Goal: Information Seeking & Learning: Learn about a topic

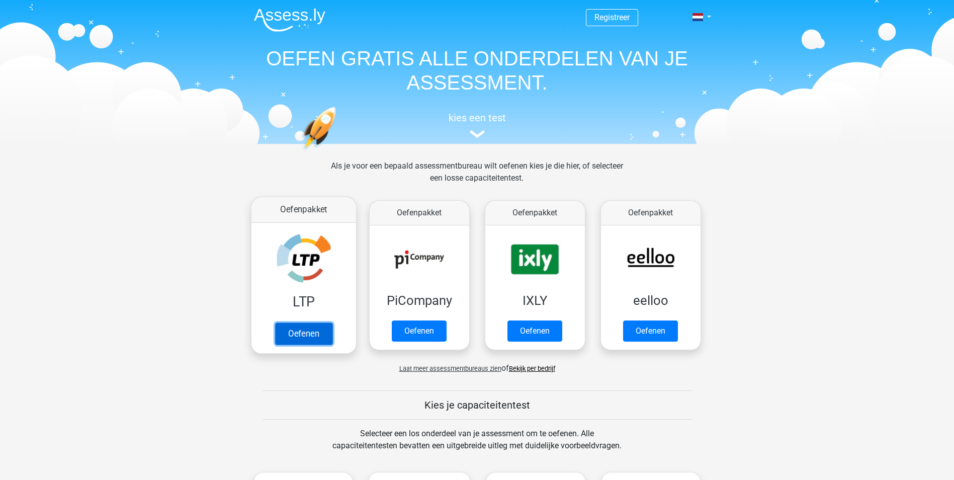
click at [305, 324] on link "Oefenen" at bounding box center [302, 333] width 57 height 22
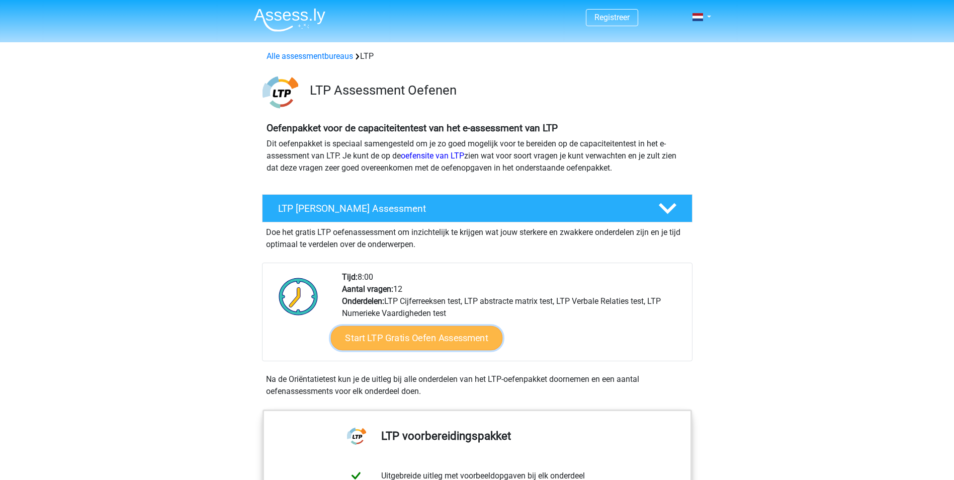
click at [447, 333] on link "Start LTP Gratis Oefen Assessment" at bounding box center [416, 338] width 172 height 24
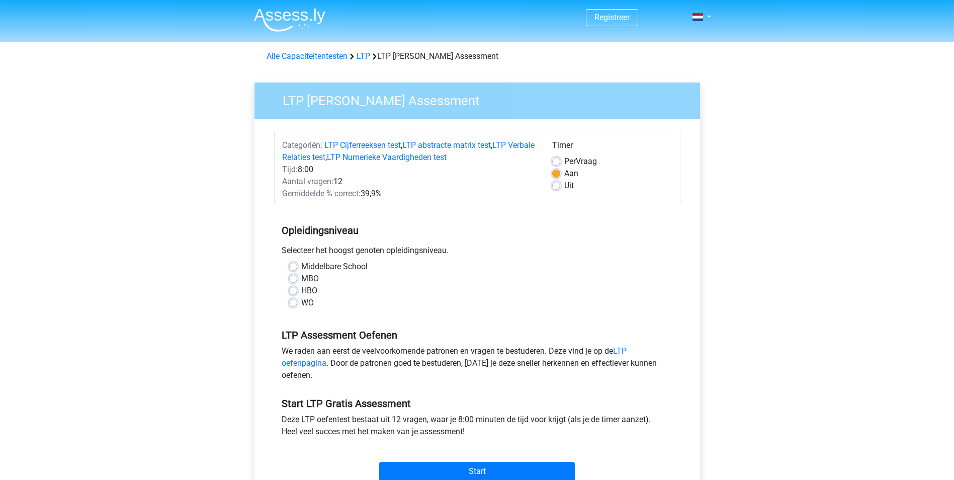
click at [301, 278] on label "MBO" at bounding box center [310, 278] width 18 height 12
click at [292, 278] on input "MBO" at bounding box center [293, 277] width 8 height 10
radio input "true"
click at [444, 470] on input "Start" at bounding box center [477, 470] width 196 height 19
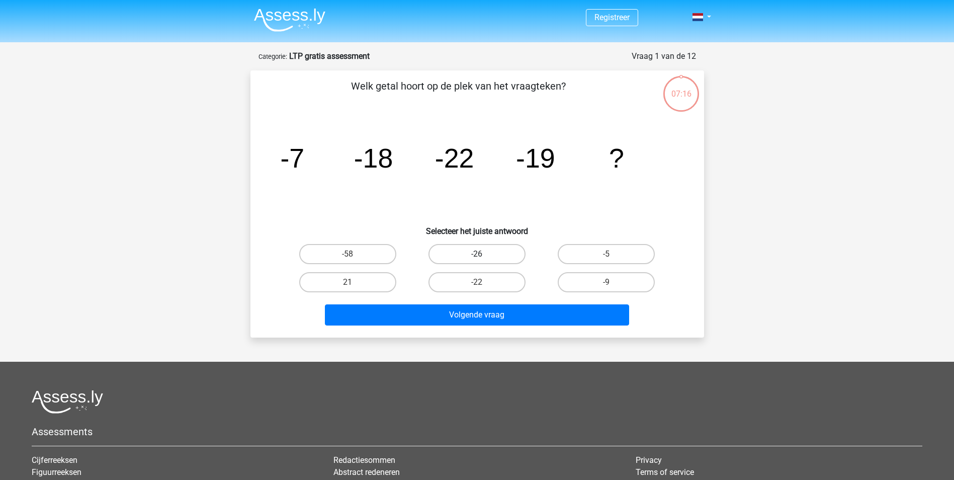
click at [492, 250] on label "-26" at bounding box center [476, 254] width 97 height 20
click at [483, 254] on input "-26" at bounding box center [480, 257] width 7 height 7
radio input "true"
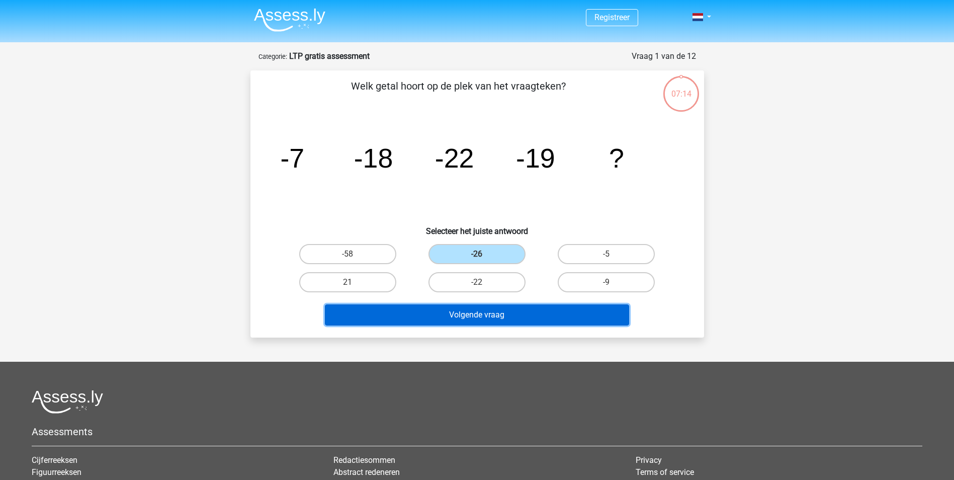
click at [490, 314] on button "Volgende vraag" at bounding box center [477, 314] width 304 height 21
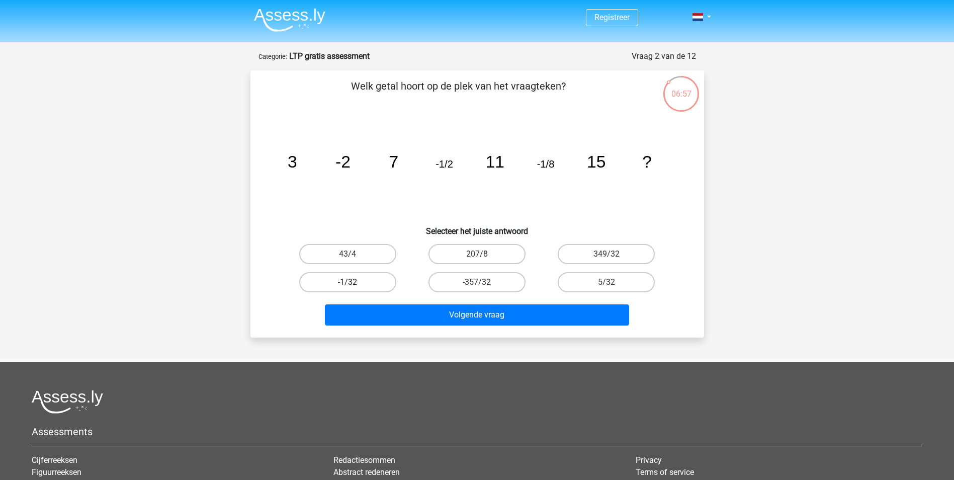
click at [355, 275] on label "-1/32" at bounding box center [347, 282] width 97 height 20
click at [354, 282] on input "-1/32" at bounding box center [350, 285] width 7 height 7
radio input "true"
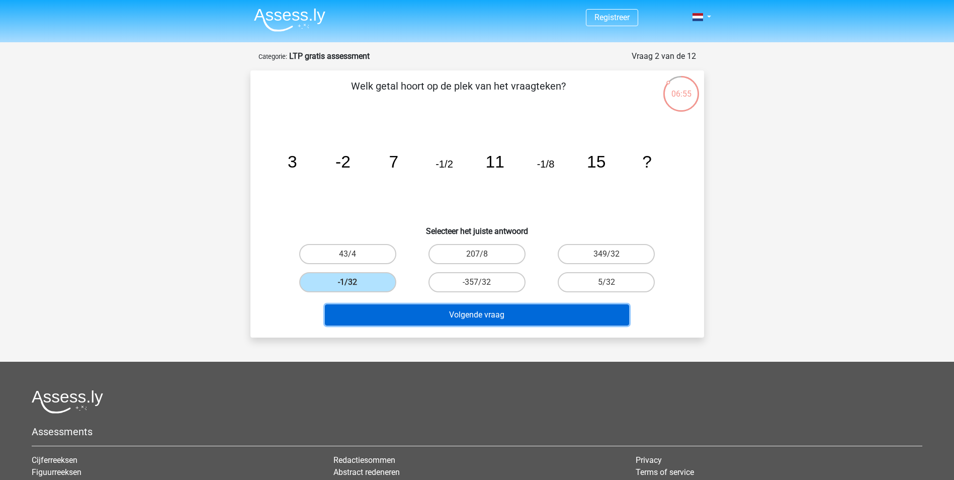
click at [480, 315] on button "Volgende vraag" at bounding box center [477, 314] width 304 height 21
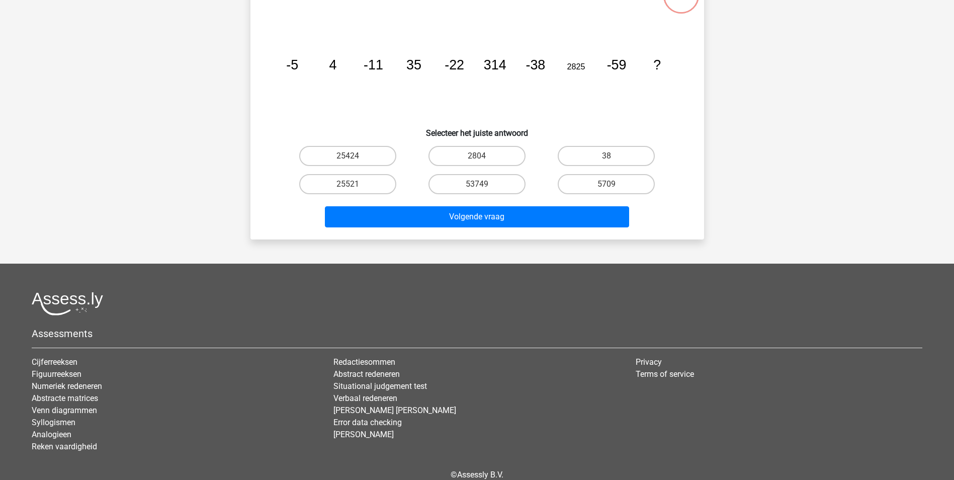
scroll to position [101, 0]
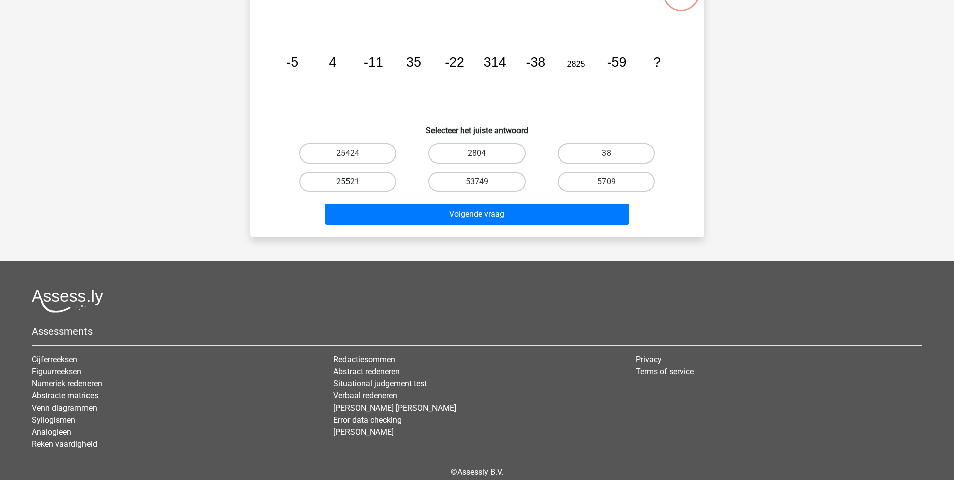
click at [374, 179] on label "25521" at bounding box center [347, 181] width 97 height 20
click at [354, 181] on input "25521" at bounding box center [350, 184] width 7 height 7
radio input "true"
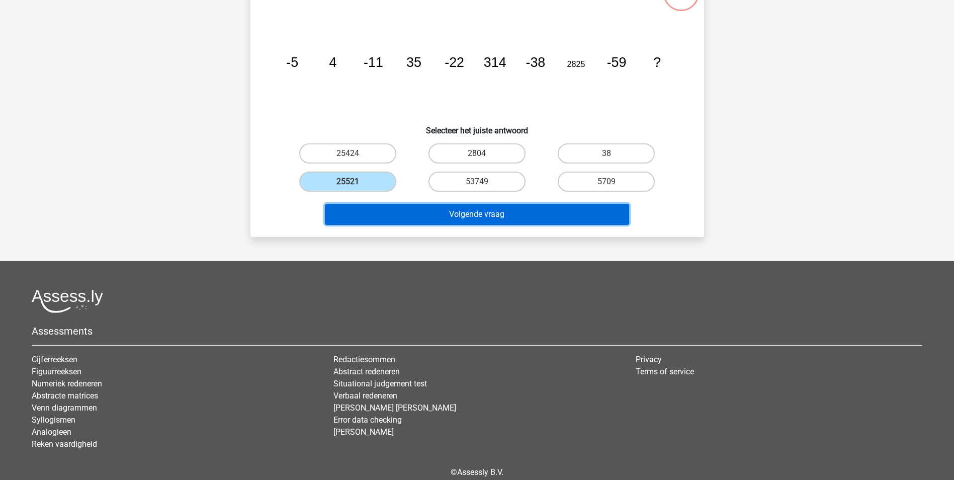
click at [448, 215] on button "Volgende vraag" at bounding box center [477, 214] width 304 height 21
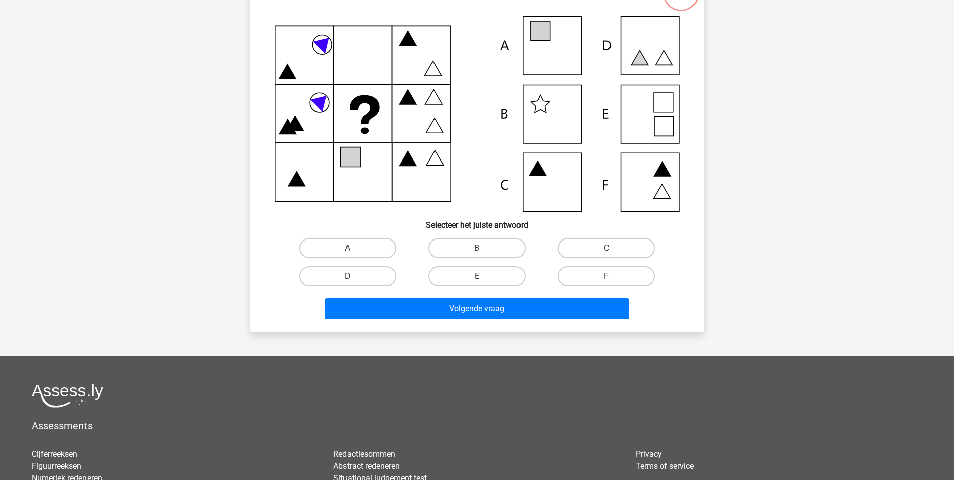
click at [643, 52] on icon at bounding box center [476, 114] width 405 height 196
click at [636, 53] on icon at bounding box center [476, 114] width 405 height 196
click at [357, 278] on label "D" at bounding box center [347, 276] width 97 height 20
click at [354, 278] on input "D" at bounding box center [350, 279] width 7 height 7
radio input "true"
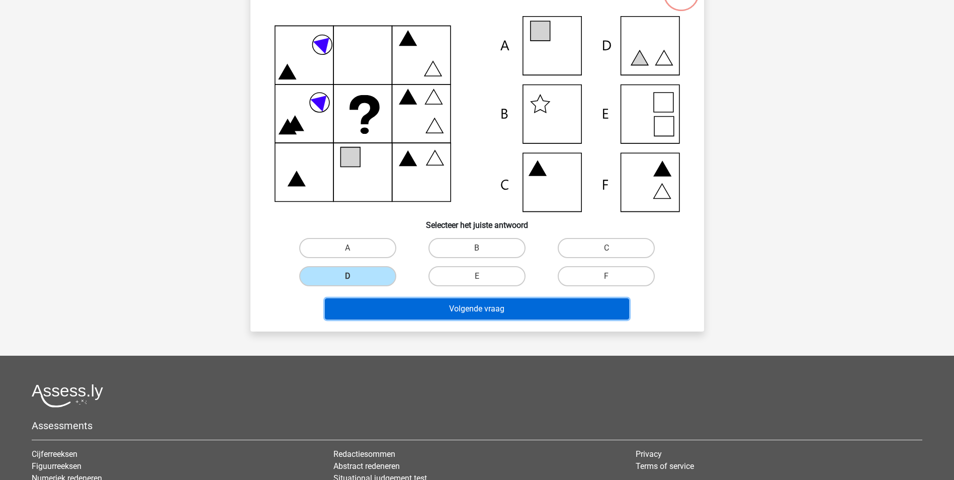
click at [436, 307] on button "Volgende vraag" at bounding box center [477, 308] width 304 height 21
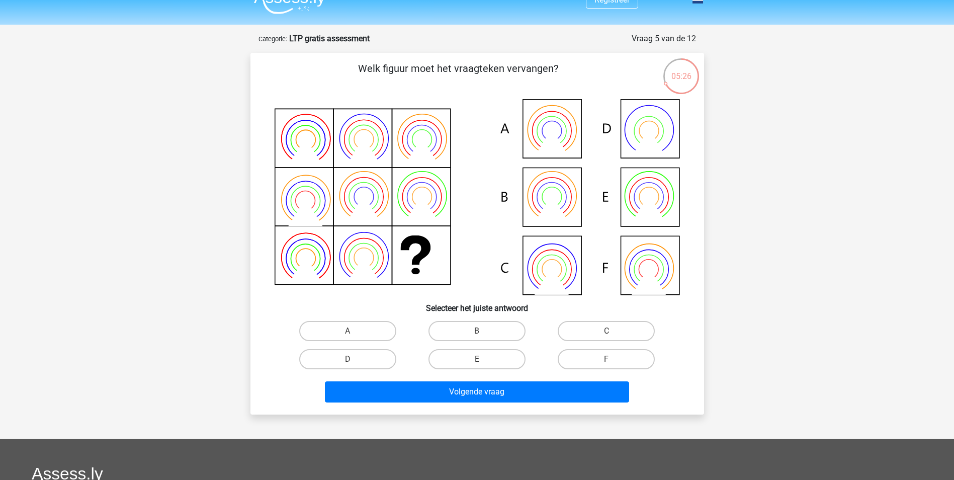
scroll to position [0, 0]
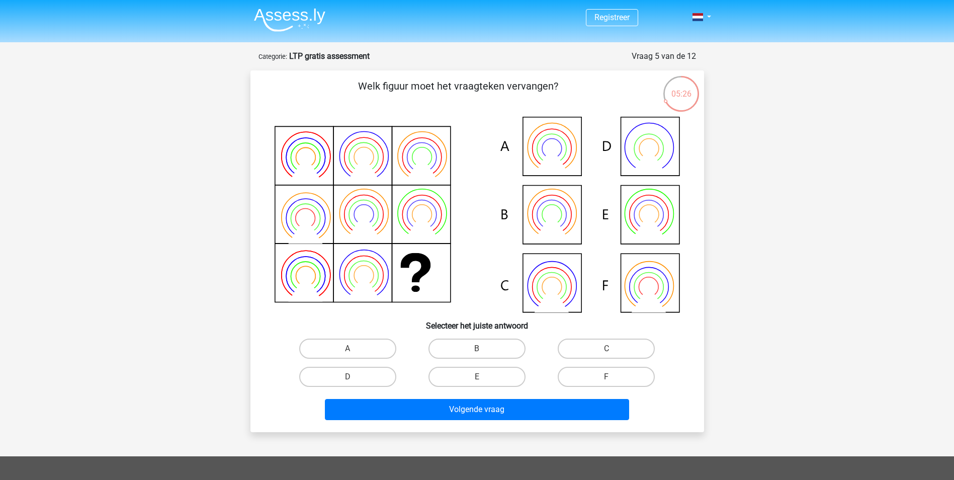
click at [569, 149] on icon at bounding box center [476, 215] width 405 height 196
click at [355, 345] on label "A" at bounding box center [347, 348] width 97 height 20
click at [354, 348] on input "A" at bounding box center [350, 351] width 7 height 7
radio input "true"
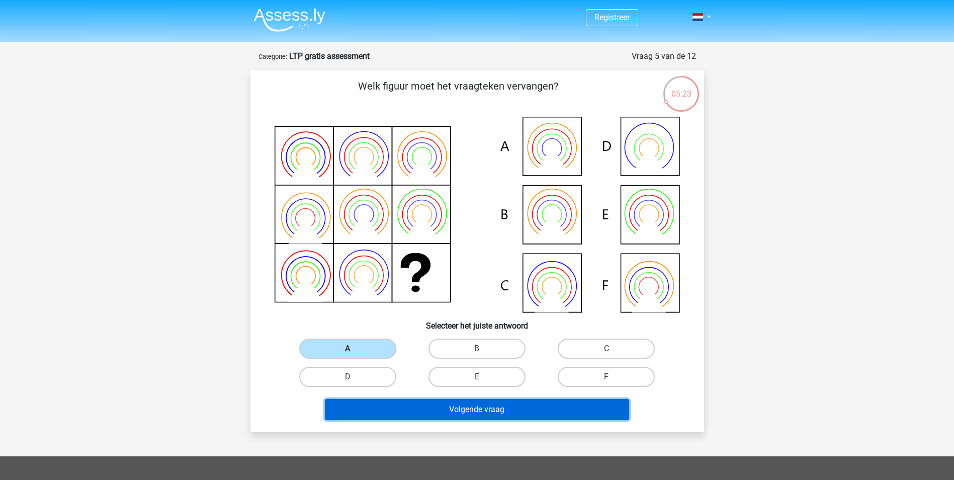
click at [437, 407] on button "Volgende vraag" at bounding box center [477, 409] width 304 height 21
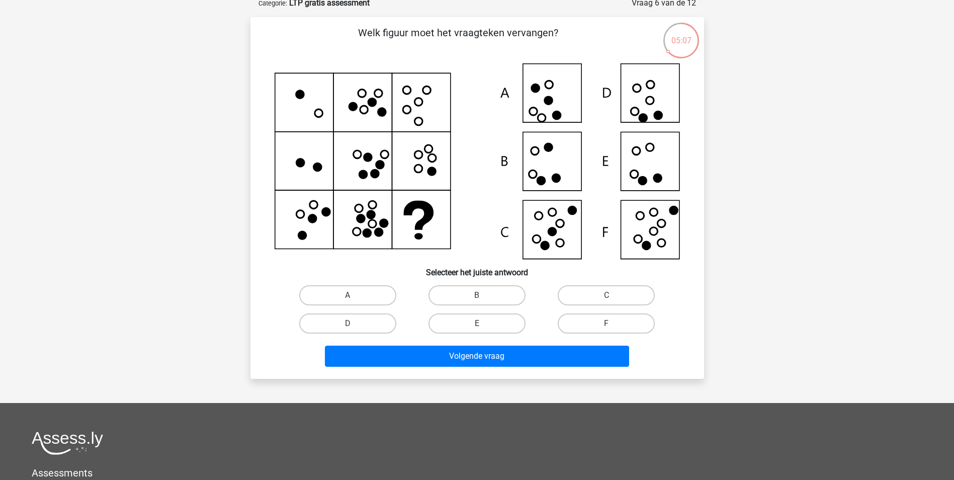
scroll to position [101, 0]
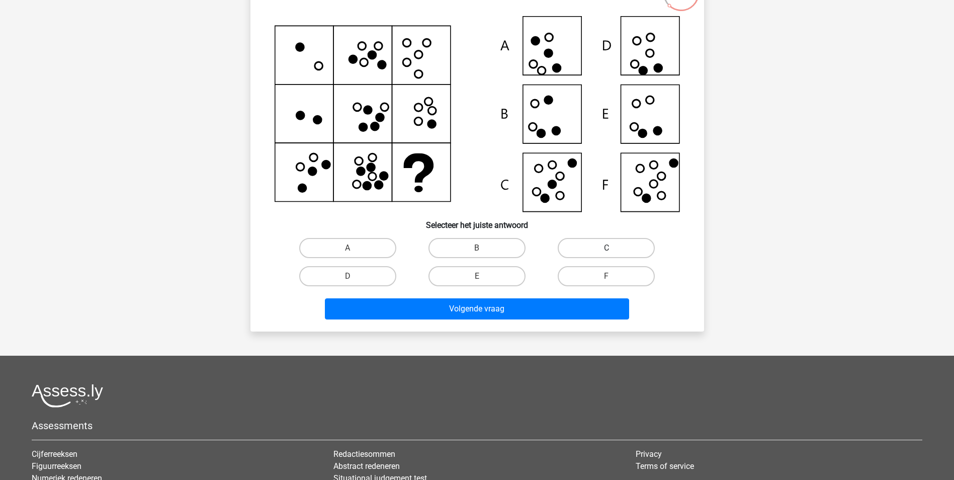
click at [602, 241] on label "C" at bounding box center [605, 248] width 97 height 20
click at [606, 248] on input "C" at bounding box center [609, 251] width 7 height 7
radio input "true"
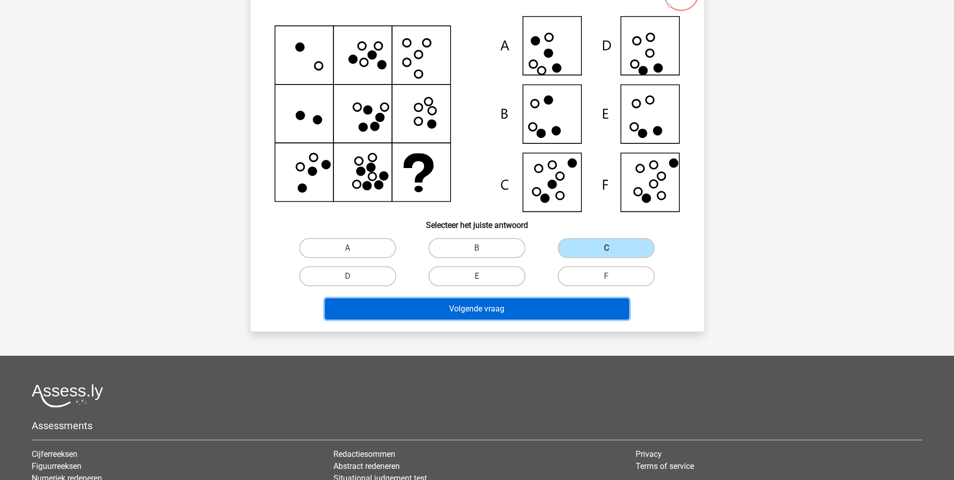
click at [478, 303] on button "Volgende vraag" at bounding box center [477, 308] width 304 height 21
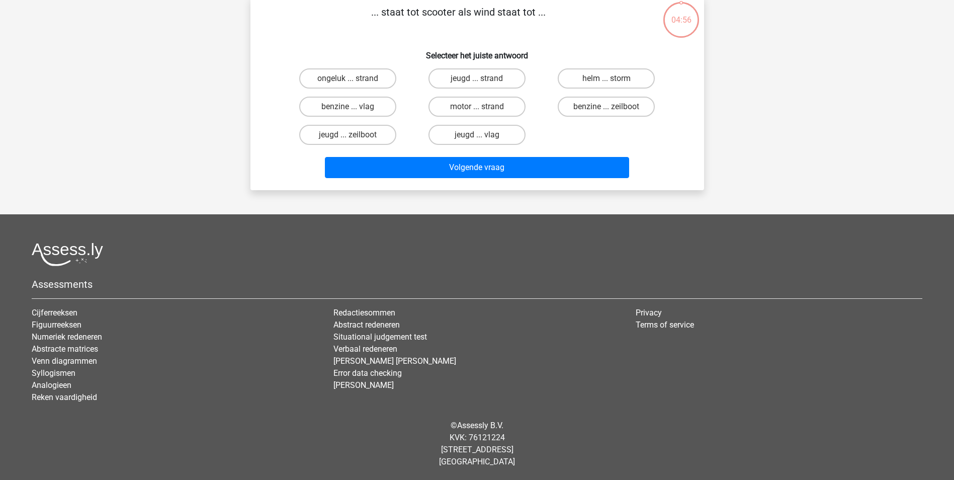
scroll to position [50, 0]
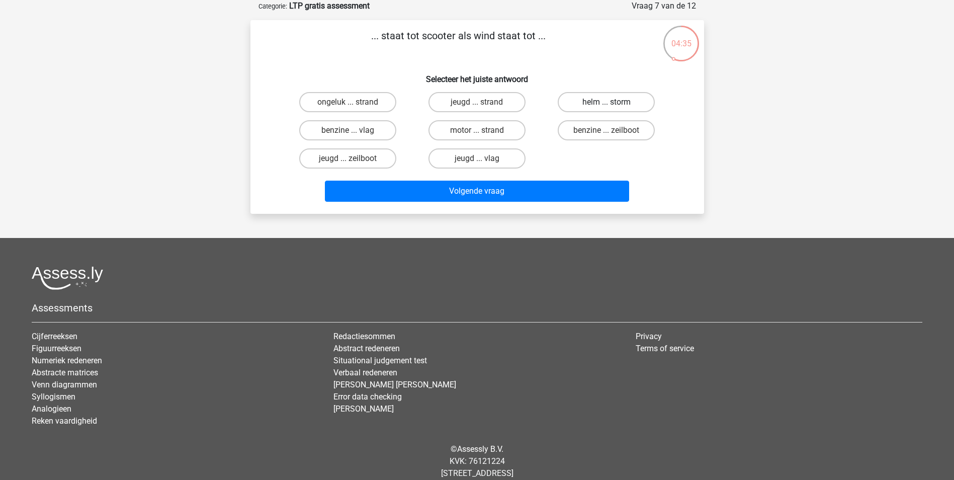
click at [591, 100] on label "helm ... storm" at bounding box center [605, 102] width 97 height 20
click at [606, 102] on input "helm ... storm" at bounding box center [609, 105] width 7 height 7
radio input "true"
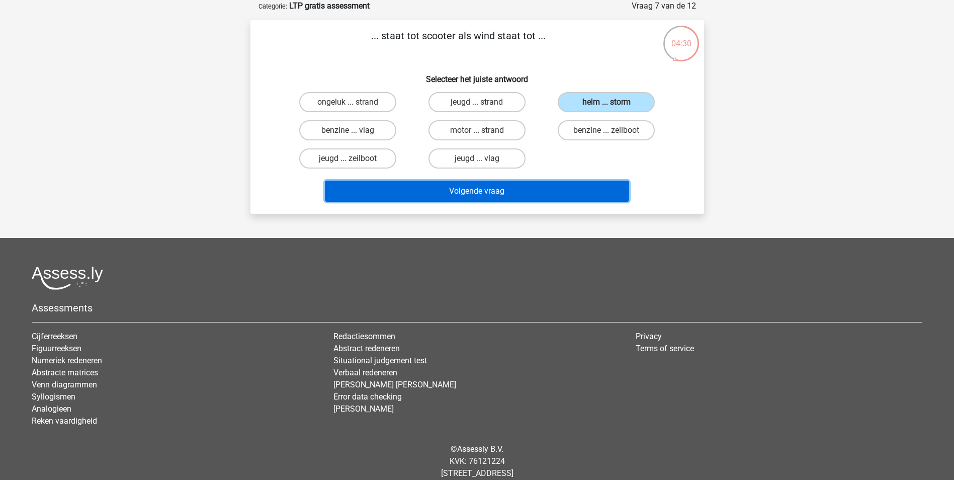
click at [470, 188] on button "Volgende vraag" at bounding box center [477, 190] width 304 height 21
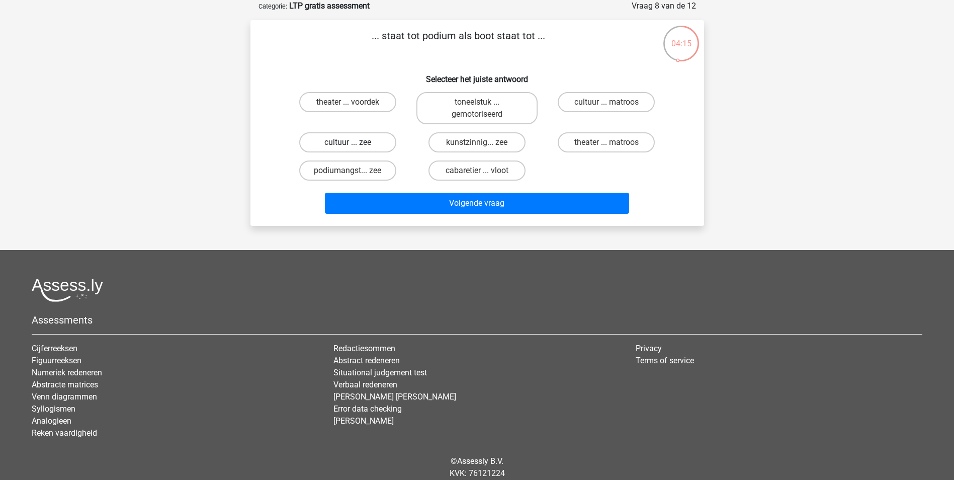
click at [377, 140] on label "cultuur ... zee" at bounding box center [347, 142] width 97 height 20
click at [354, 142] on input "cultuur ... zee" at bounding box center [350, 145] width 7 height 7
radio input "true"
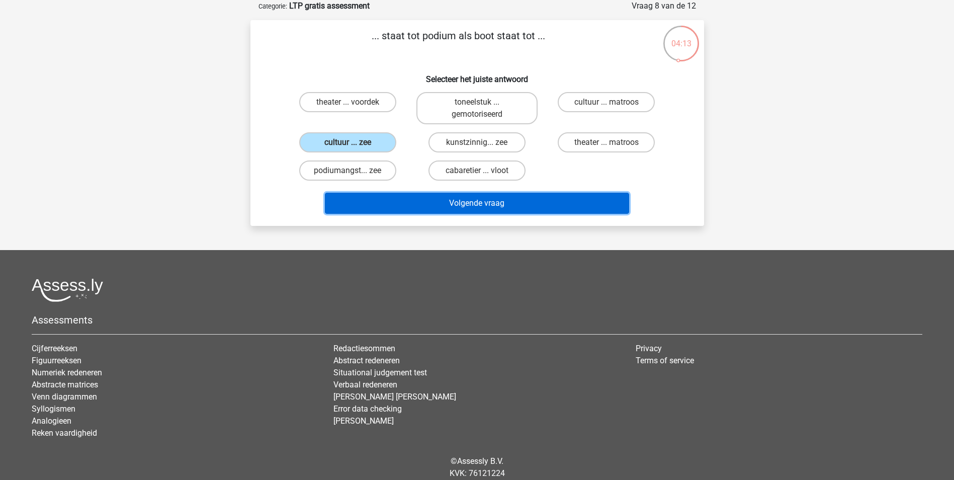
click at [463, 197] on button "Volgende vraag" at bounding box center [477, 203] width 304 height 21
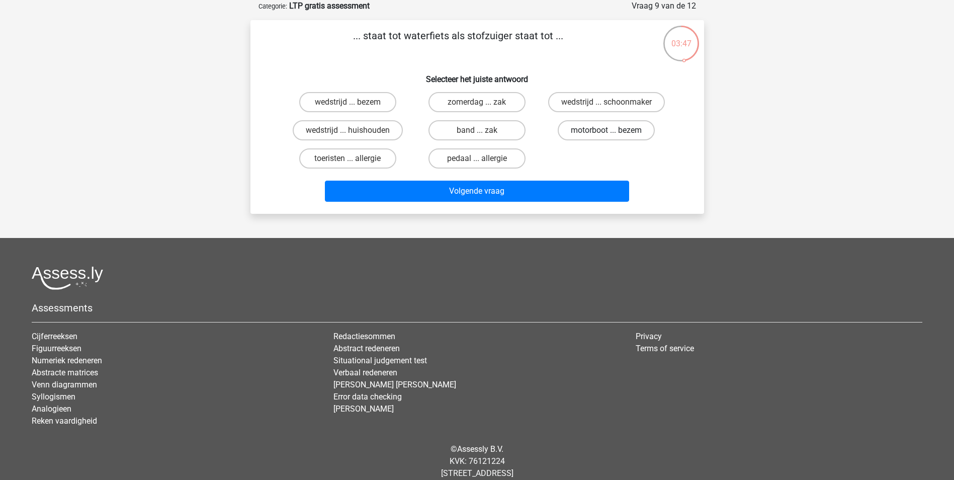
click at [572, 129] on label "motorboot ... bezem" at bounding box center [605, 130] width 97 height 20
click at [606, 130] on input "motorboot ... bezem" at bounding box center [609, 133] width 7 height 7
radio input "true"
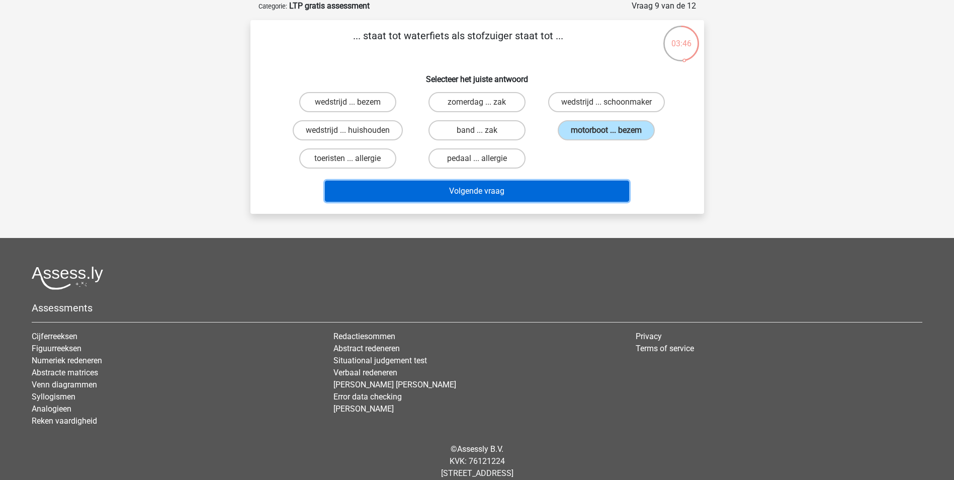
click at [493, 191] on button "Volgende vraag" at bounding box center [477, 190] width 304 height 21
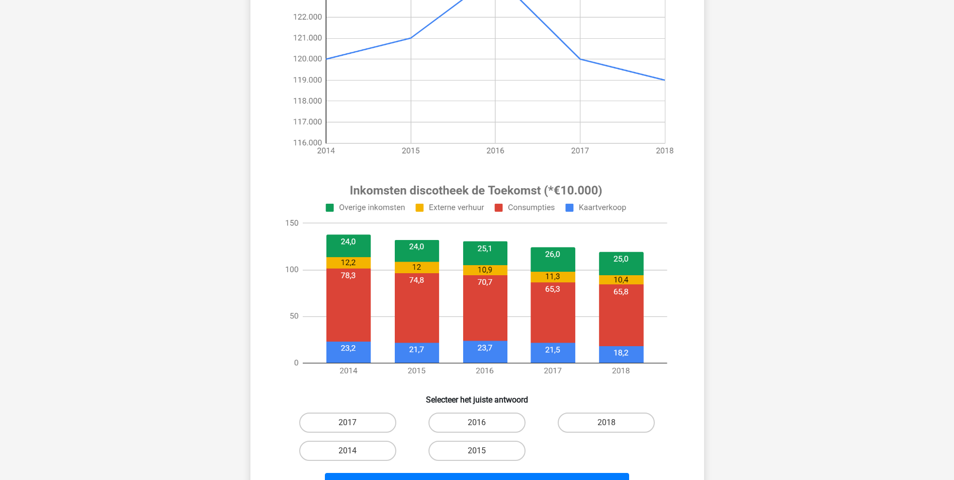
scroll to position [206, 0]
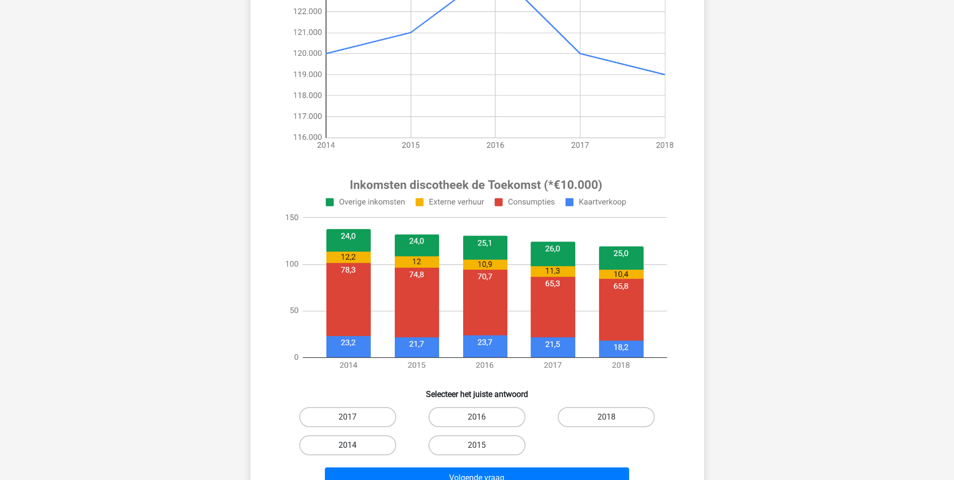
click at [375, 446] on label "2014" at bounding box center [347, 445] width 97 height 20
click at [354, 446] on input "2014" at bounding box center [350, 448] width 7 height 7
radio input "true"
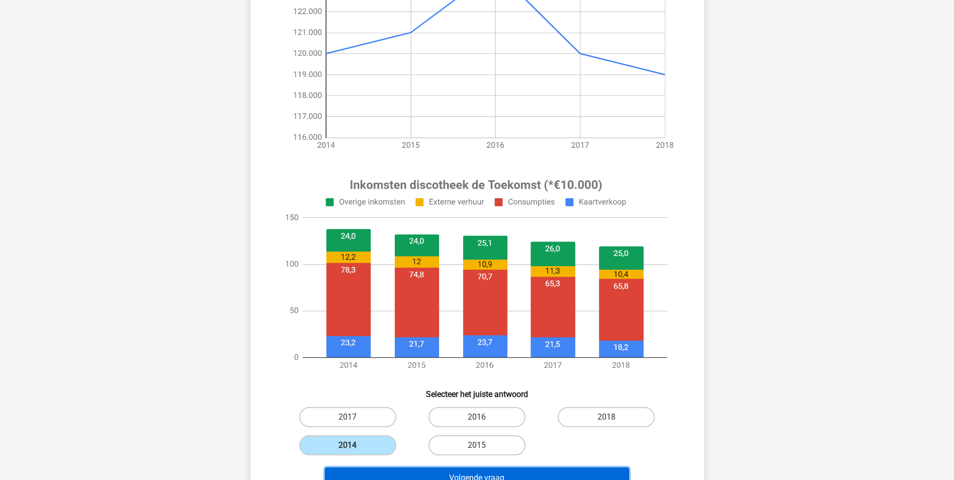
click at [432, 474] on button "Volgende vraag" at bounding box center [477, 477] width 304 height 21
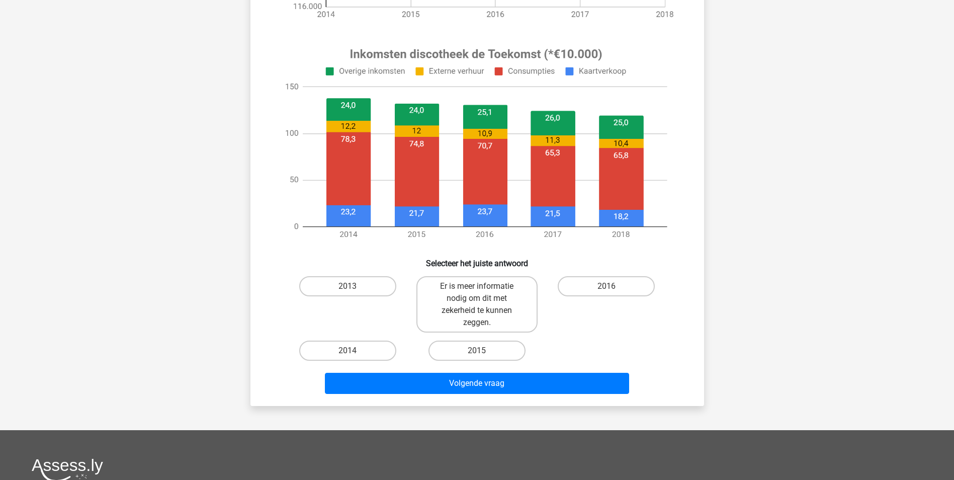
scroll to position [552, 0]
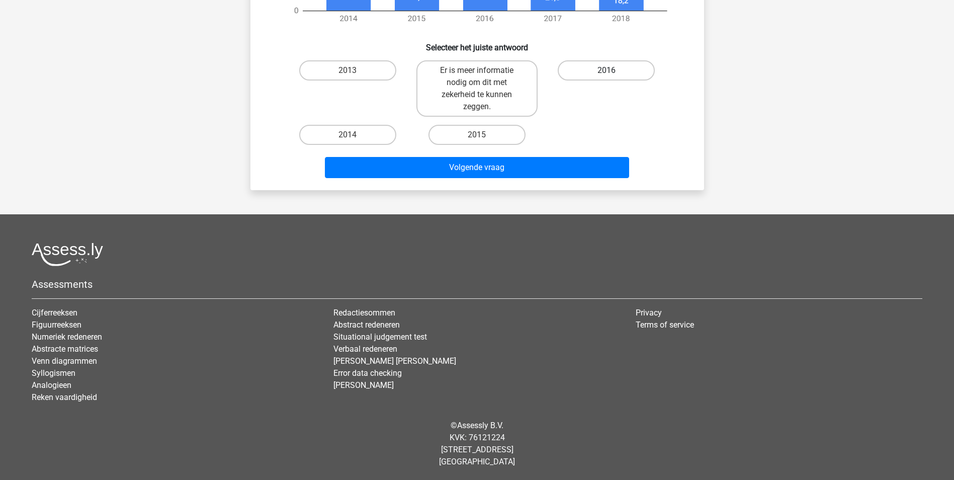
click at [631, 67] on label "2016" at bounding box center [605, 70] width 97 height 20
click at [613, 70] on input "2016" at bounding box center [609, 73] width 7 height 7
radio input "true"
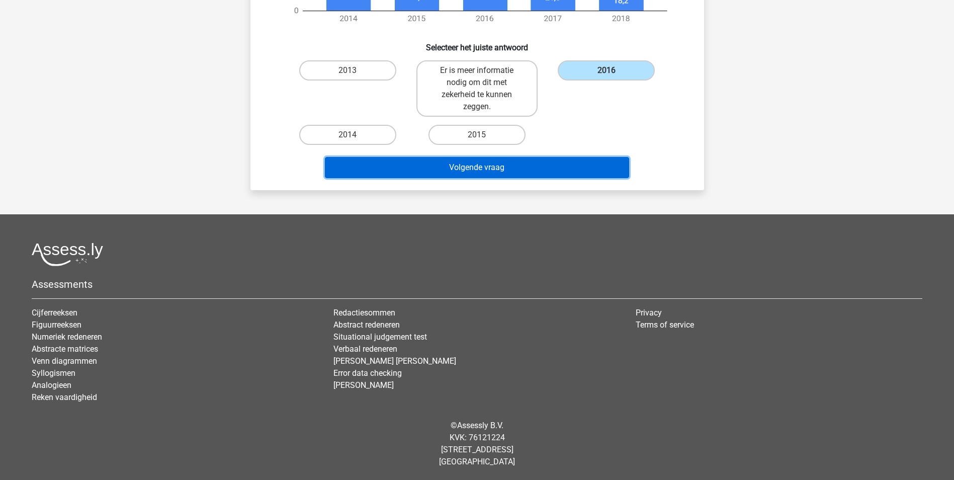
click at [565, 160] on button "Volgende vraag" at bounding box center [477, 167] width 304 height 21
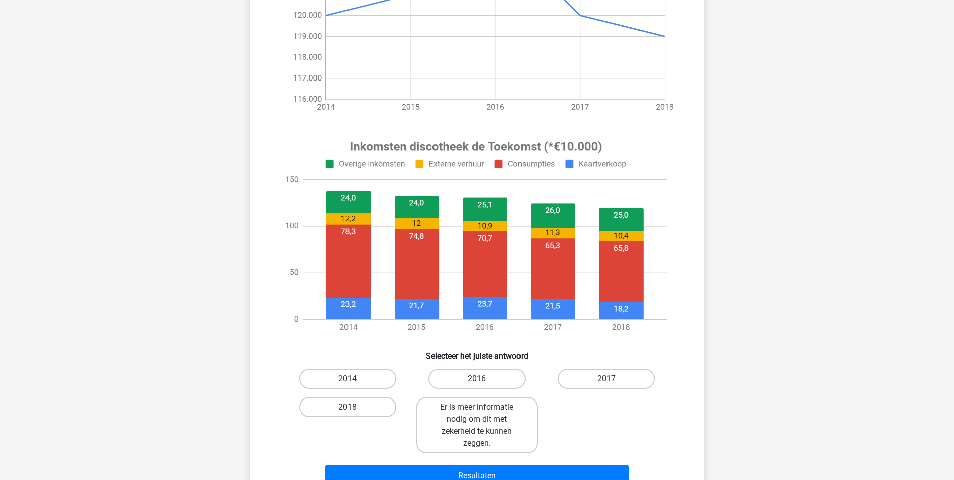
scroll to position [220, 0]
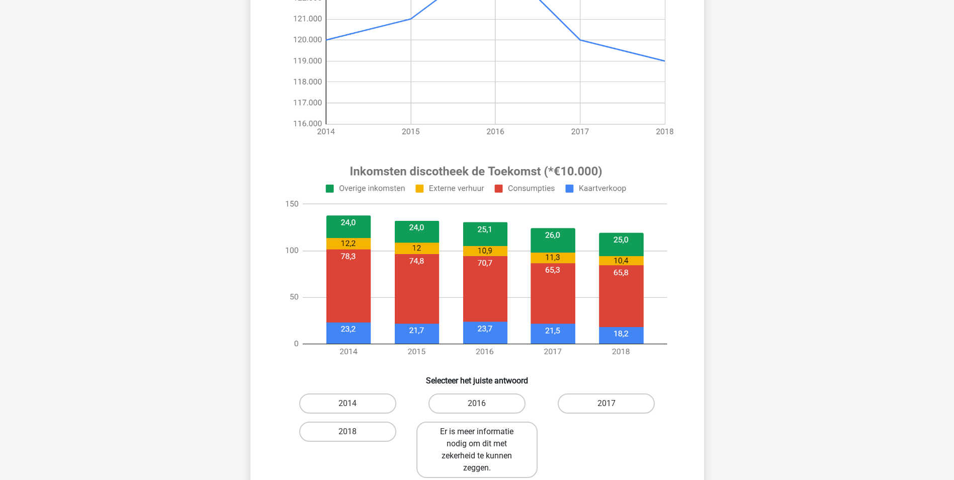
click at [507, 440] on label "Er is meer informatie nodig om dit met zekerheid te kunnen zeggen." at bounding box center [476, 449] width 121 height 56
click at [483, 438] on input "Er is meer informatie nodig om dit met zekerheid te kunnen zeggen." at bounding box center [480, 434] width 7 height 7
radio input "true"
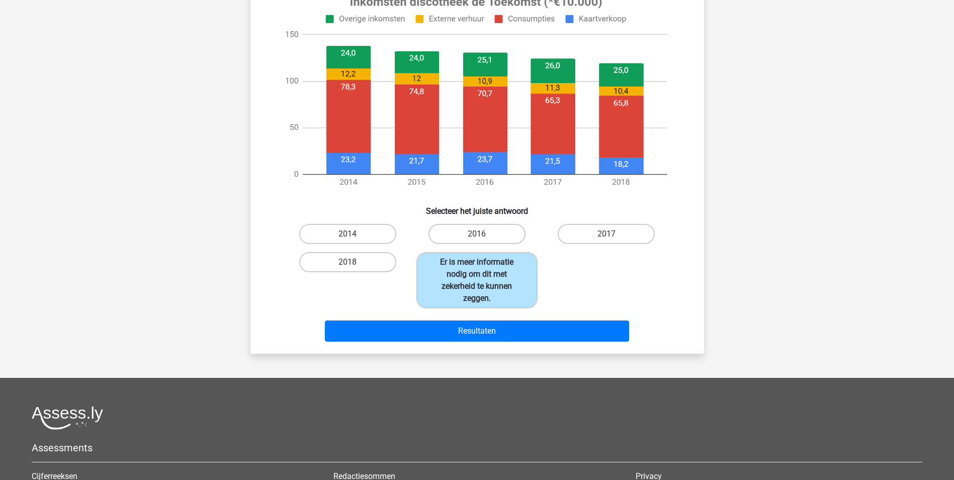
scroll to position [391, 0]
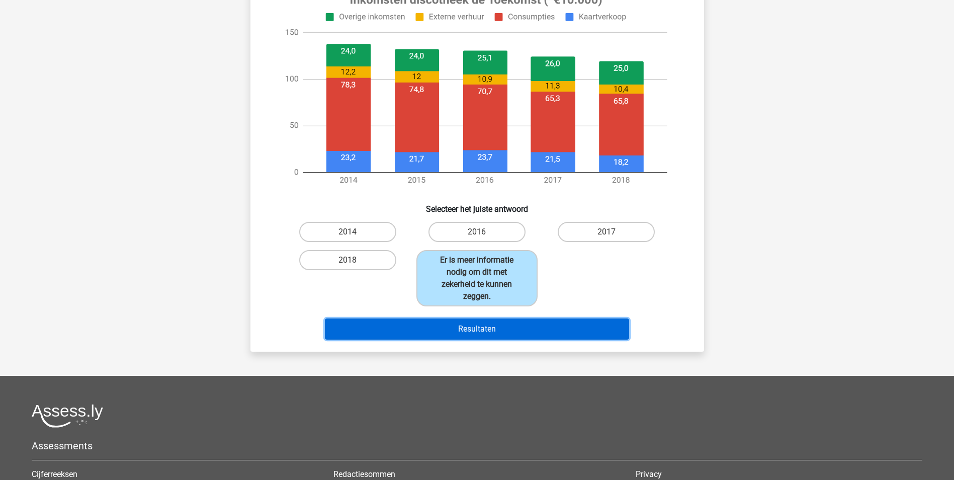
click at [500, 328] on button "Resultaten" at bounding box center [477, 328] width 304 height 21
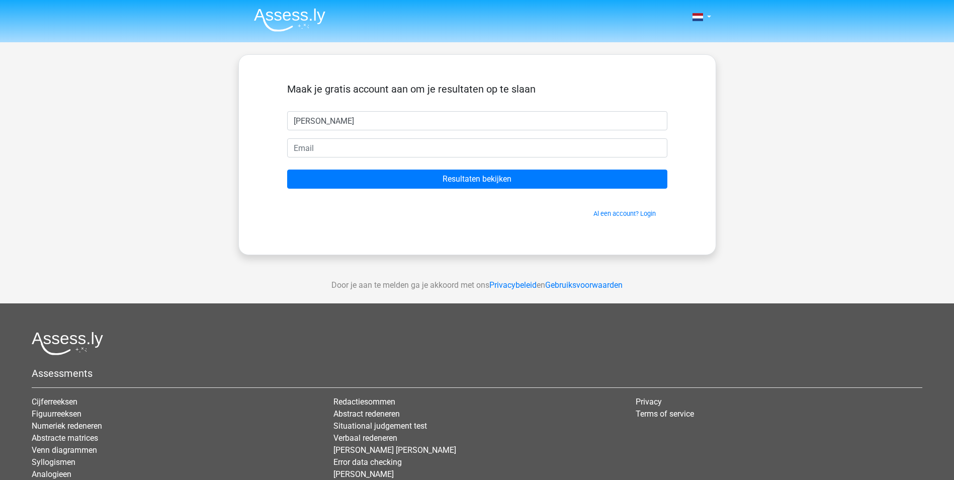
type input "[PERSON_NAME]"
click at [289, 150] on div at bounding box center [476, 147] width 395 height 19
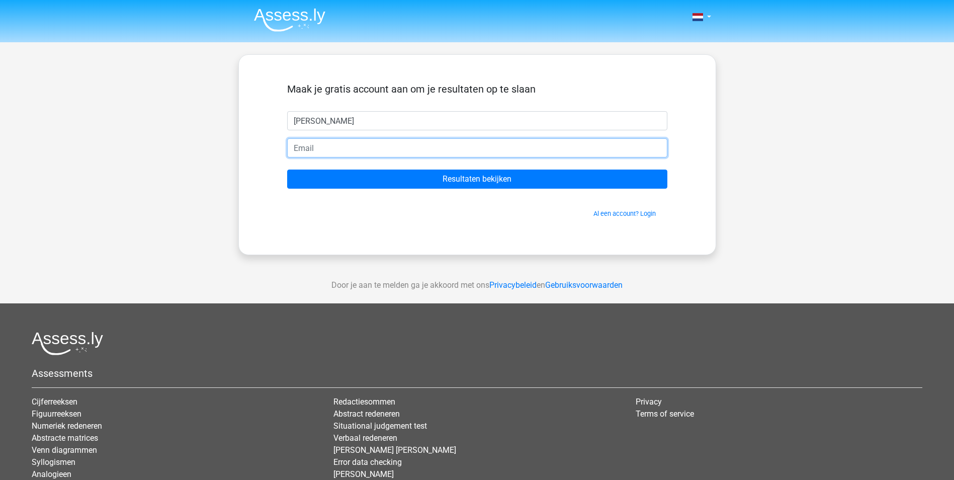
click at [313, 150] on input "email" at bounding box center [477, 147] width 380 height 19
type input "[EMAIL_ADDRESS][DOMAIN_NAME]"
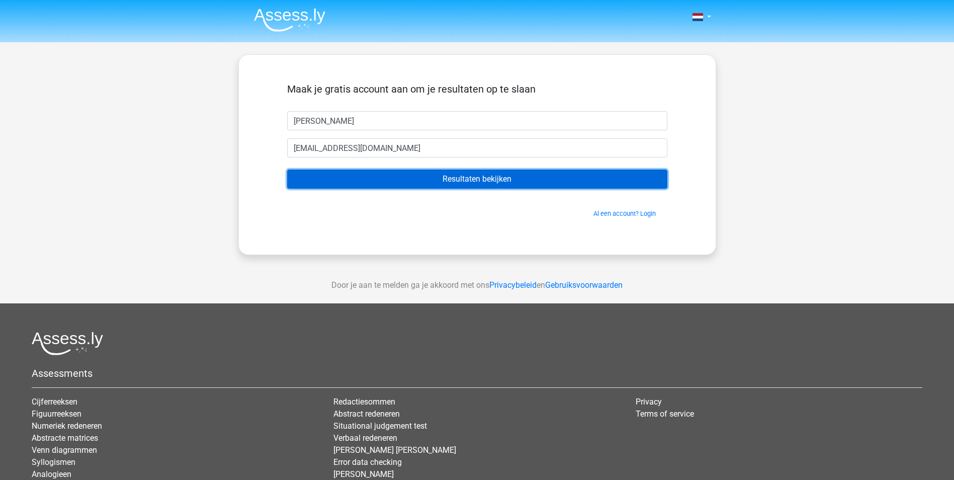
click at [458, 177] on input "Resultaten bekijken" at bounding box center [477, 178] width 380 height 19
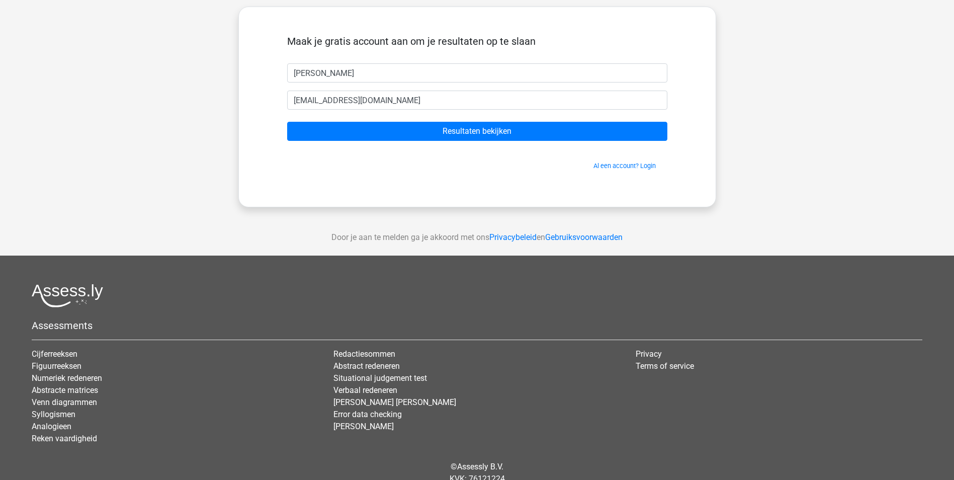
scroll to position [50, 0]
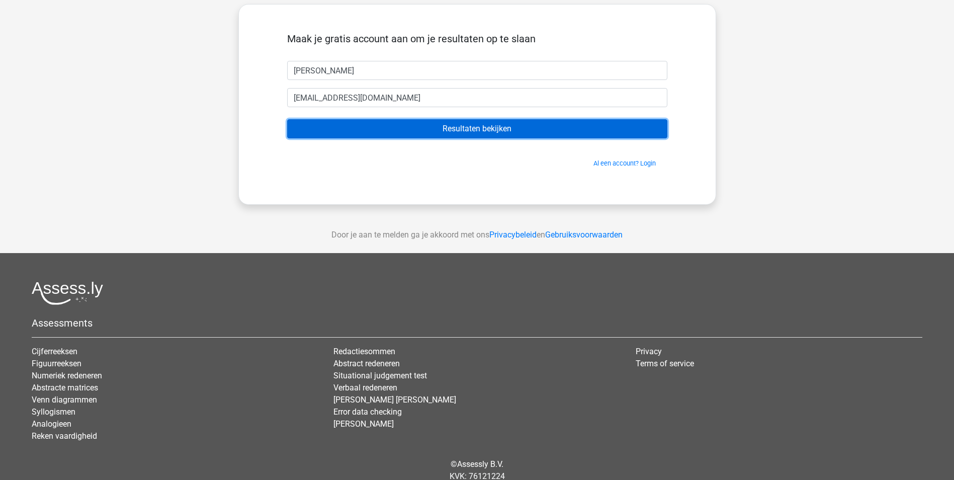
click at [483, 125] on input "Resultaten bekijken" at bounding box center [477, 128] width 380 height 19
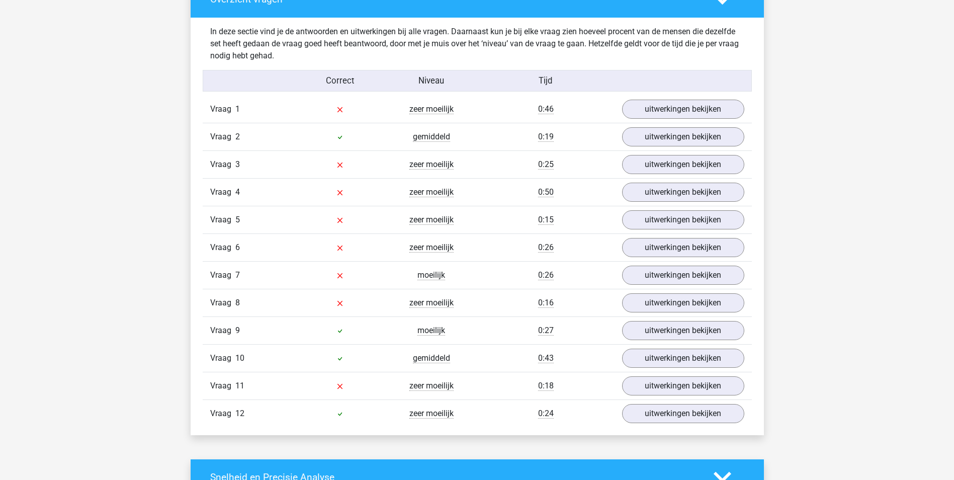
scroll to position [1060, 0]
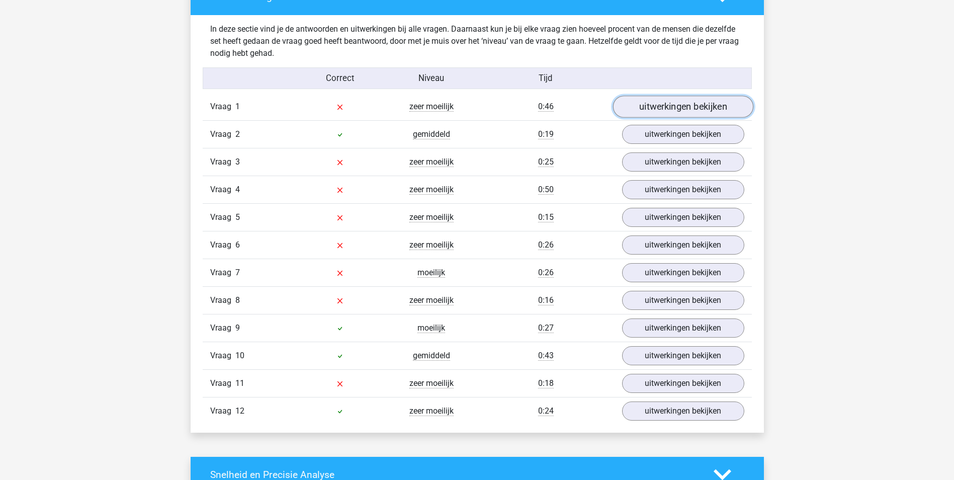
click at [682, 103] on link "uitwerkingen bekijken" at bounding box center [682, 107] width 140 height 22
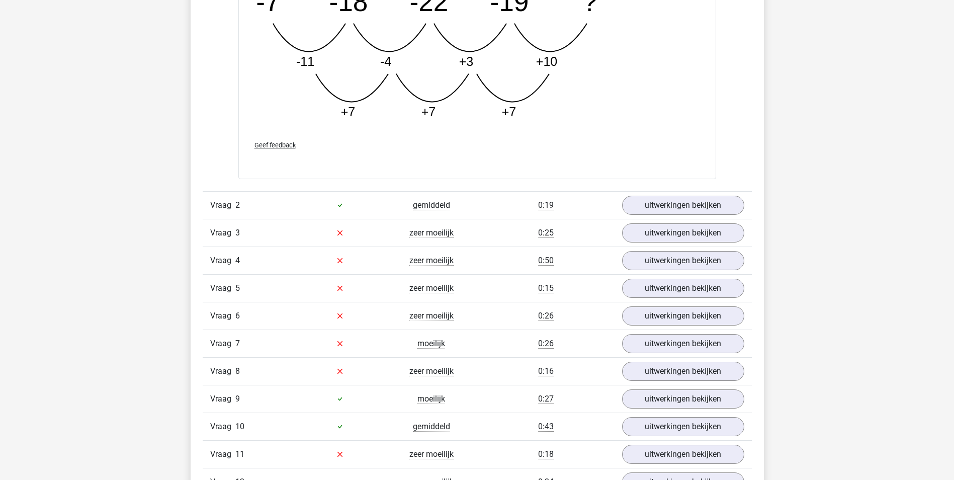
scroll to position [1506, 0]
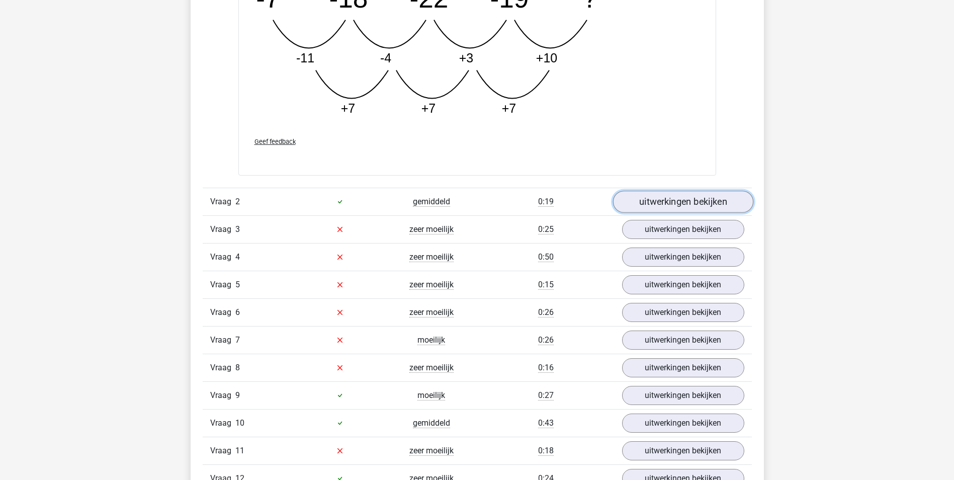
click at [681, 198] on link "uitwerkingen bekijken" at bounding box center [682, 202] width 140 height 22
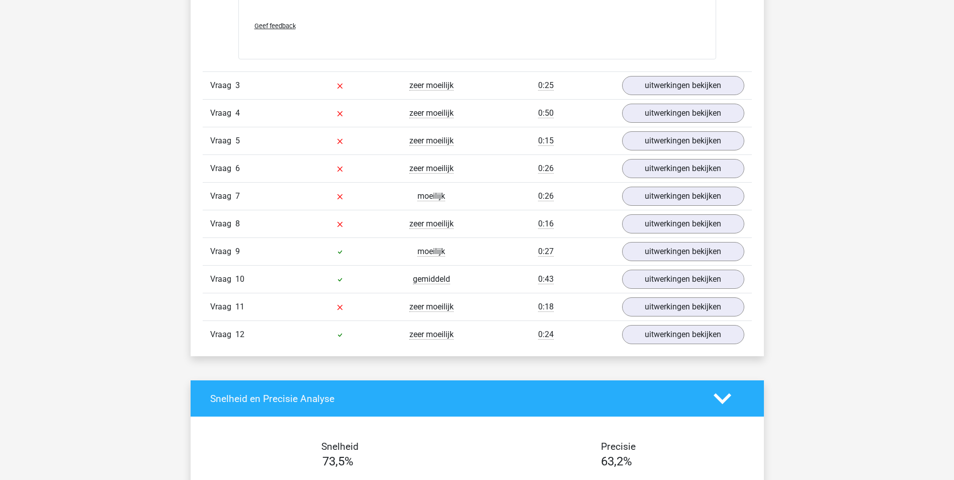
scroll to position [2130, 0]
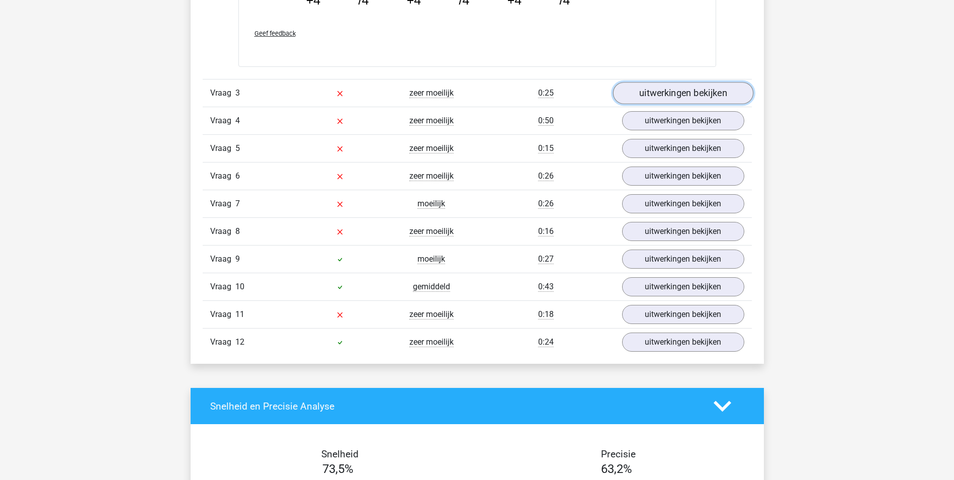
click at [714, 88] on link "uitwerkingen bekijken" at bounding box center [682, 93] width 140 height 22
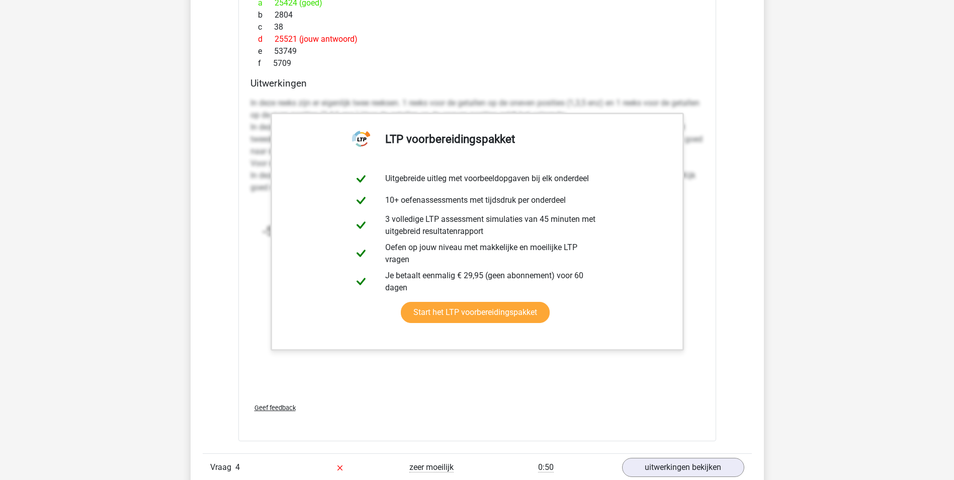
scroll to position [2400, 0]
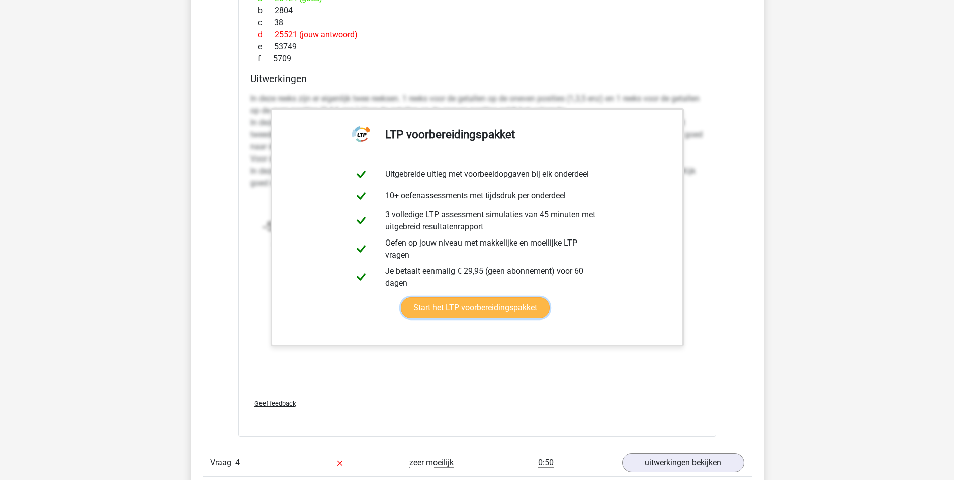
click at [511, 305] on link "Start het LTP voorbereidingspakket" at bounding box center [475, 307] width 149 height 21
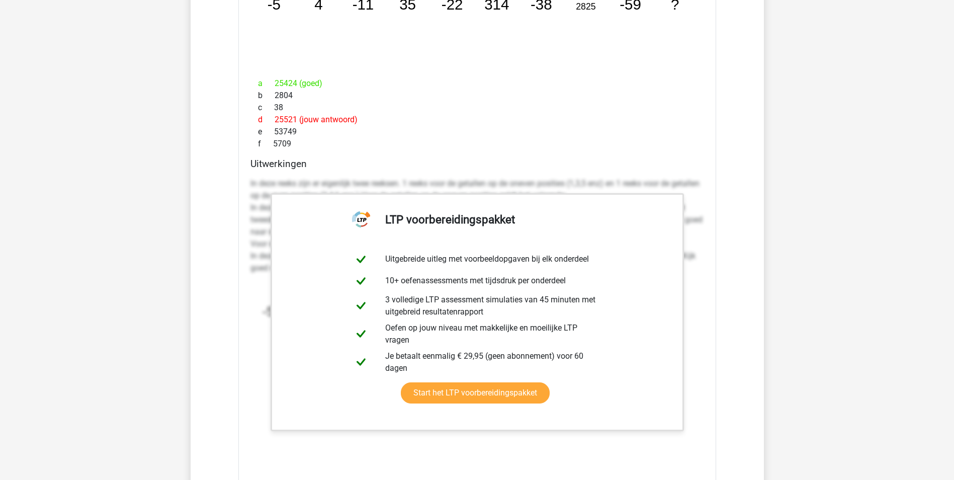
scroll to position [2300, 0]
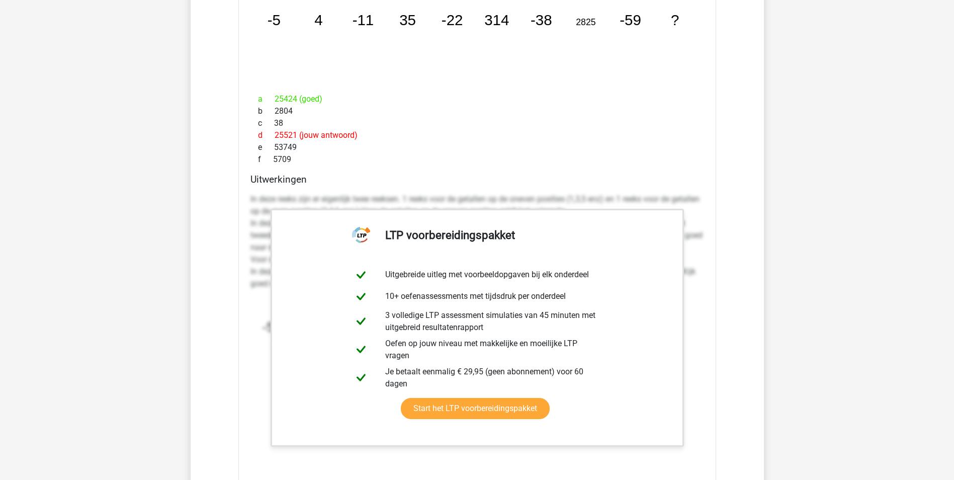
click at [529, 124] on div "c 38" at bounding box center [476, 123] width 453 height 12
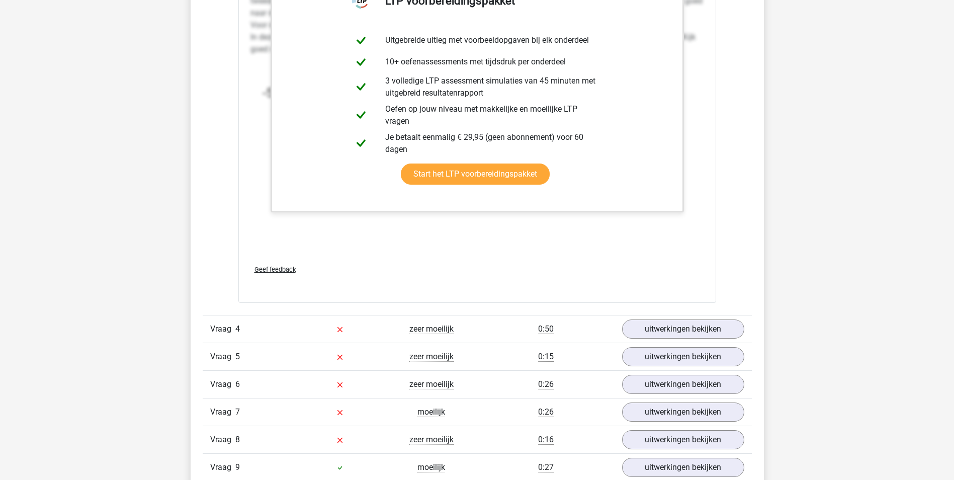
scroll to position [2538, 0]
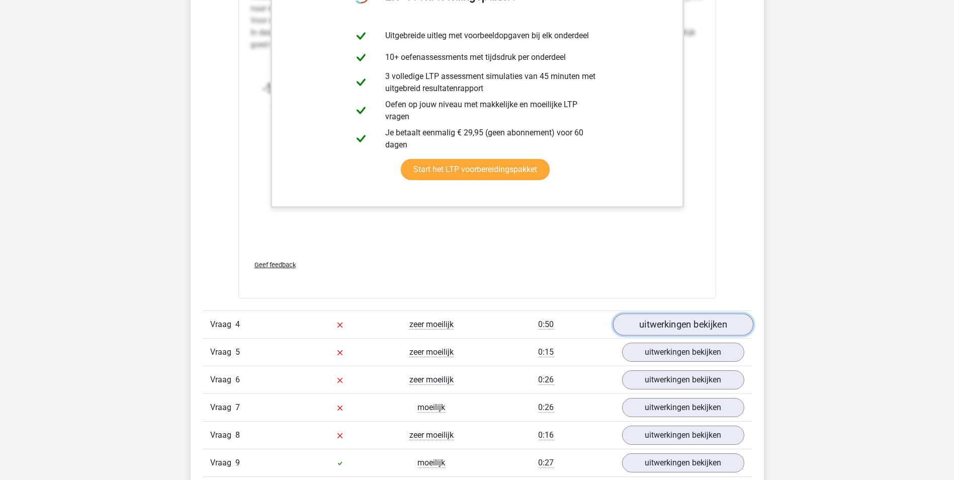
click at [717, 327] on link "uitwerkingen bekijken" at bounding box center [682, 324] width 140 height 22
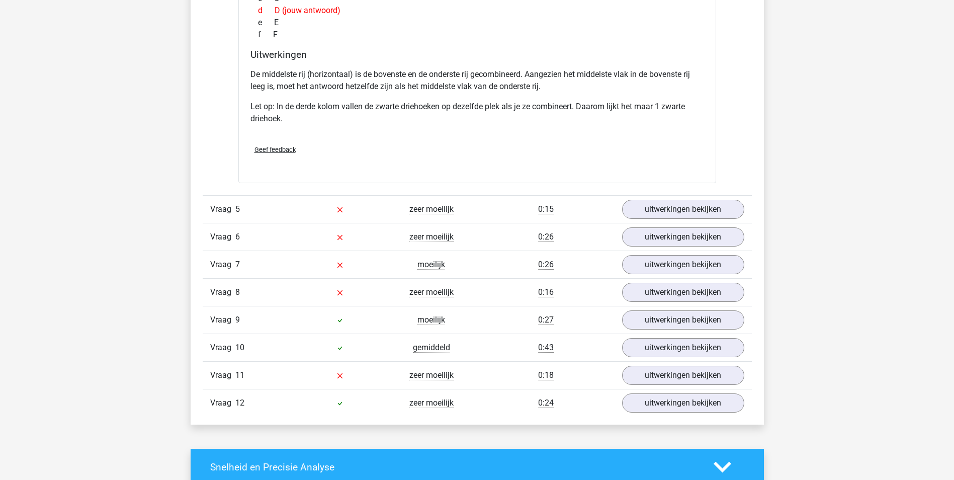
scroll to position [3150, 0]
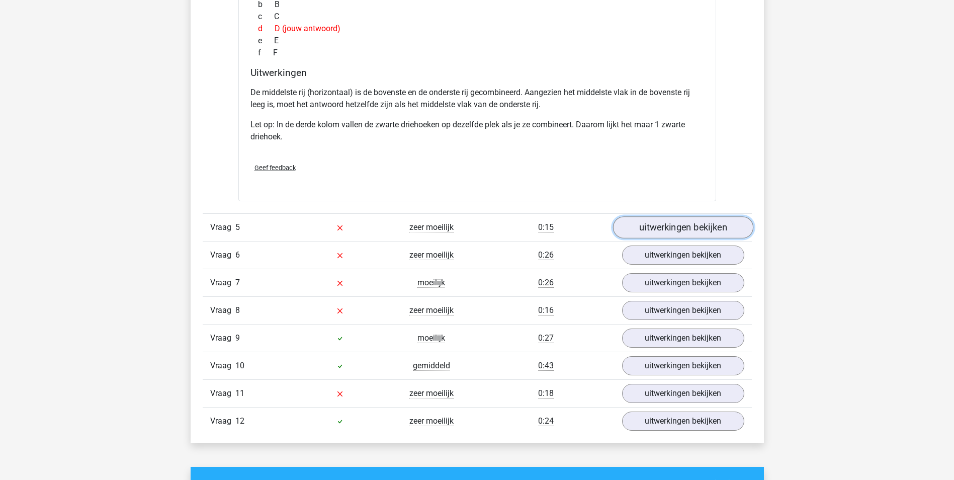
click at [684, 223] on link "uitwerkingen bekijken" at bounding box center [682, 228] width 140 height 22
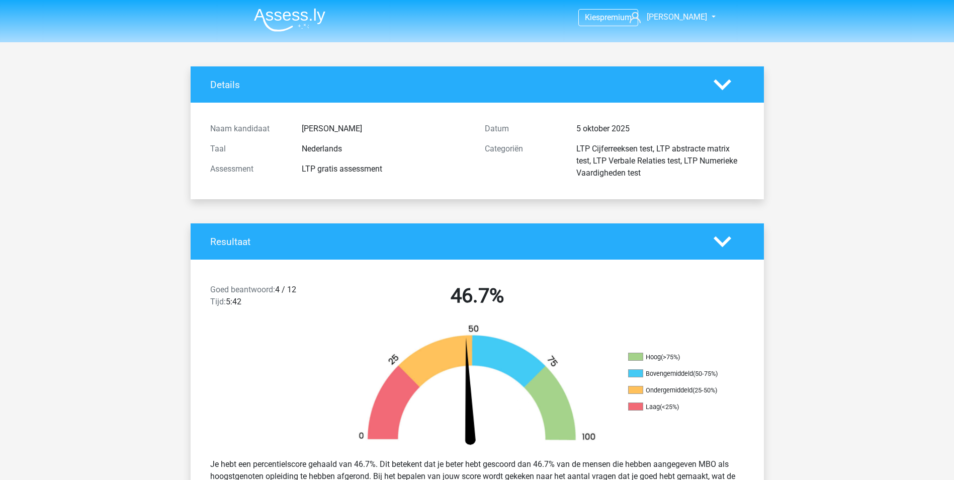
scroll to position [419, 0]
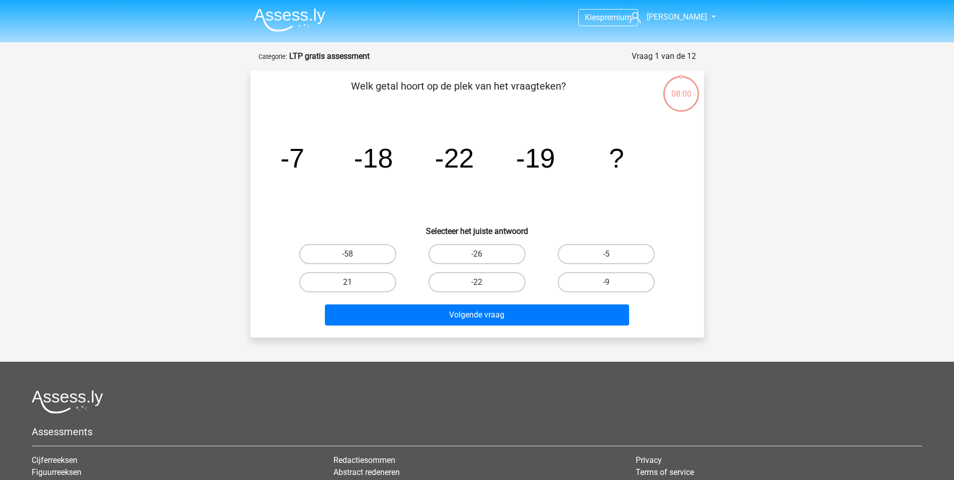
scroll to position [147, 0]
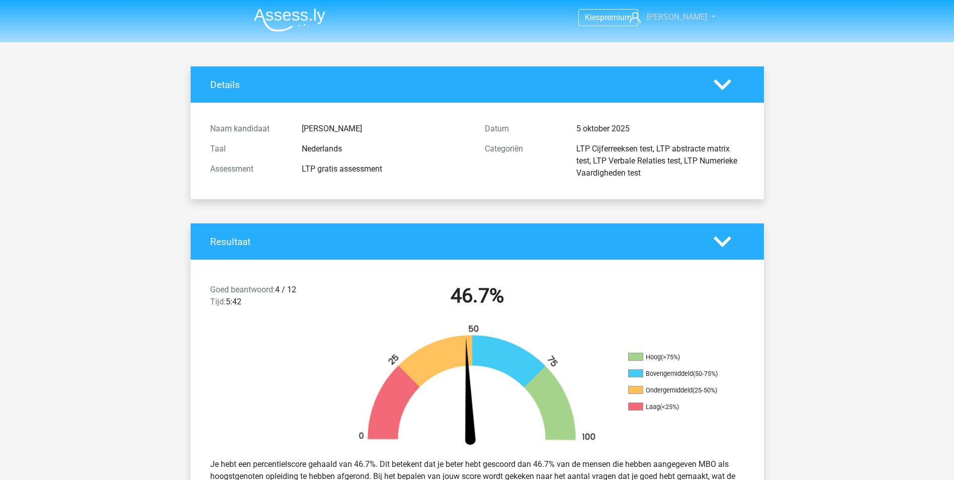
click at [687, 13] on span "[PERSON_NAME]" at bounding box center [676, 17] width 60 height 10
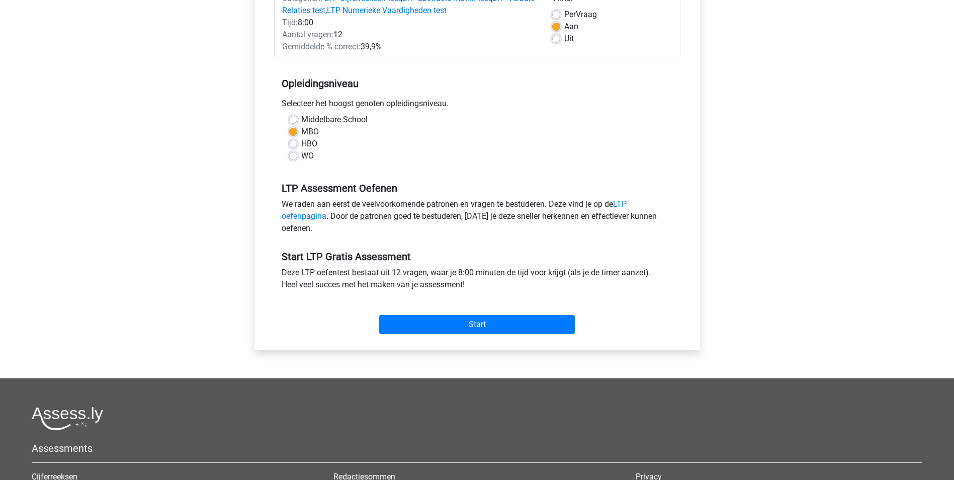
scroll to position [251, 0]
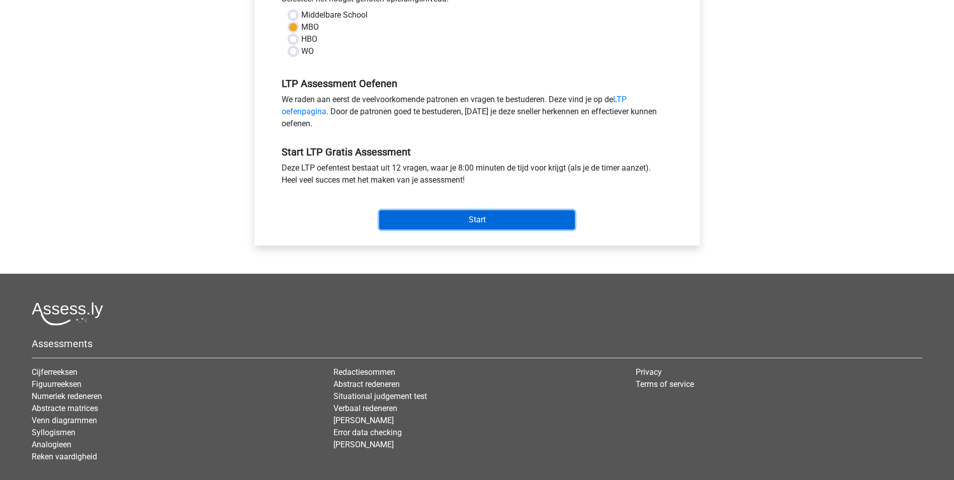
click at [467, 216] on input "Start" at bounding box center [477, 219] width 196 height 19
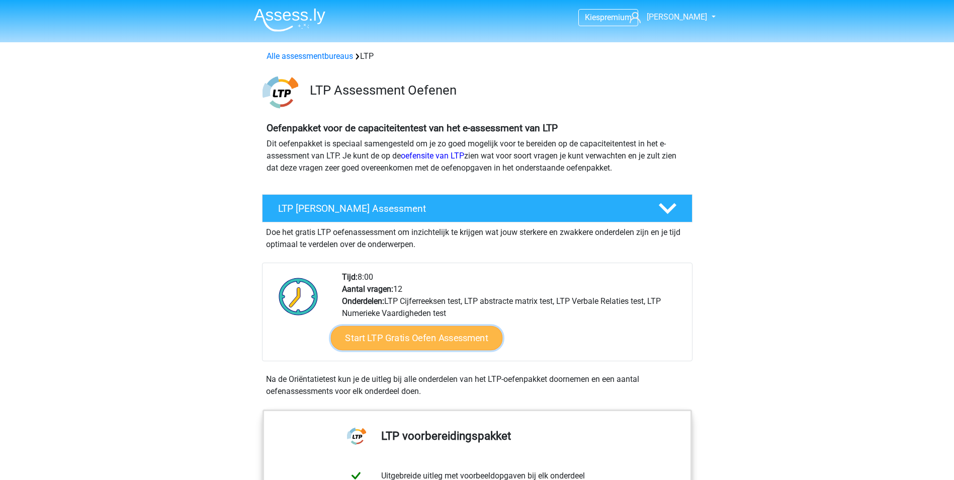
click at [425, 340] on link "Start LTP Gratis Oefen Assessment" at bounding box center [416, 338] width 172 height 24
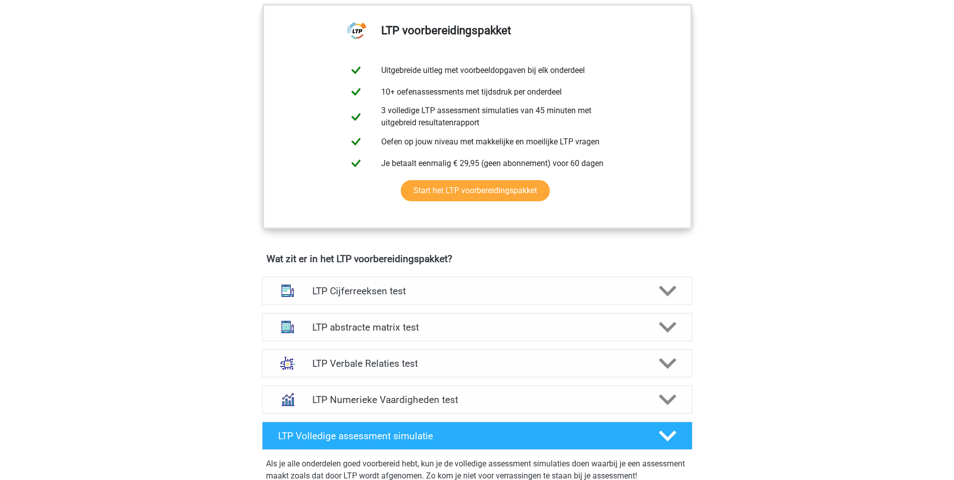
scroll to position [413, 0]
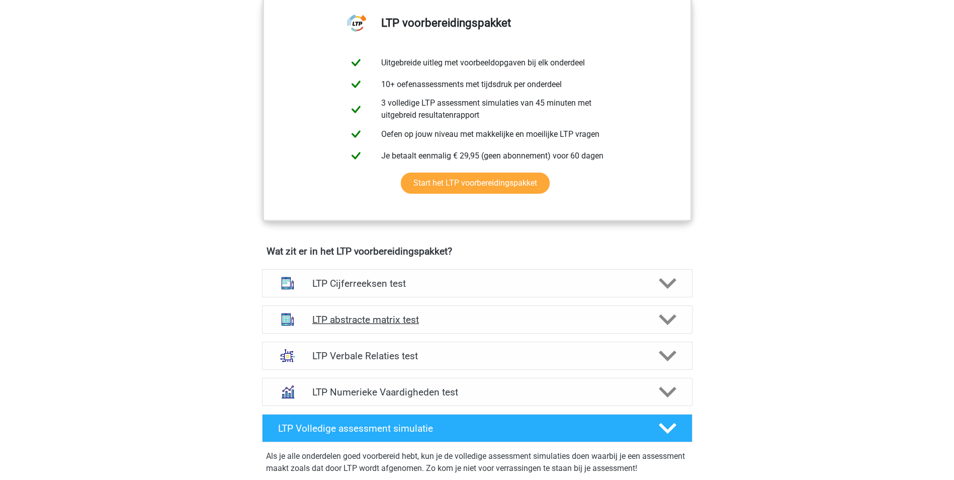
click at [666, 320] on polygon at bounding box center [667, 319] width 18 height 11
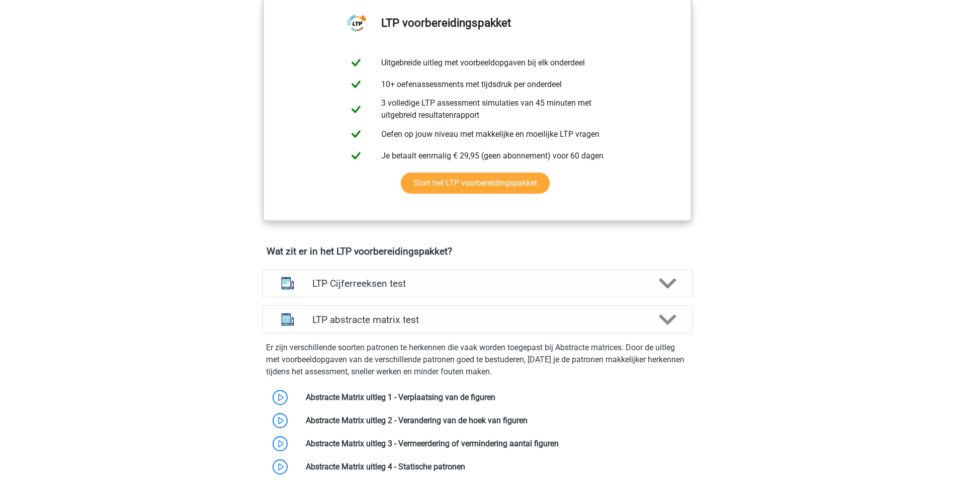
scroll to position [463, 0]
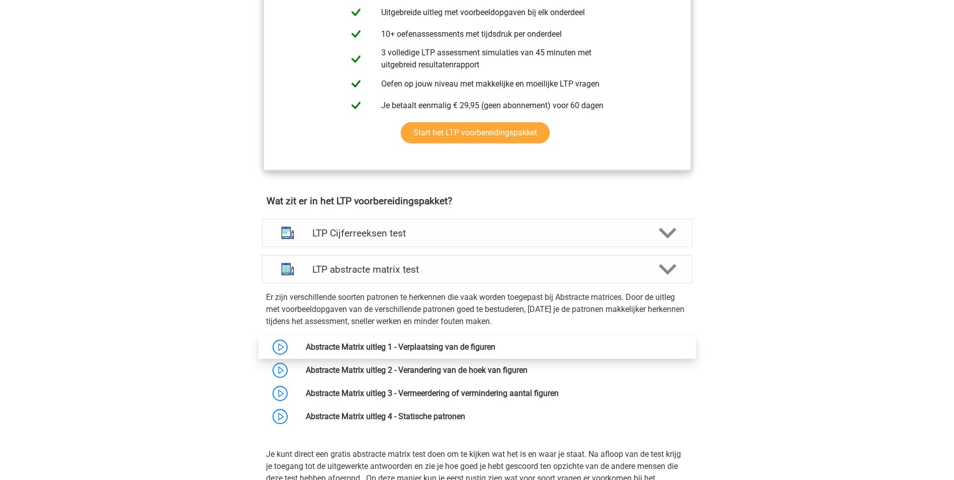
click at [495, 349] on link at bounding box center [495, 347] width 0 height 10
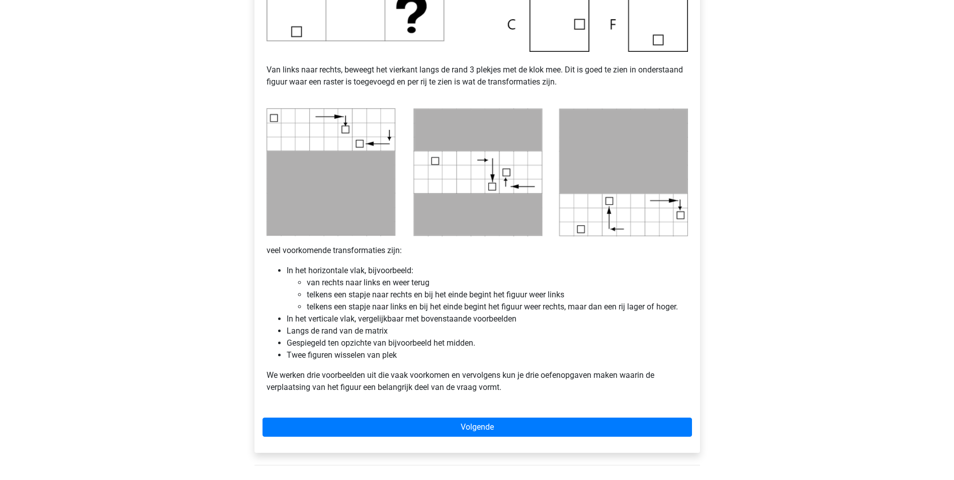
scroll to position [419, 0]
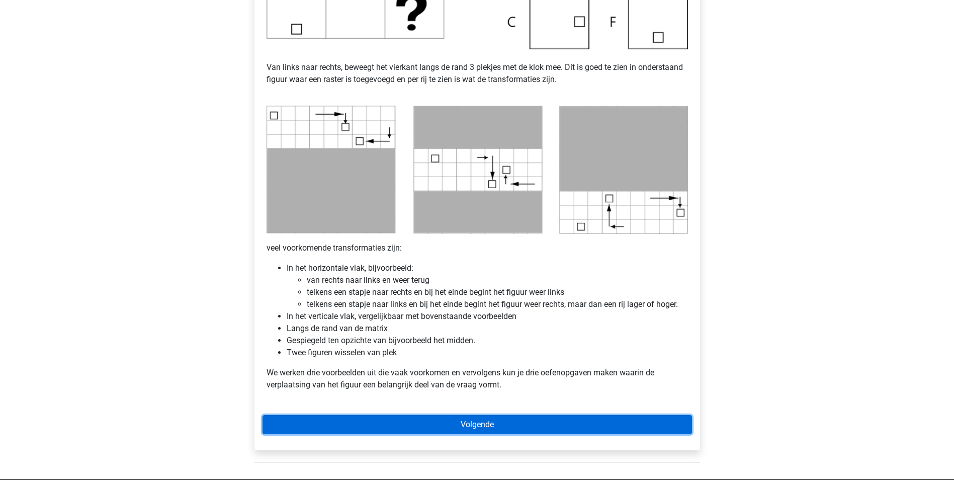
click at [478, 418] on link "Volgende" at bounding box center [476, 424] width 429 height 19
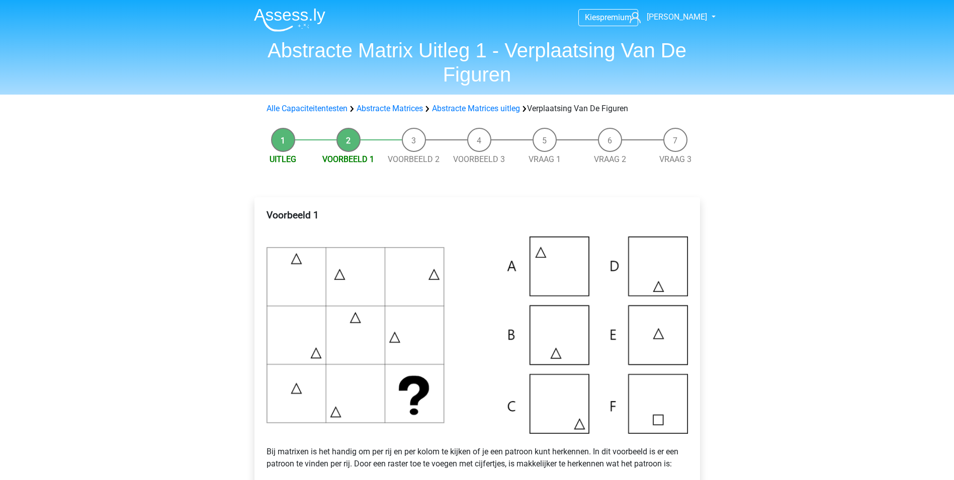
click at [562, 412] on img at bounding box center [476, 334] width 421 height 197
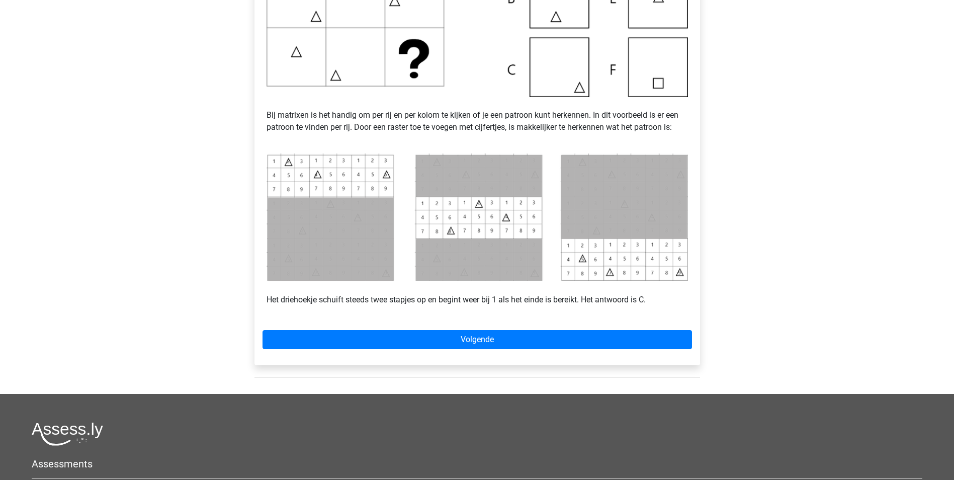
scroll to position [337, 0]
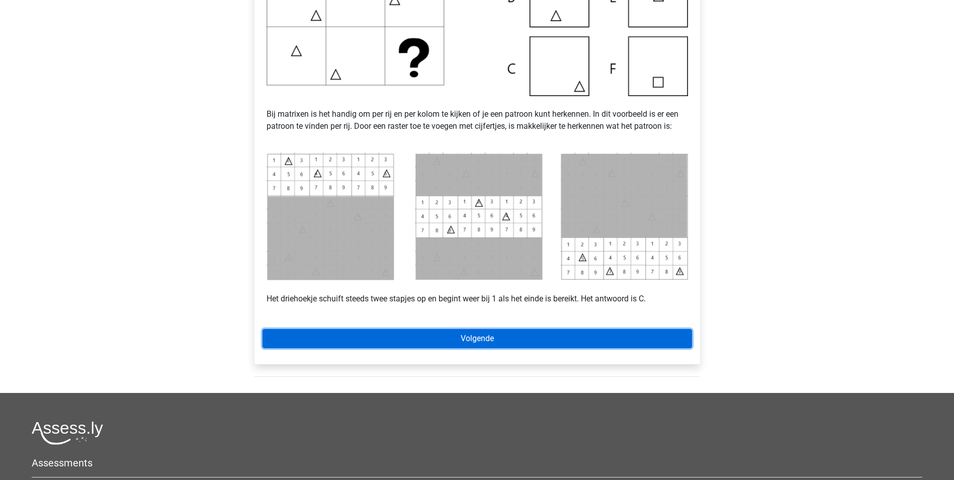
click at [549, 339] on link "Volgende" at bounding box center [476, 338] width 429 height 19
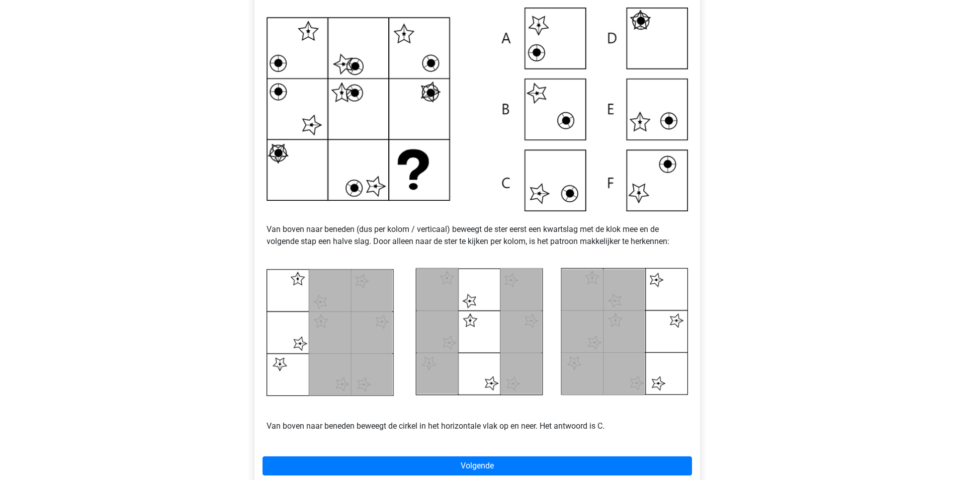
scroll to position [237, 0]
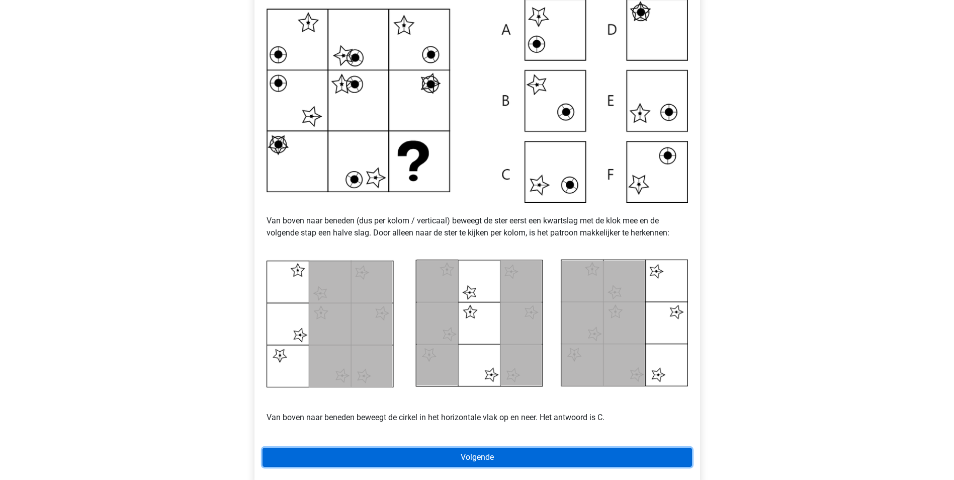
click at [517, 453] on link "Volgende" at bounding box center [476, 456] width 429 height 19
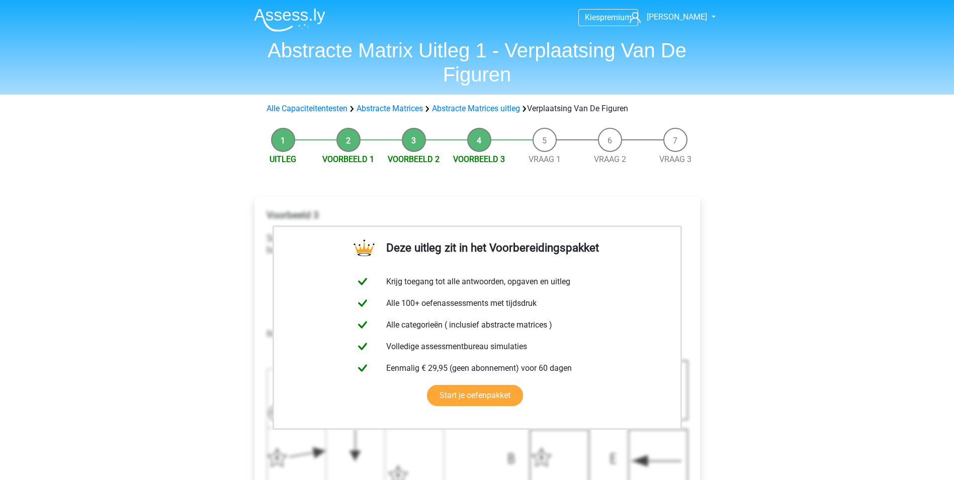
click at [731, 322] on div "Kies premium jessica maanjes@hotmail.nl" at bounding box center [477, 479] width 954 height 959
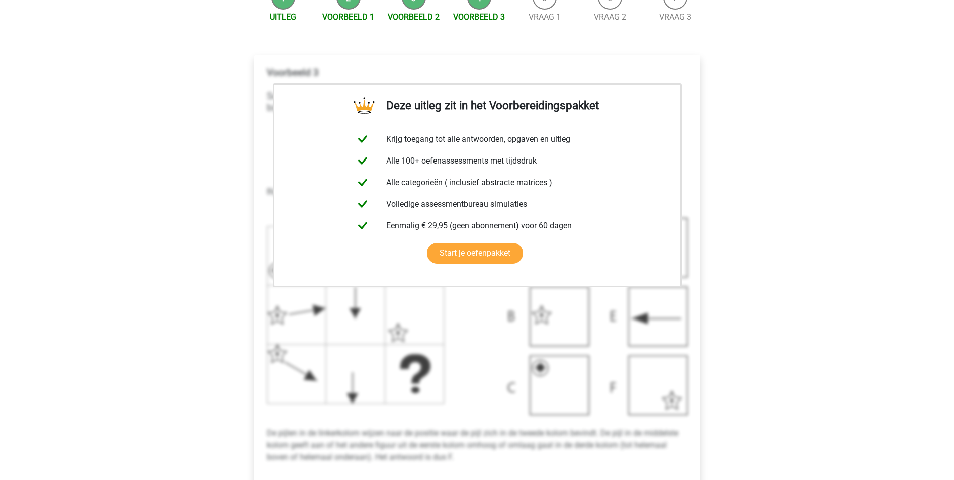
scroll to position [143, 0]
click at [488, 251] on link "Start je oefenpakket" at bounding box center [475, 251] width 96 height 21
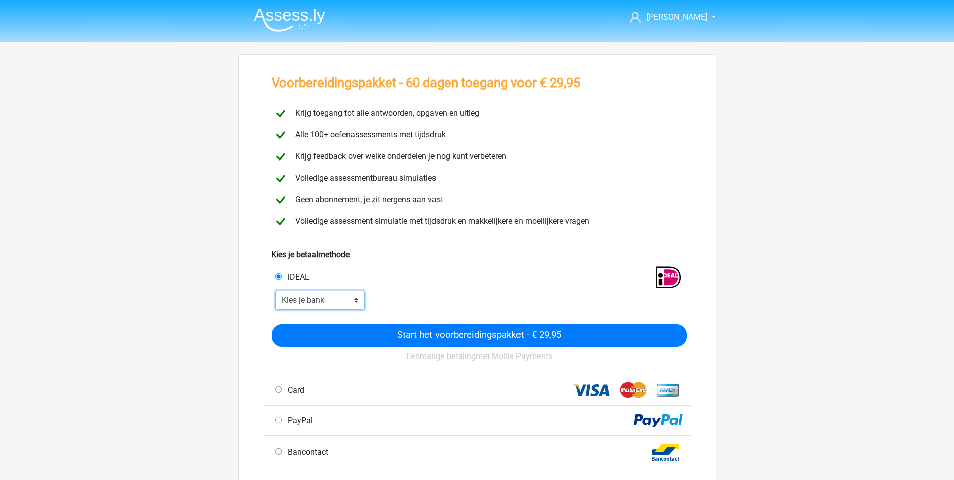
click at [338, 297] on select "Kies je bank ABN AMRO ING Rabobank ASN Bank bunq Knab N26 NN Regiobank Revolut …" at bounding box center [320, 300] width 90 height 19
select select "ideal_[SWIFT_CODE]"
click at [275, 291] on select "Kies je bank ABN AMRO ING Rabobank ASN Bank bunq Knab N26 NN Regiobank Revolut …" at bounding box center [320, 300] width 90 height 19
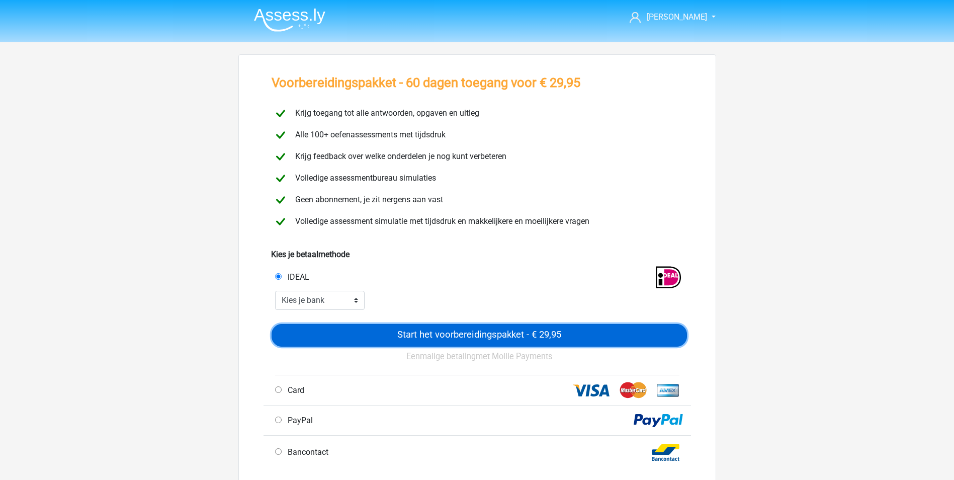
click at [474, 331] on input "Start het voorbereidingspakket - € 29,95" at bounding box center [478, 335] width 415 height 23
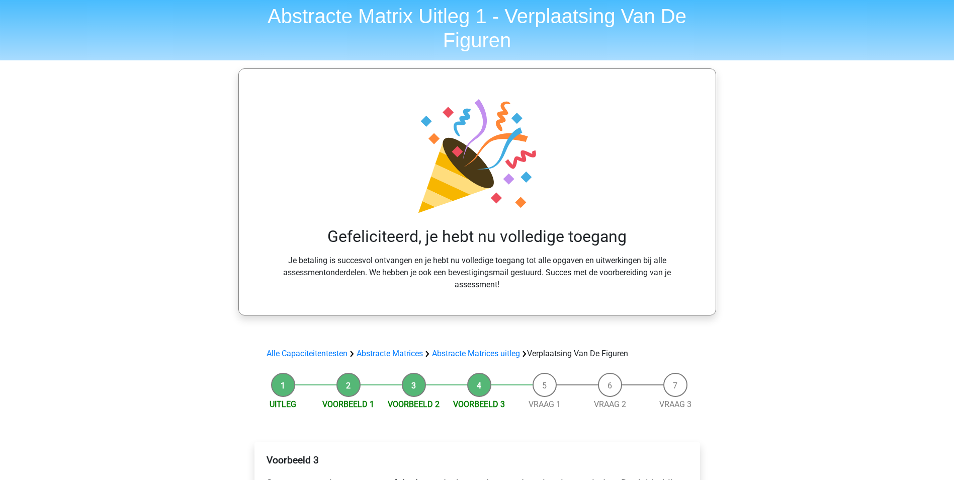
scroll to position [50, 0]
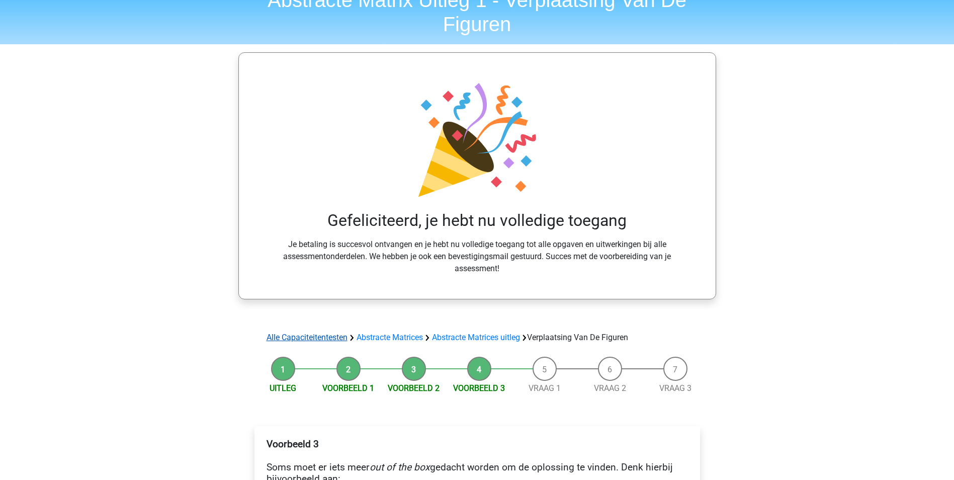
click at [316, 334] on link "Alle Capaciteitentesten" at bounding box center [306, 337] width 81 height 10
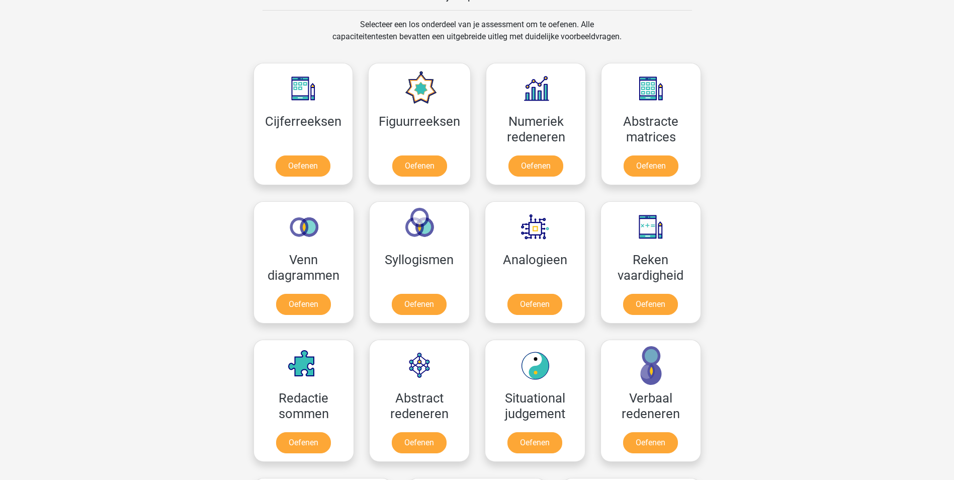
scroll to position [393, 0]
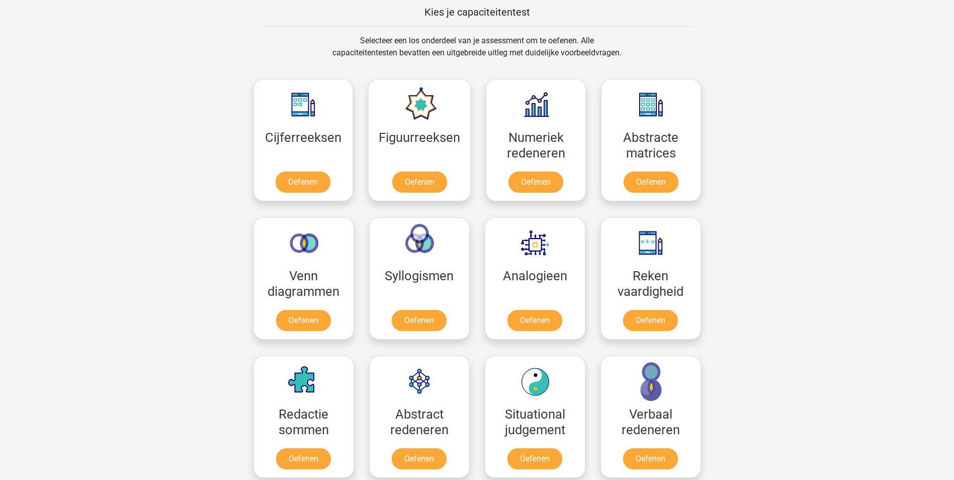
click at [918, 73] on div "[PERSON_NAME] [EMAIL_ADDRESS][DOMAIN_NAME] Nederlands English" at bounding box center [477, 404] width 954 height 1594
click at [296, 186] on link "Oefenen" at bounding box center [302, 184] width 57 height 22
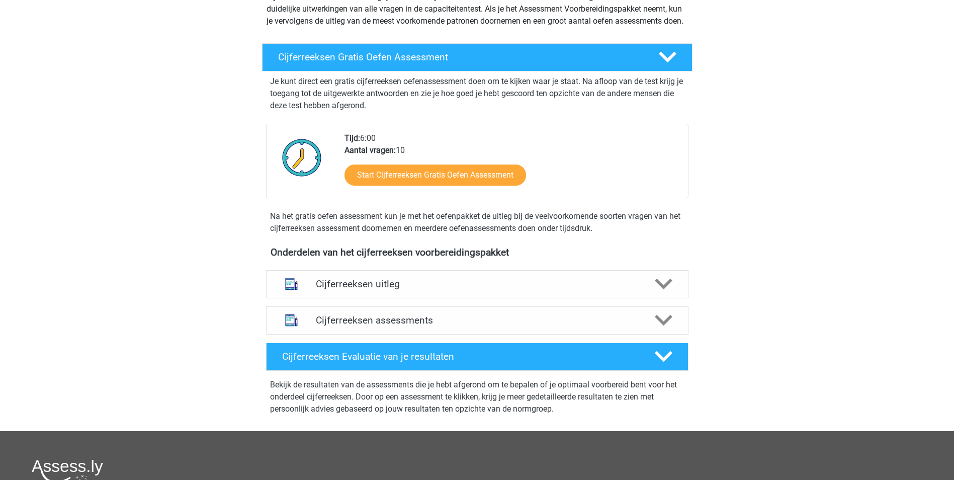
scroll to position [136, 0]
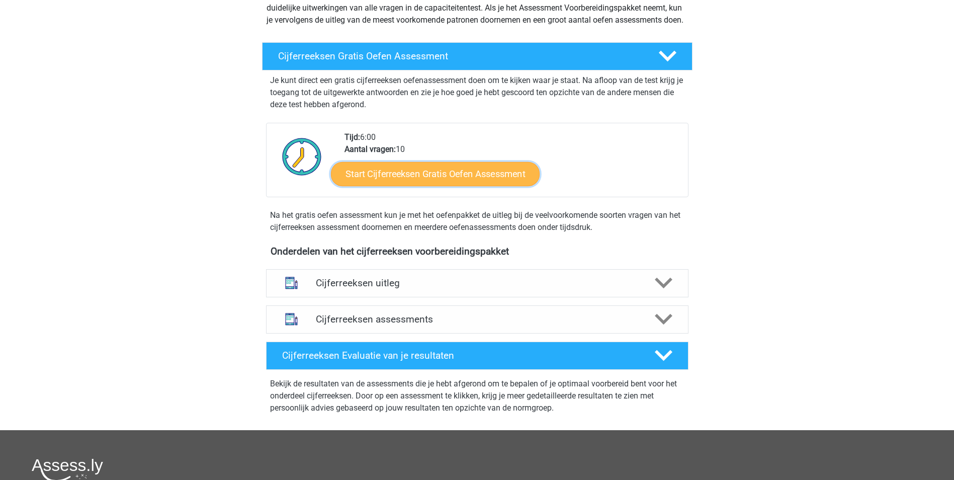
click at [478, 183] on link "Start Cijferreeksen Gratis Oefen Assessment" at bounding box center [435, 173] width 209 height 24
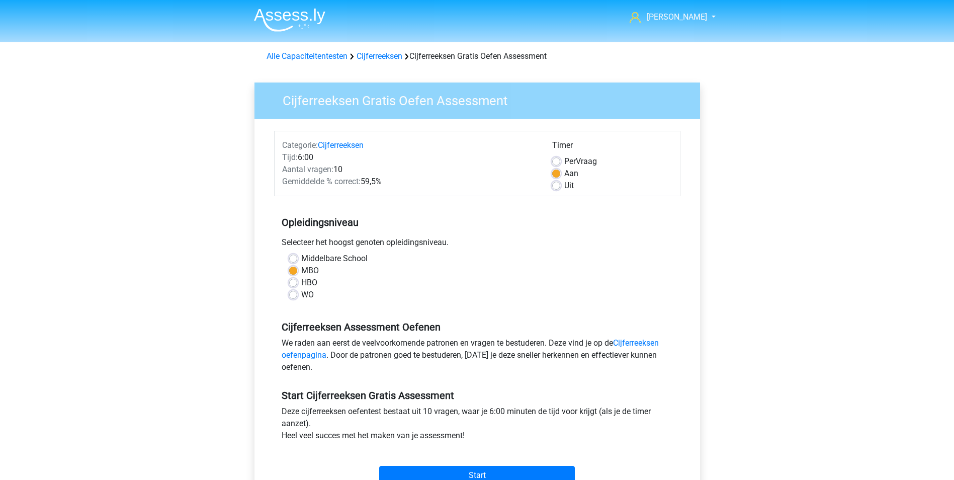
scroll to position [315, 0]
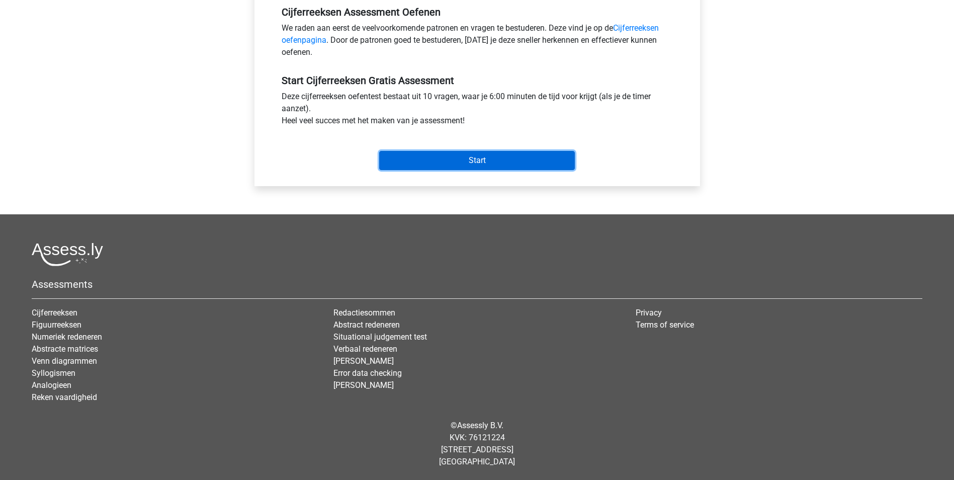
click at [494, 159] on input "Start" at bounding box center [477, 160] width 196 height 19
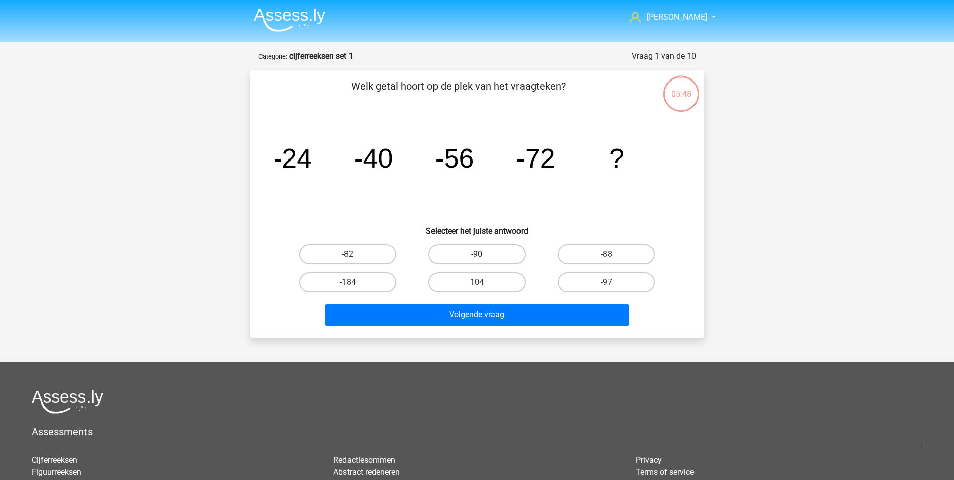
click at [489, 249] on label "-90" at bounding box center [476, 254] width 97 height 20
click at [483, 254] on input "-90" at bounding box center [480, 257] width 7 height 7
radio input "true"
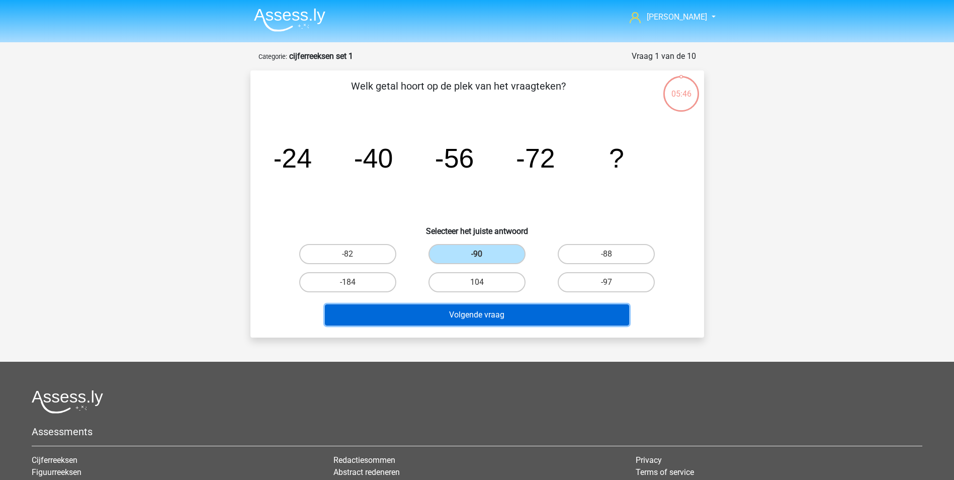
click at [487, 310] on button "Volgende vraag" at bounding box center [477, 314] width 304 height 21
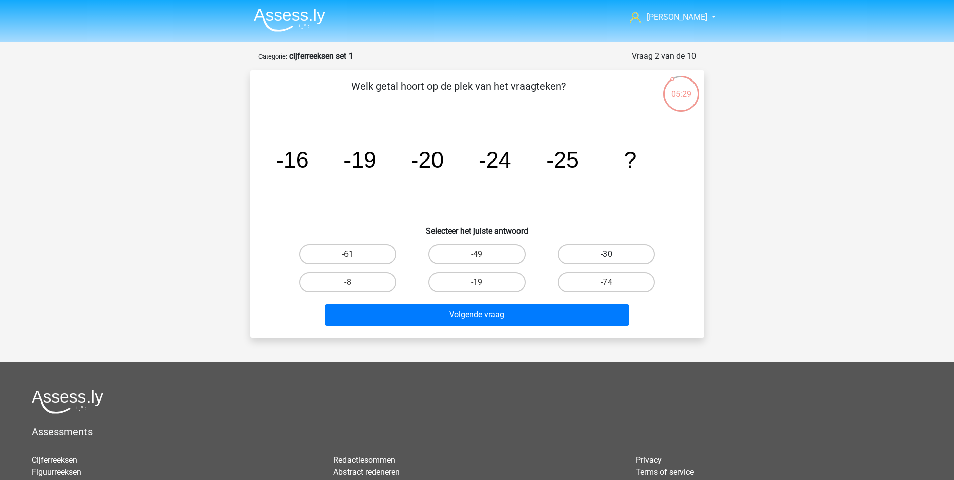
click at [596, 251] on label "-30" at bounding box center [605, 254] width 97 height 20
click at [606, 254] on input "-30" at bounding box center [609, 257] width 7 height 7
radio input "true"
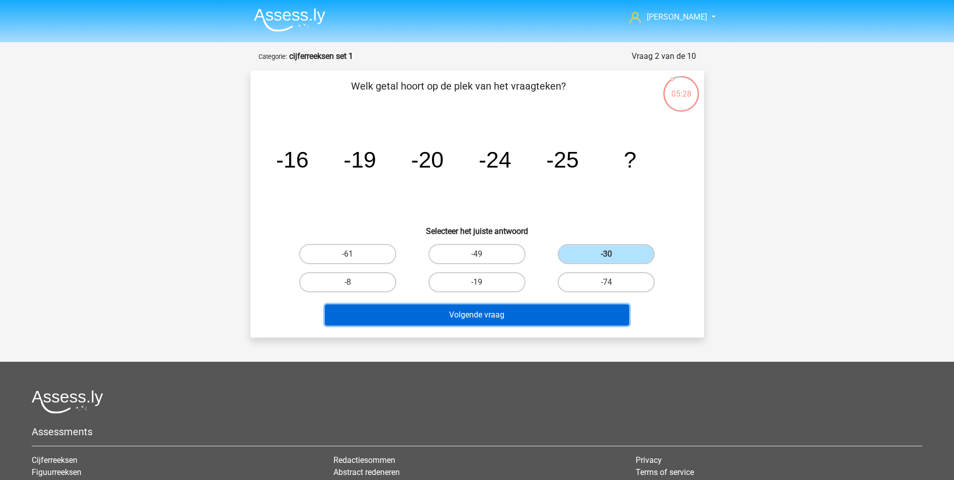
click at [469, 310] on button "Volgende vraag" at bounding box center [477, 314] width 304 height 21
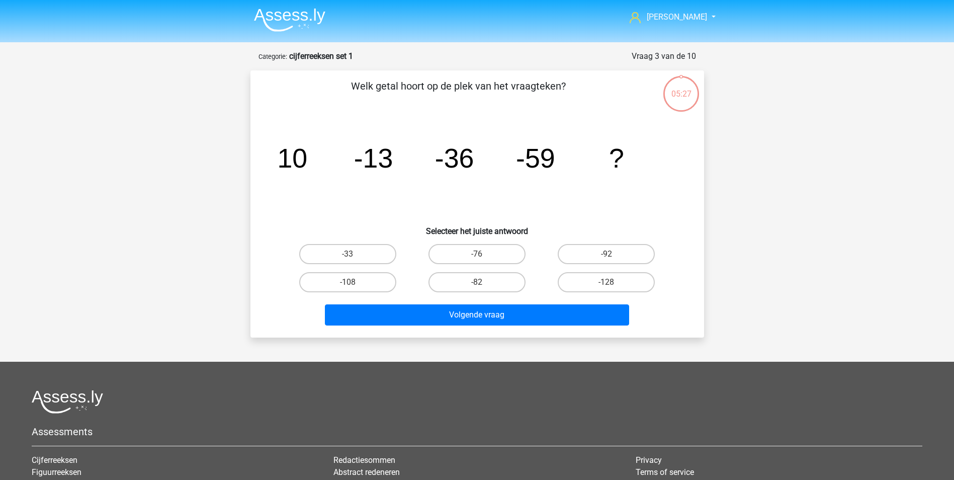
scroll to position [50, 0]
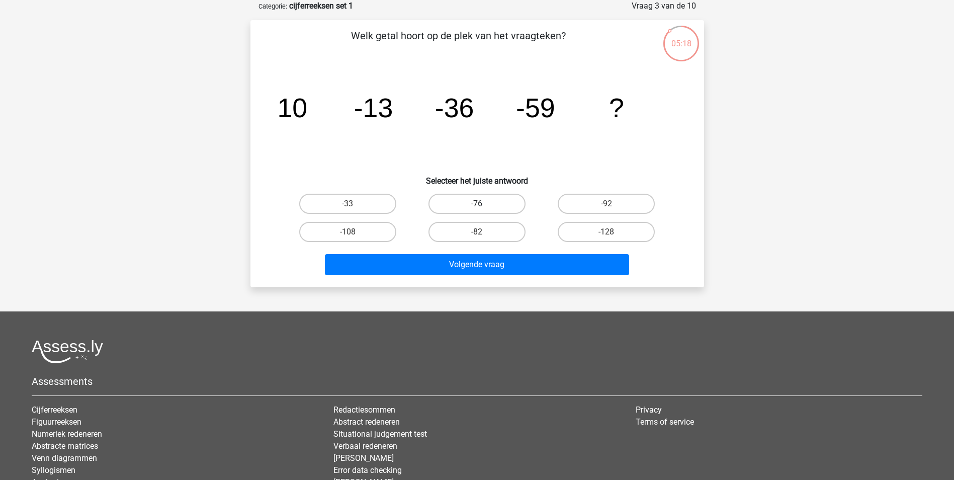
click at [483, 200] on label "-76" at bounding box center [476, 204] width 97 height 20
click at [483, 204] on input "-76" at bounding box center [480, 207] width 7 height 7
radio input "true"
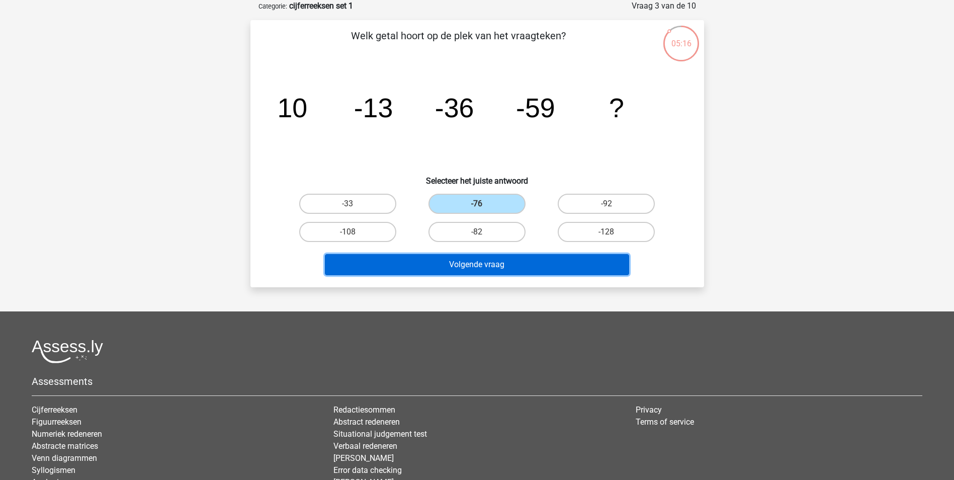
click at [471, 261] on button "Volgende vraag" at bounding box center [477, 264] width 304 height 21
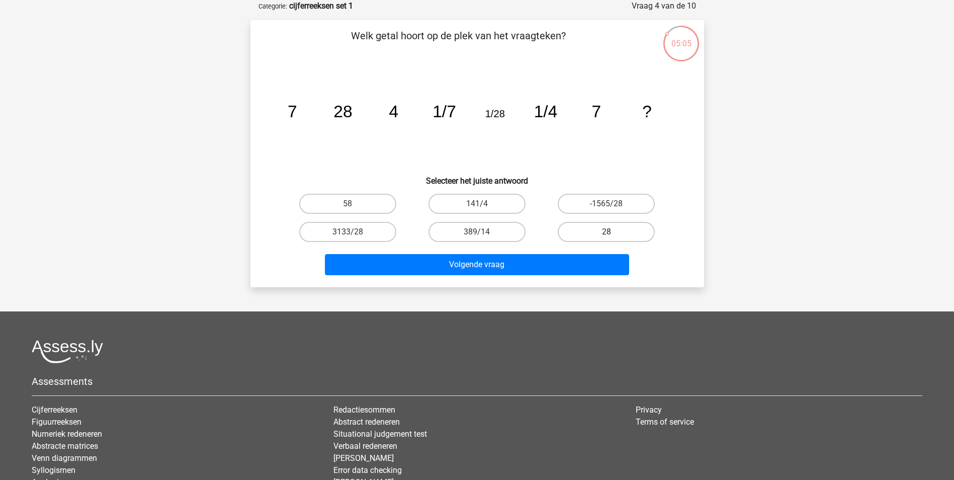
click at [601, 228] on label "28" at bounding box center [605, 232] width 97 height 20
click at [606, 232] on input "28" at bounding box center [609, 235] width 7 height 7
radio input "true"
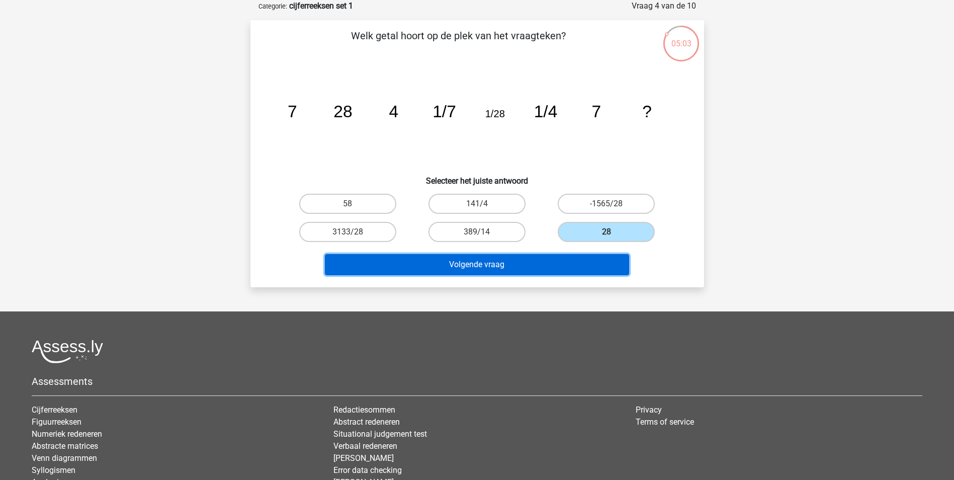
click at [482, 264] on button "Volgende vraag" at bounding box center [477, 264] width 304 height 21
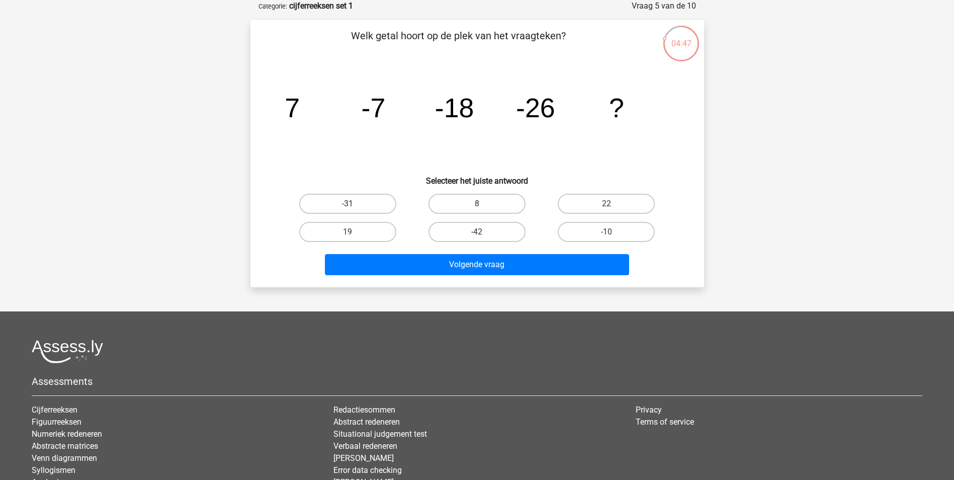
click at [360, 202] on label "-31" at bounding box center [347, 204] width 97 height 20
click at [354, 204] on input "-31" at bounding box center [350, 207] width 7 height 7
radio input "true"
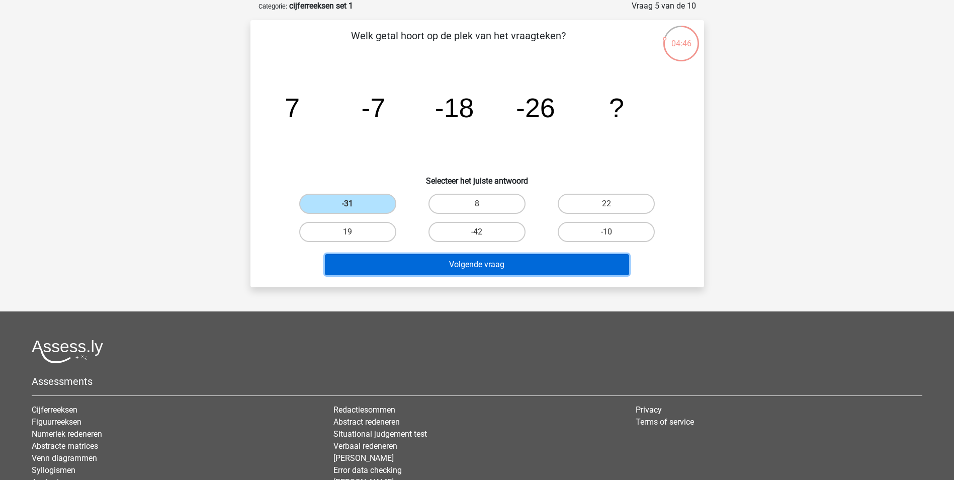
click at [456, 257] on button "Volgende vraag" at bounding box center [477, 264] width 304 height 21
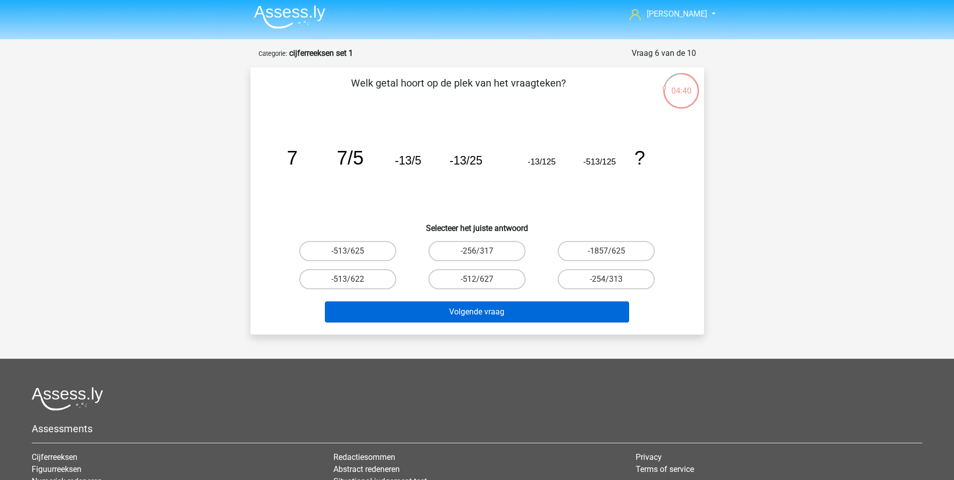
scroll to position [0, 0]
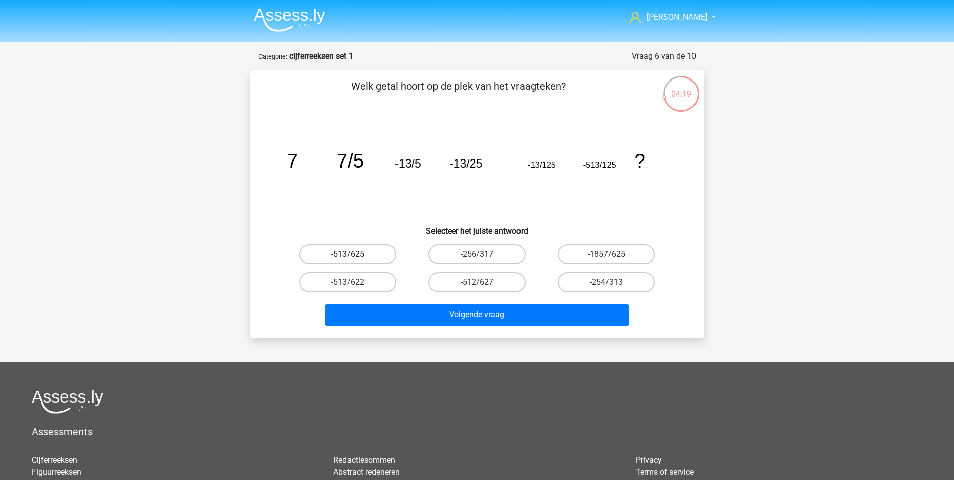
click at [348, 251] on label "-513/625" at bounding box center [347, 254] width 97 height 20
click at [348, 254] on input "-513/625" at bounding box center [350, 257] width 7 height 7
radio input "true"
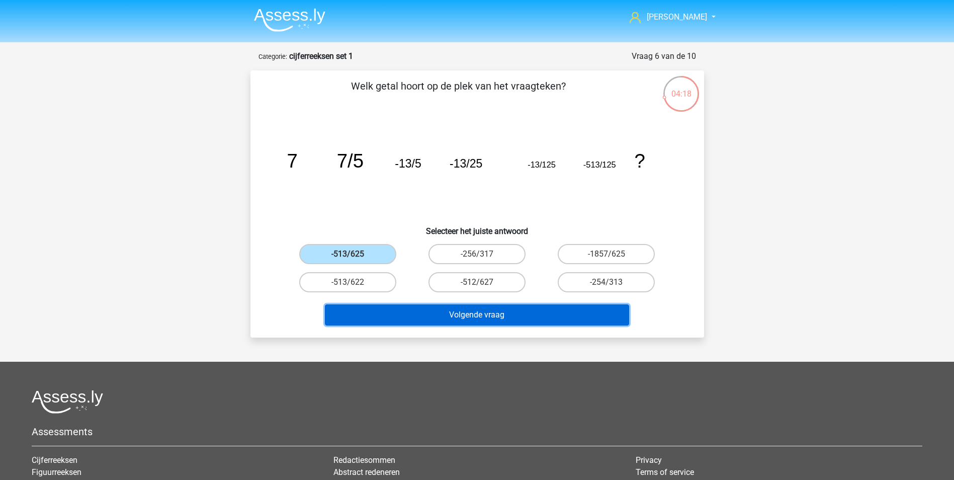
click at [427, 308] on button "Volgende vraag" at bounding box center [477, 314] width 304 height 21
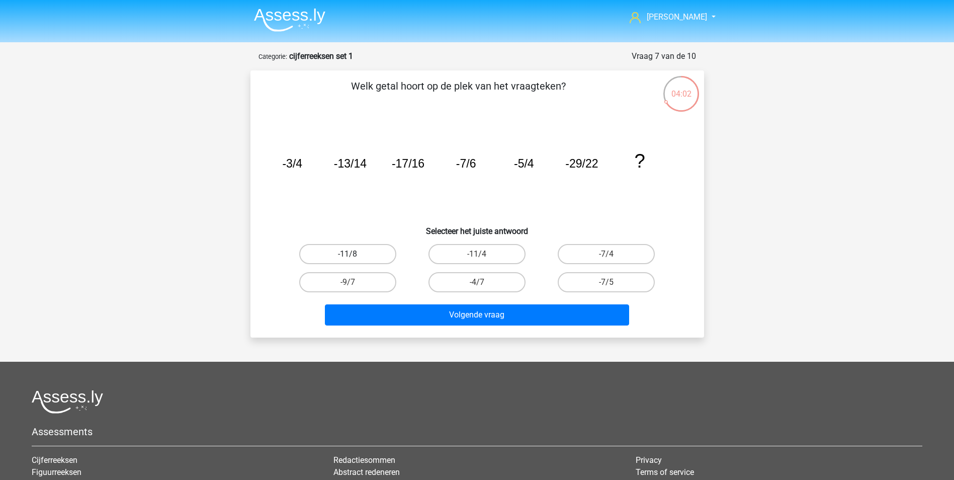
click at [360, 254] on label "-11/8" at bounding box center [347, 254] width 97 height 20
click at [354, 254] on input "-11/8" at bounding box center [350, 257] width 7 height 7
radio input "true"
click at [473, 252] on label "-11/4" at bounding box center [476, 254] width 97 height 20
click at [477, 254] on input "-11/4" at bounding box center [480, 257] width 7 height 7
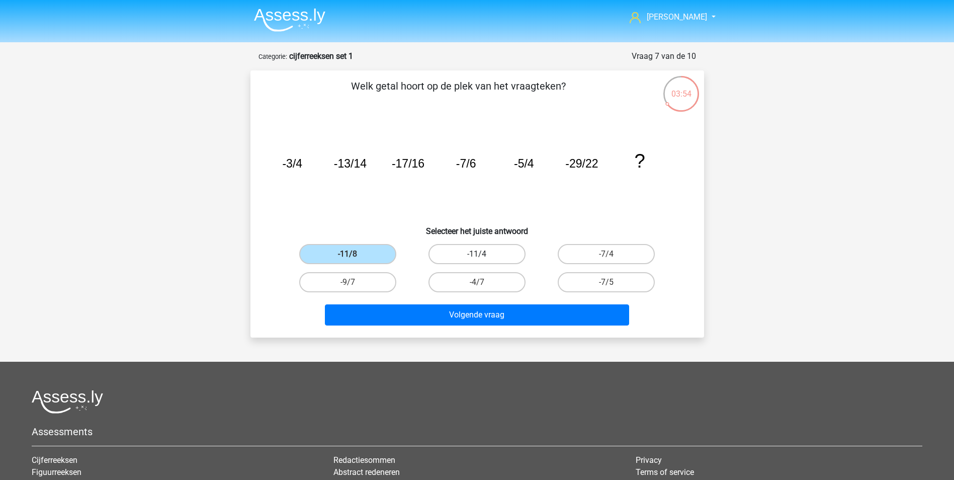
radio input "true"
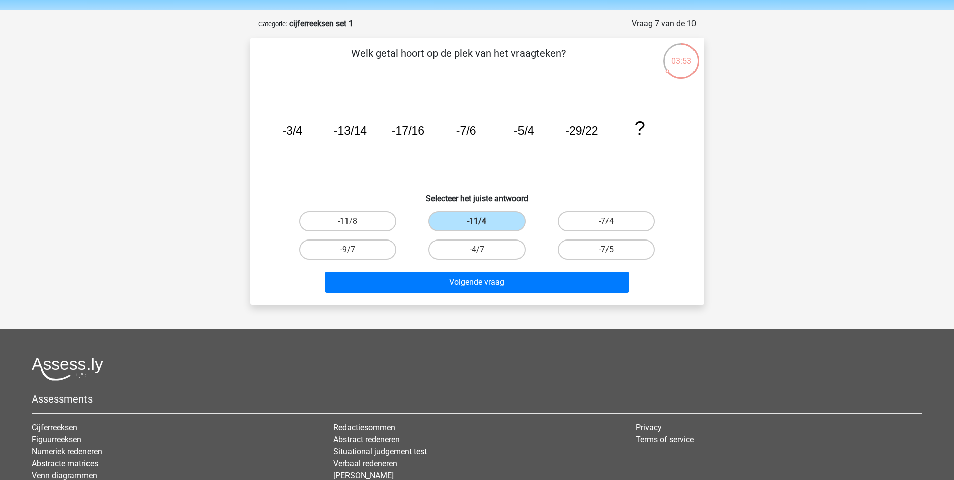
scroll to position [50, 0]
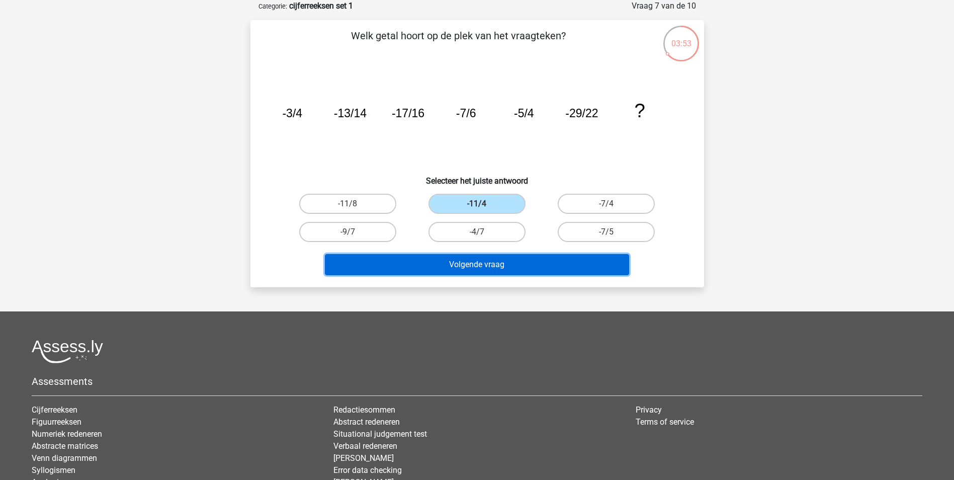
click at [458, 266] on button "Volgende vraag" at bounding box center [477, 264] width 304 height 21
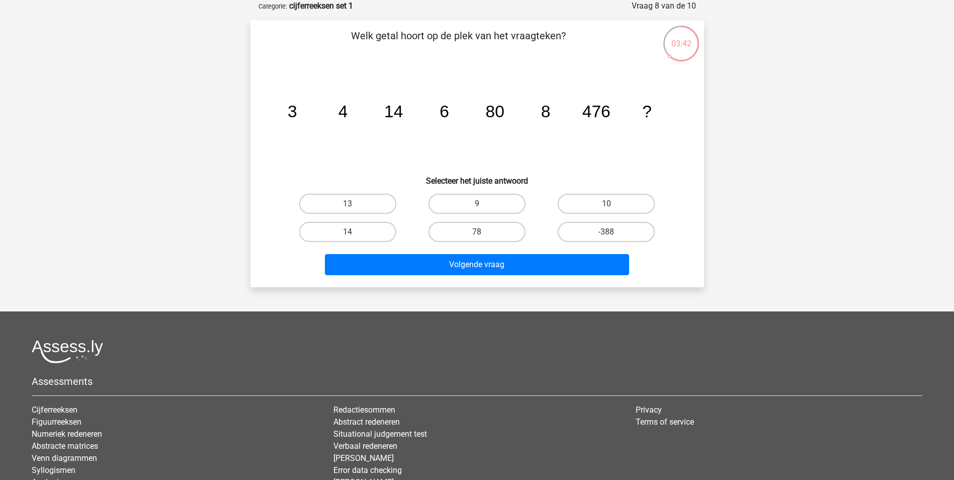
click at [480, 204] on input "9" at bounding box center [480, 207] width 7 height 7
radio input "true"
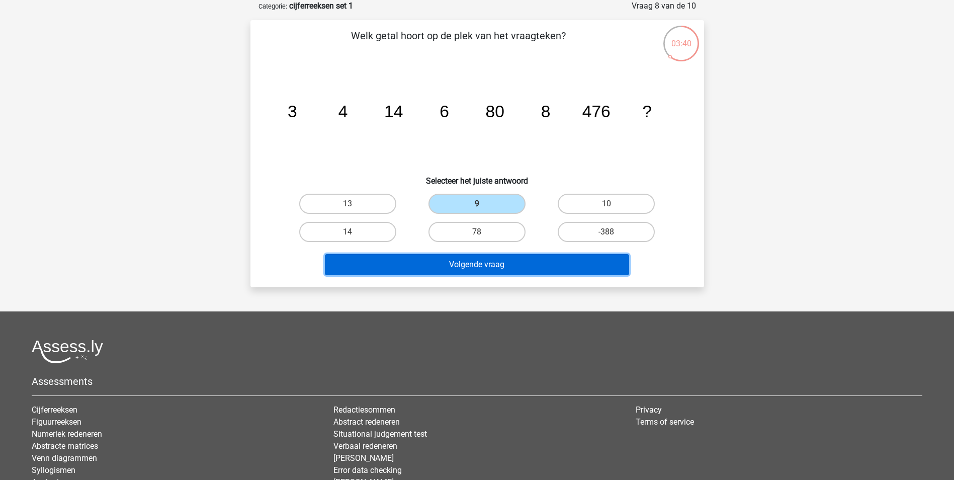
click at [475, 265] on button "Volgende vraag" at bounding box center [477, 264] width 304 height 21
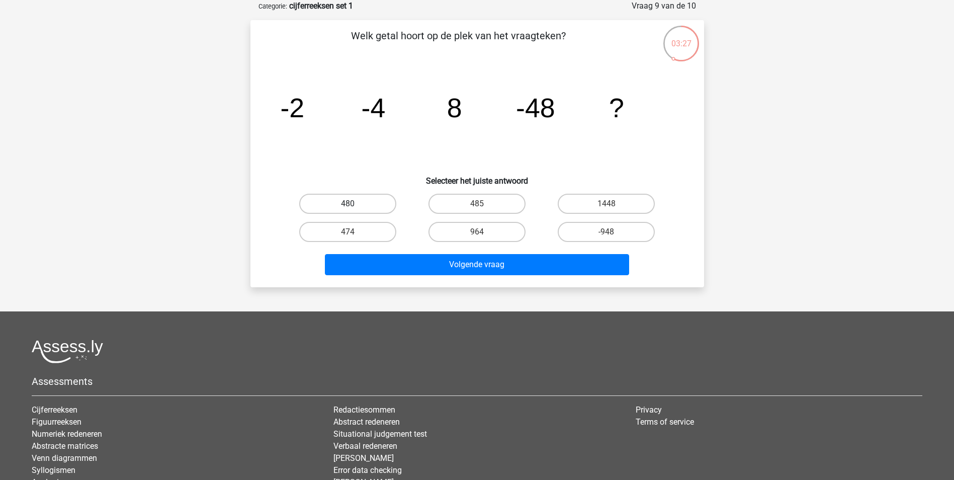
click at [369, 201] on label "480" at bounding box center [347, 204] width 97 height 20
click at [354, 204] on input "480" at bounding box center [350, 207] width 7 height 7
radio input "true"
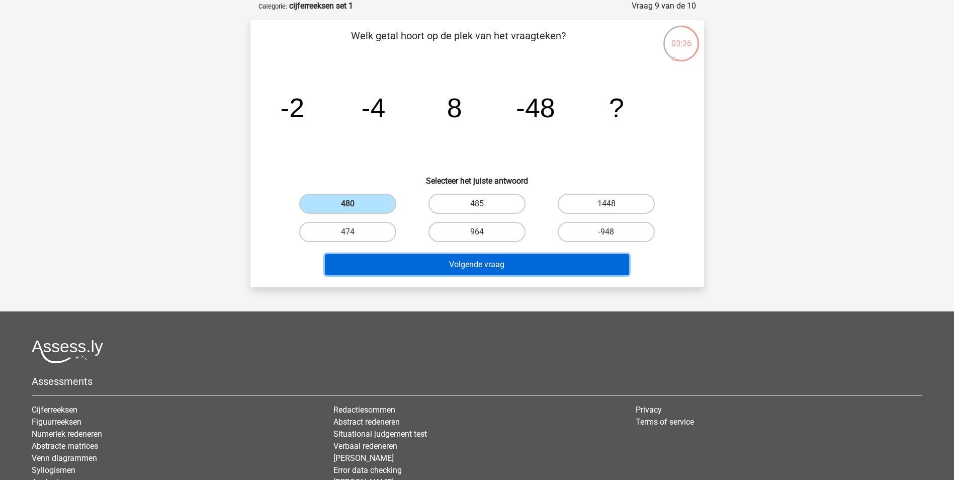
click at [453, 260] on button "Volgende vraag" at bounding box center [477, 264] width 304 height 21
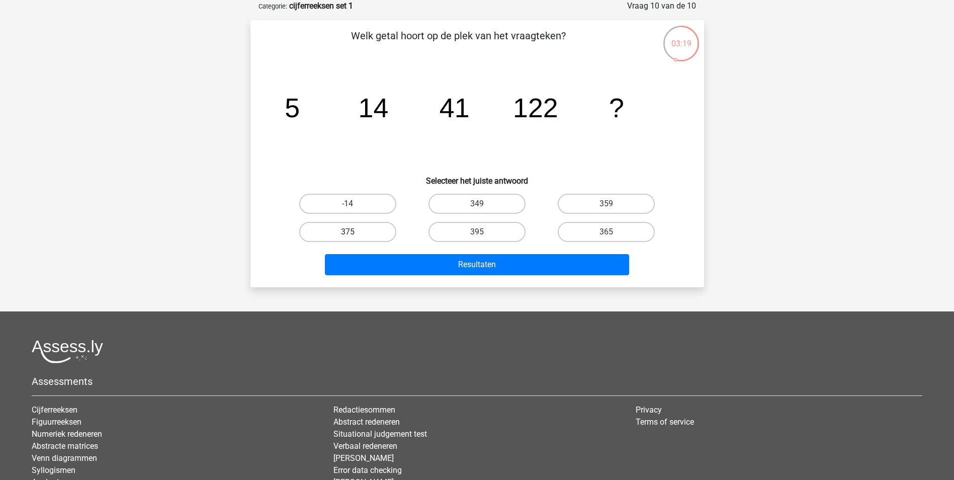
click at [390, 223] on label "375" at bounding box center [347, 232] width 97 height 20
click at [354, 232] on input "375" at bounding box center [350, 235] width 7 height 7
radio input "true"
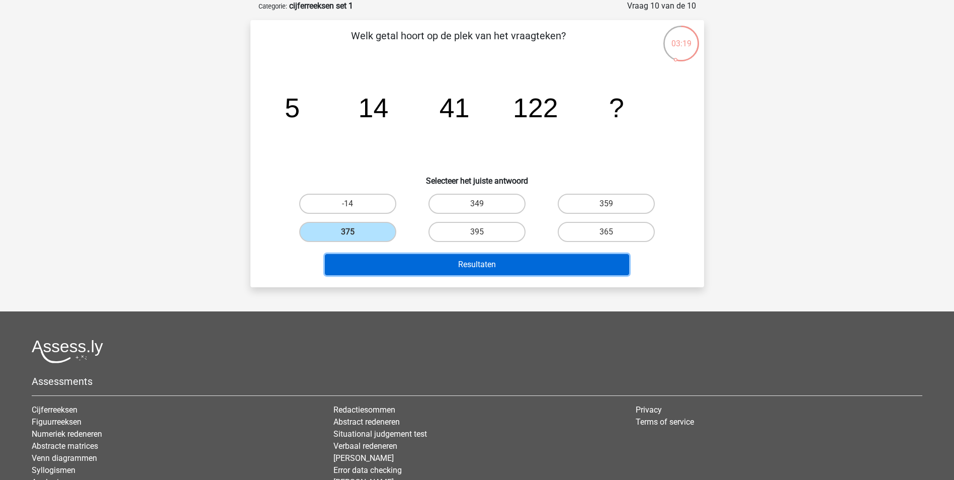
click at [429, 262] on button "Resultaten" at bounding box center [477, 264] width 304 height 21
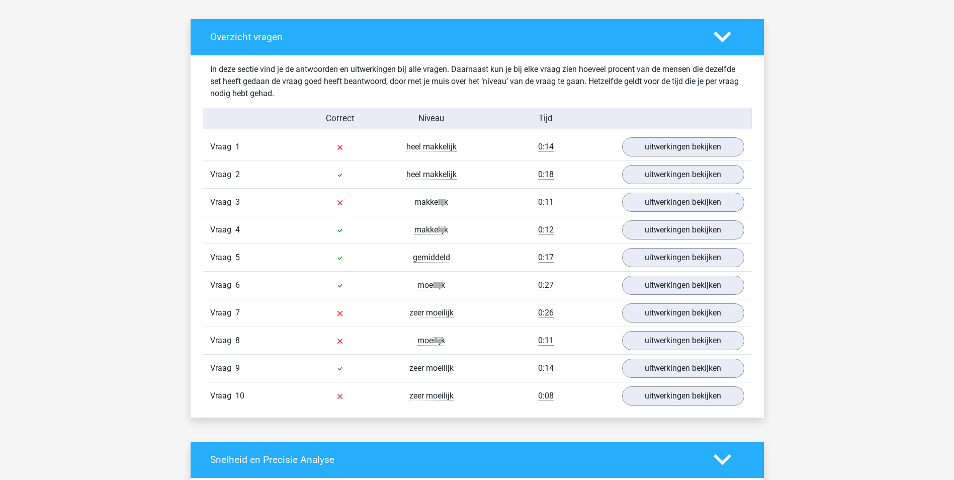
scroll to position [562, 0]
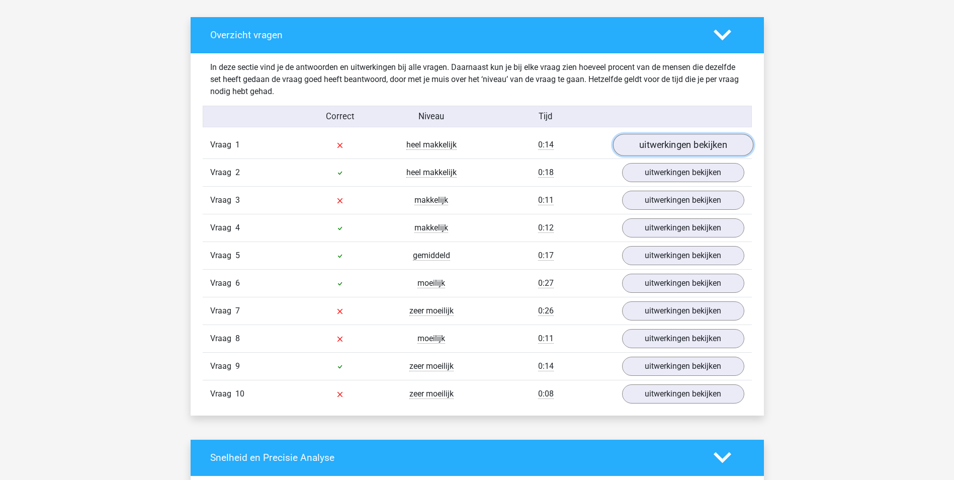
click at [735, 141] on link "uitwerkingen bekijken" at bounding box center [682, 145] width 140 height 22
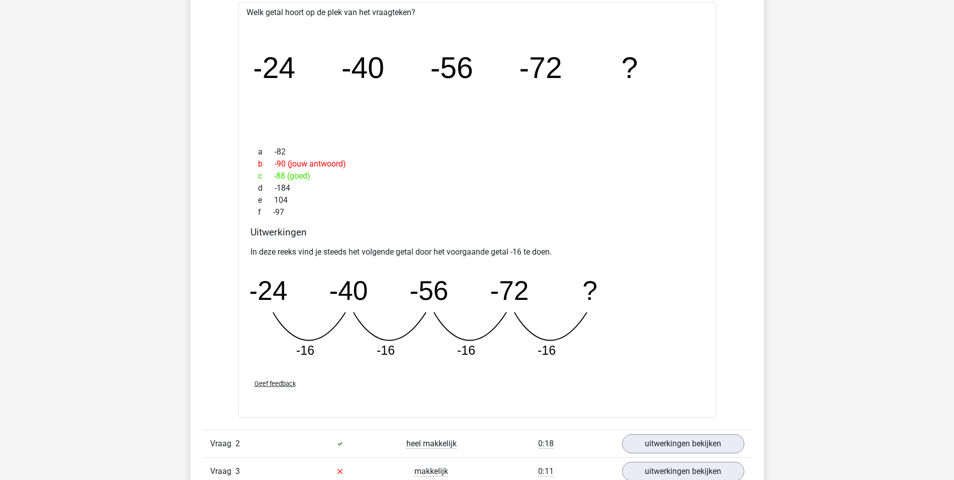
scroll to position [733, 0]
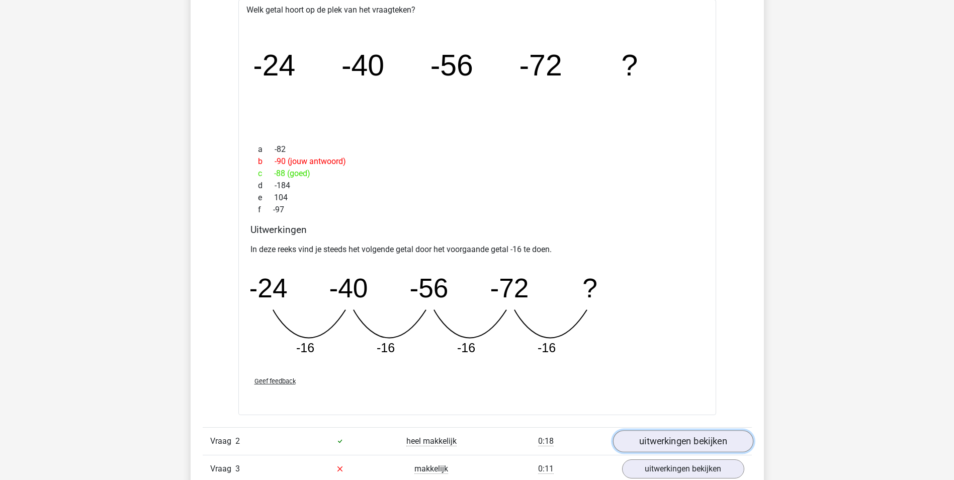
click at [681, 438] on link "uitwerkingen bekijken" at bounding box center [682, 441] width 140 height 22
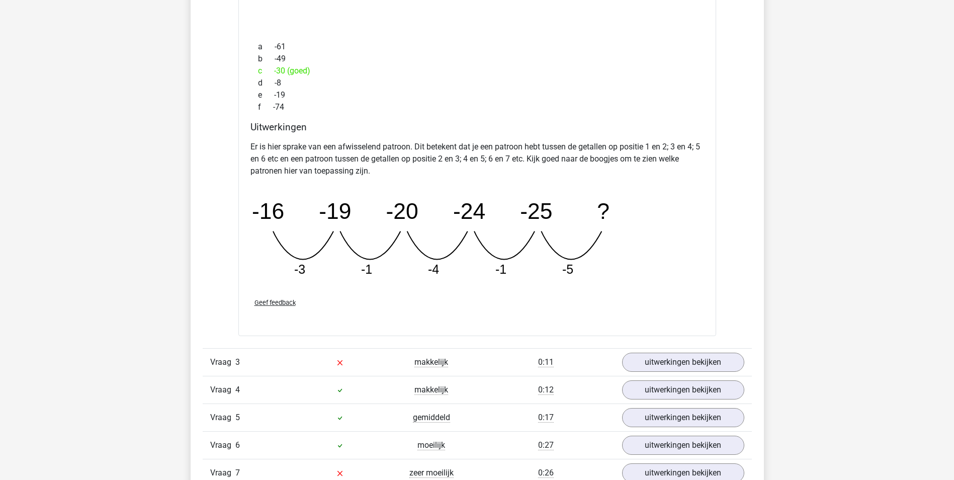
scroll to position [1312, 0]
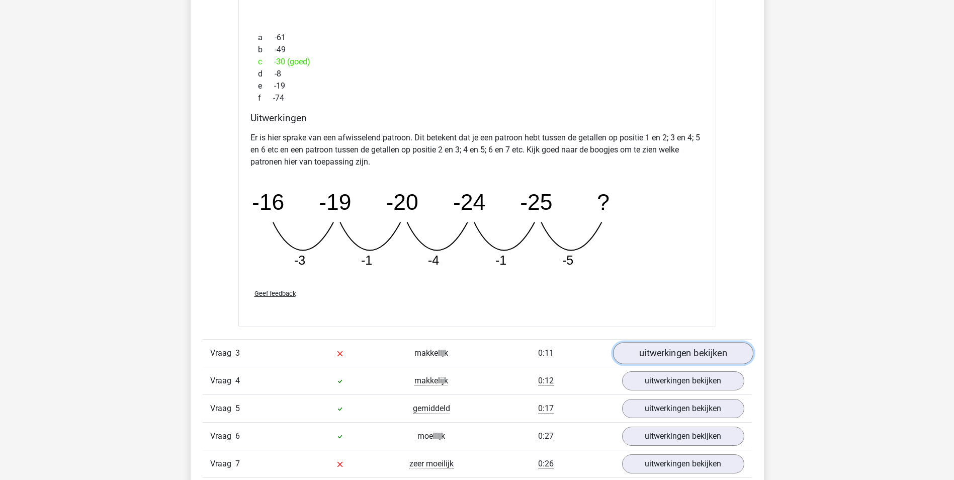
click at [705, 354] on link "uitwerkingen bekijken" at bounding box center [682, 353] width 140 height 22
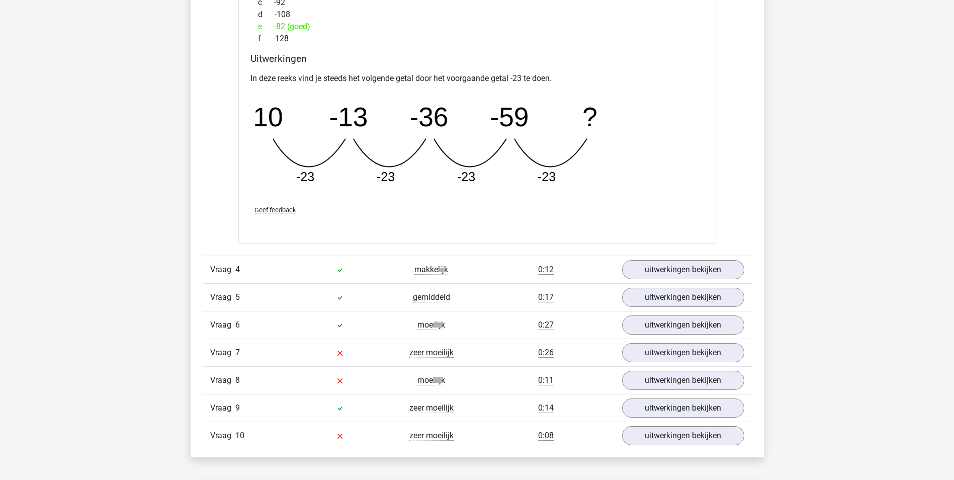
scroll to position [1866, 0]
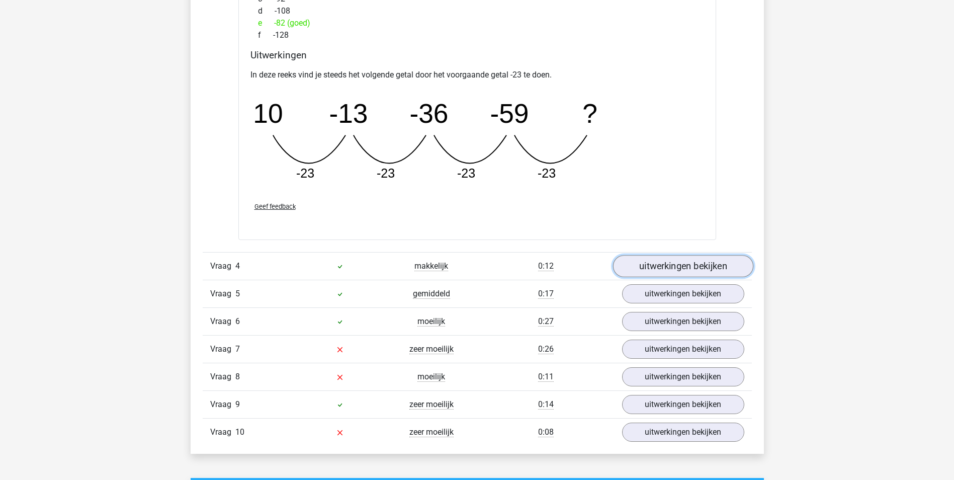
click at [727, 266] on link "uitwerkingen bekijken" at bounding box center [682, 266] width 140 height 22
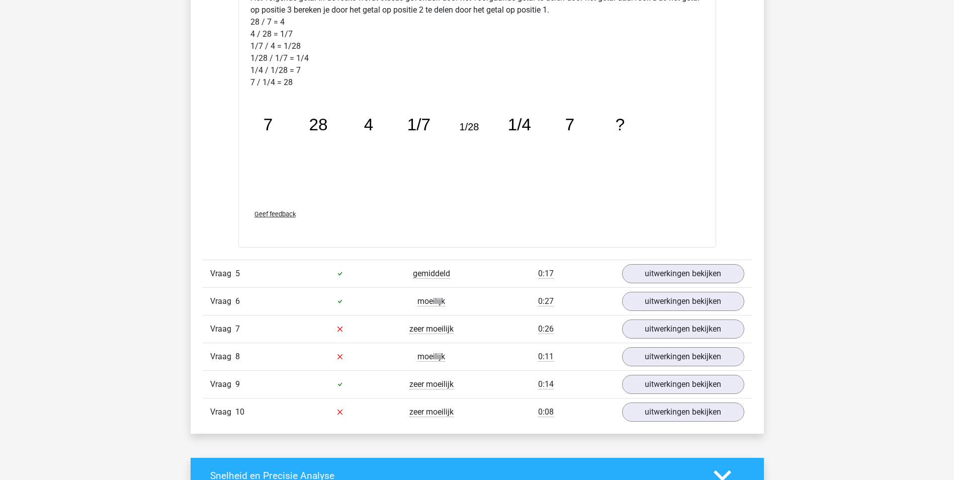
scroll to position [2455, 0]
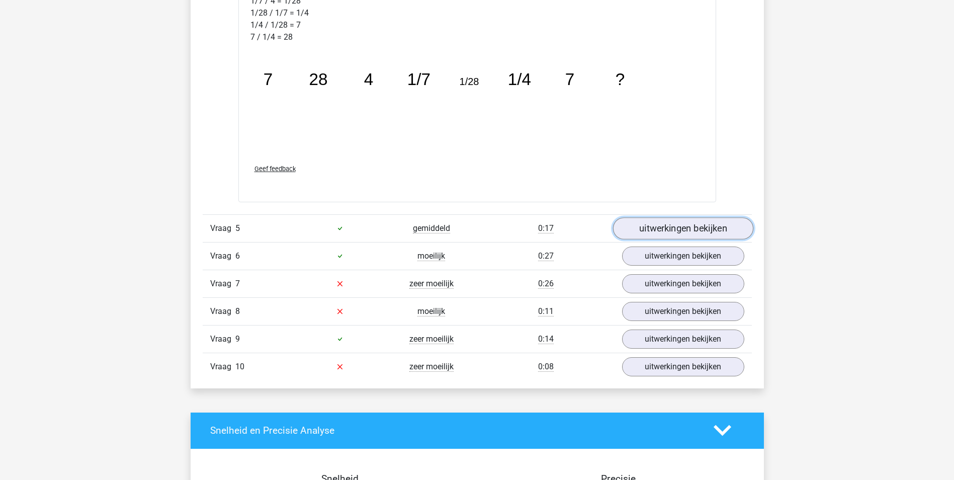
click at [686, 226] on link "uitwerkingen bekijken" at bounding box center [682, 228] width 140 height 22
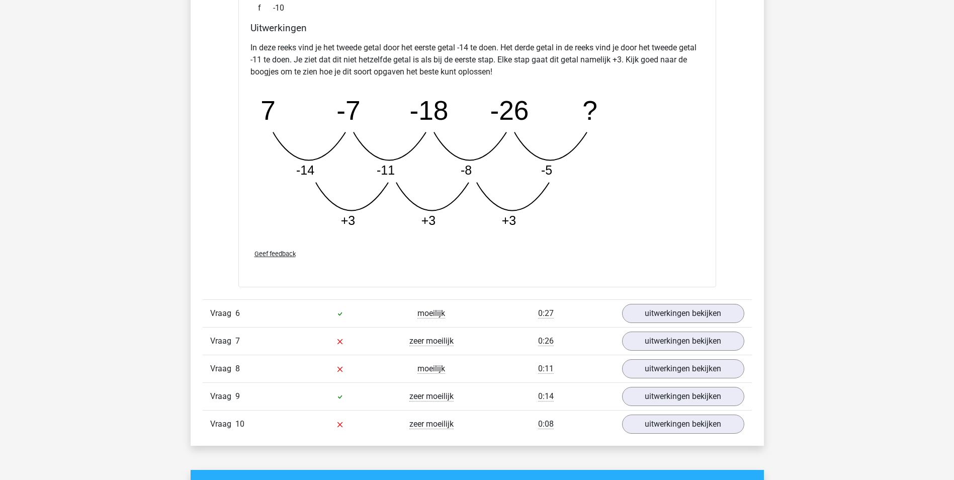
scroll to position [2925, 0]
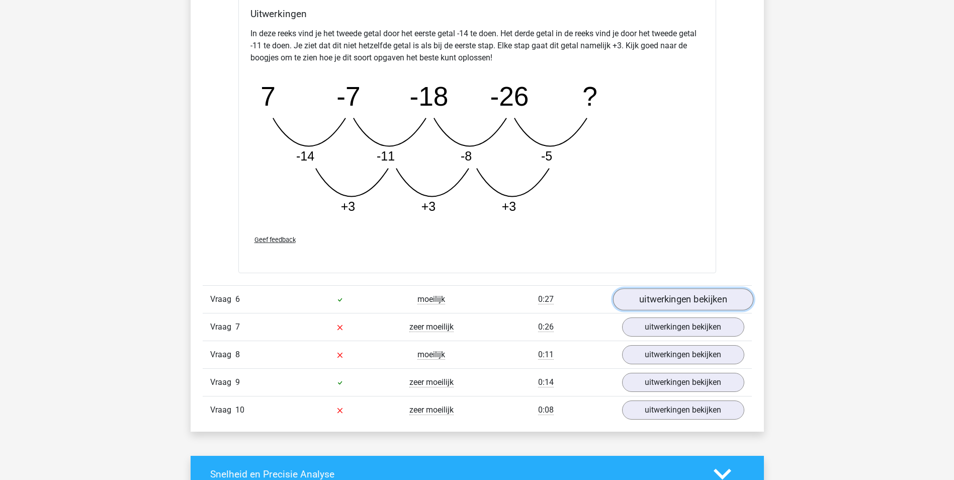
click at [669, 297] on link "uitwerkingen bekijken" at bounding box center [682, 300] width 140 height 22
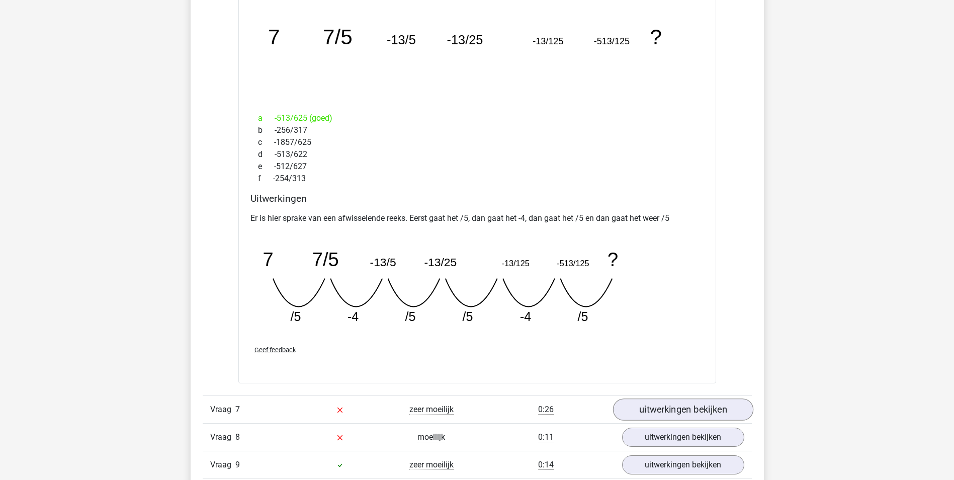
scroll to position [3298, 0]
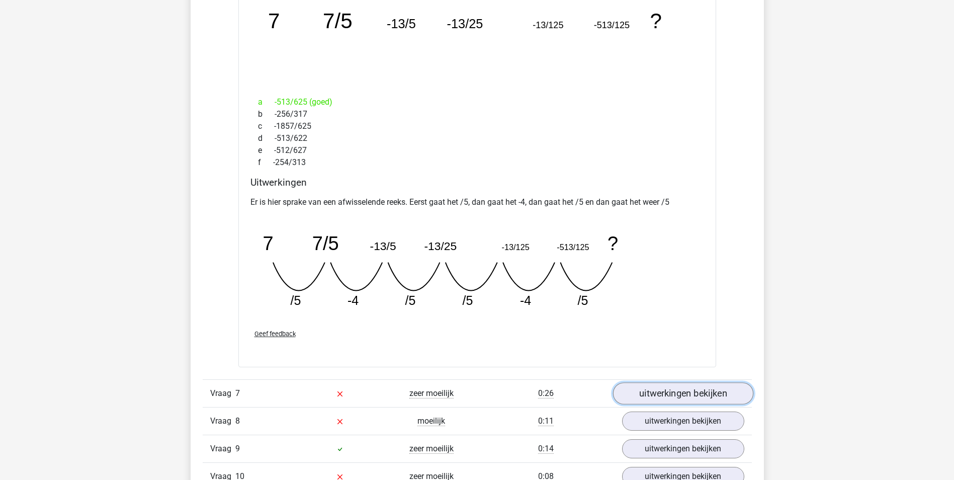
click at [657, 392] on link "uitwerkingen bekijken" at bounding box center [682, 393] width 140 height 22
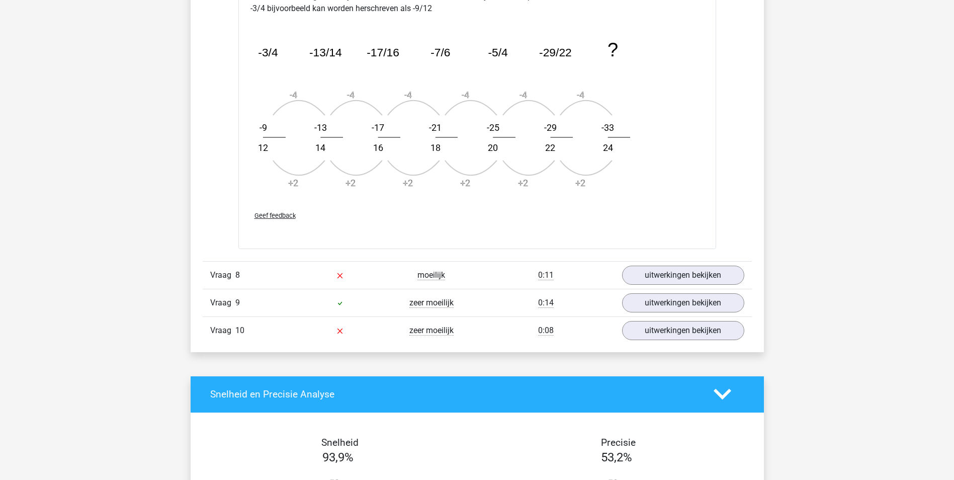
scroll to position [4053, 0]
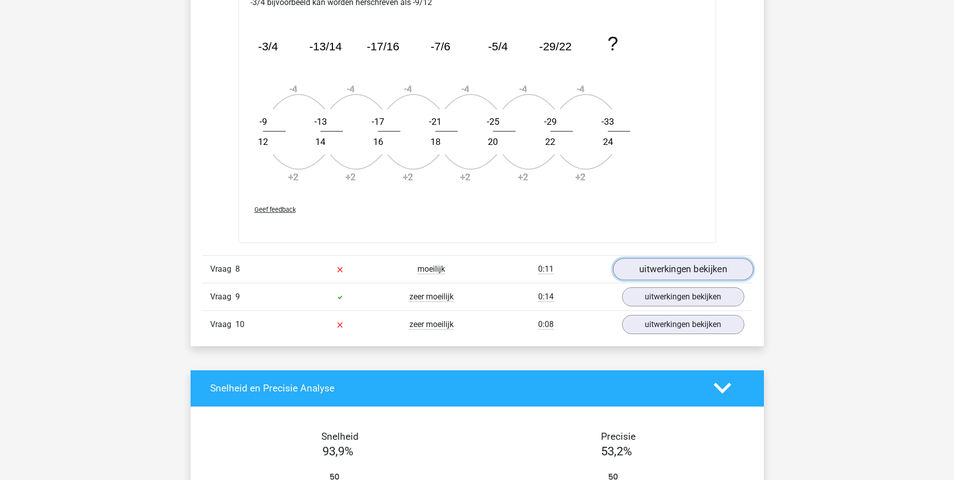
click at [718, 271] on link "uitwerkingen bekijken" at bounding box center [682, 269] width 140 height 22
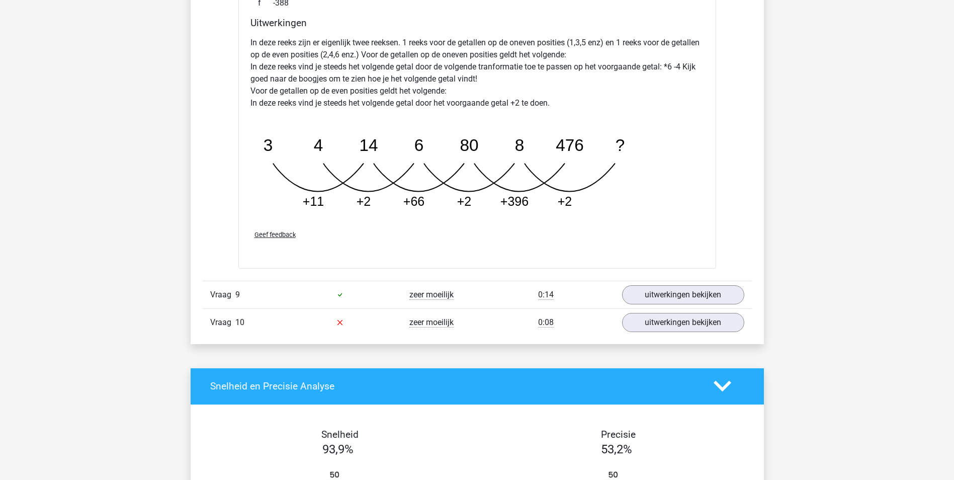
scroll to position [4561, 0]
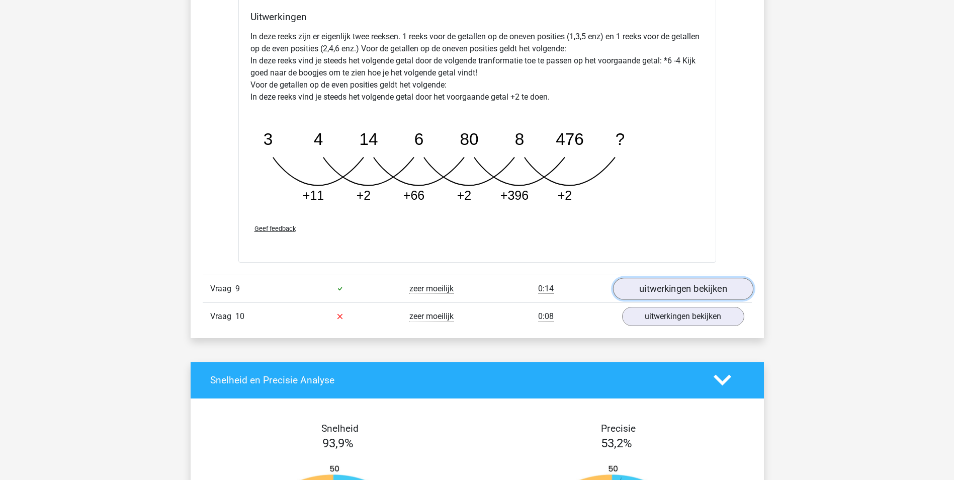
click at [708, 284] on link "uitwerkingen bekijken" at bounding box center [682, 288] width 140 height 22
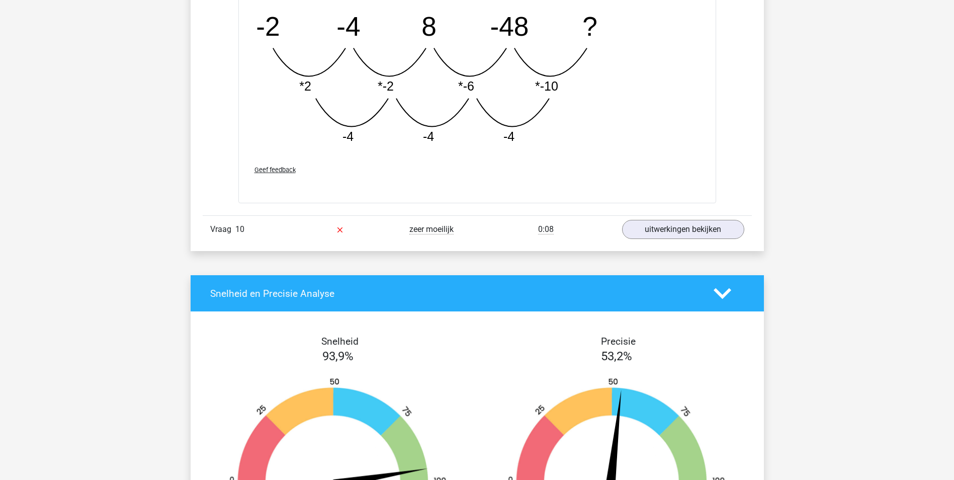
scroll to position [5181, 0]
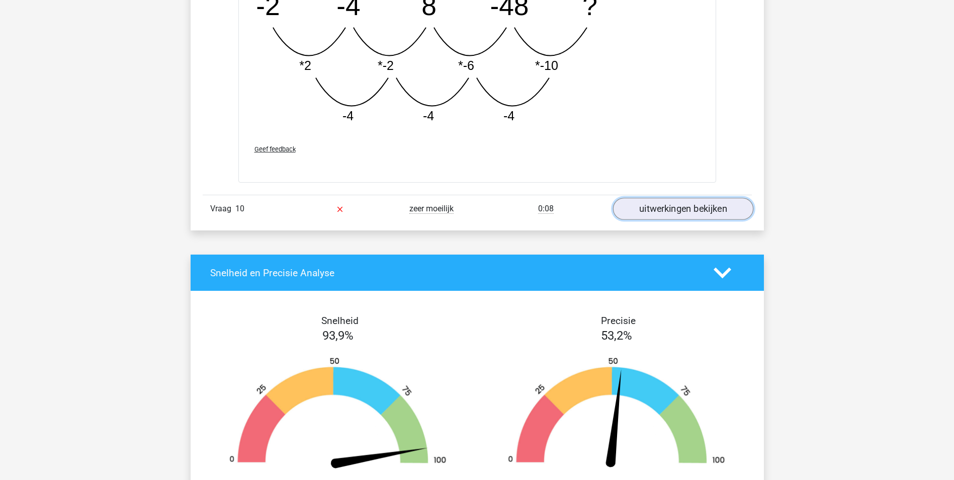
click at [692, 208] on link "uitwerkingen bekijken" at bounding box center [682, 209] width 140 height 22
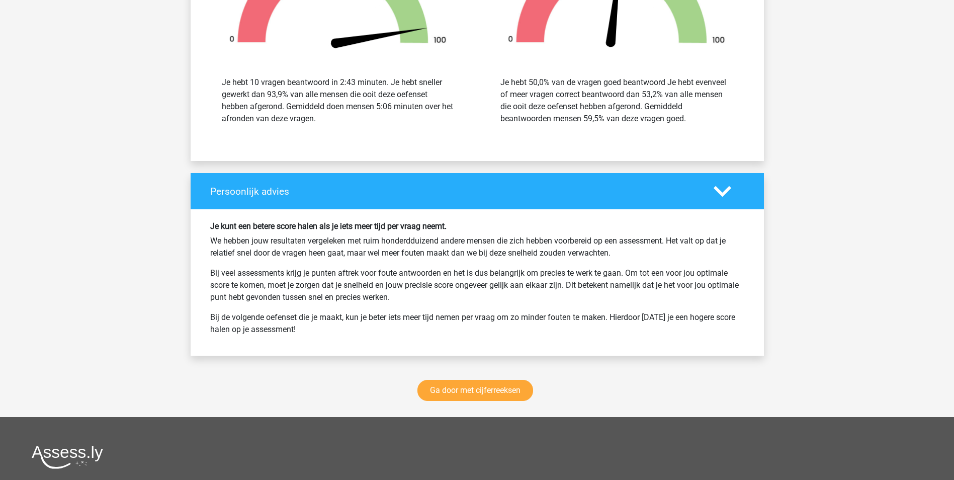
scroll to position [6110, 0]
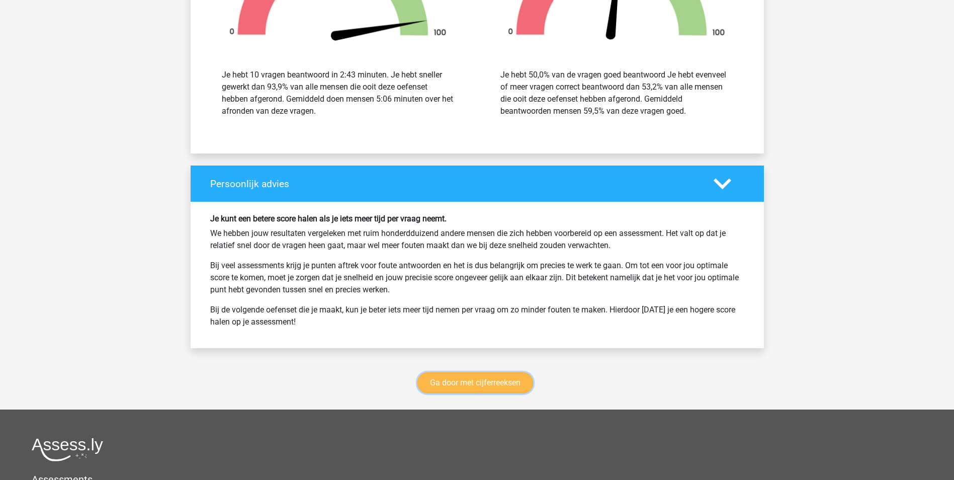
click at [481, 380] on link "Ga door met cijferreeksen" at bounding box center [475, 382] width 116 height 21
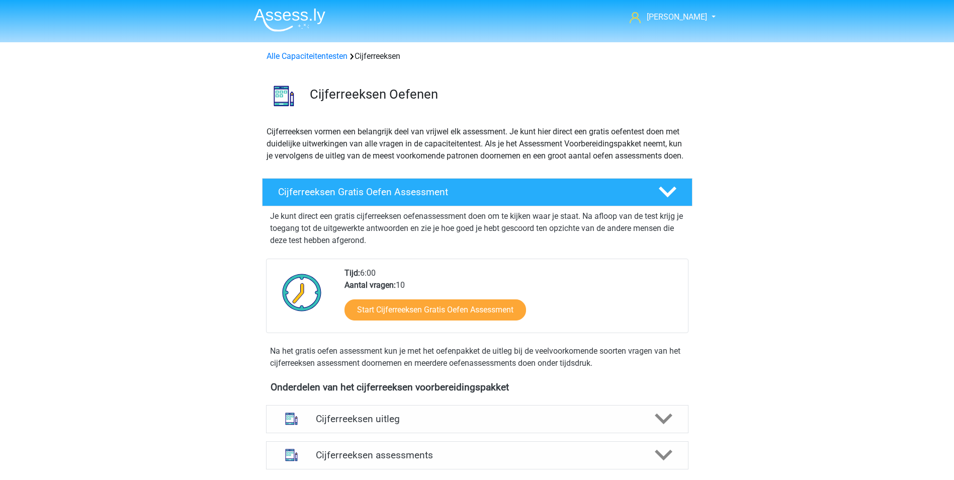
scroll to position [449, 0]
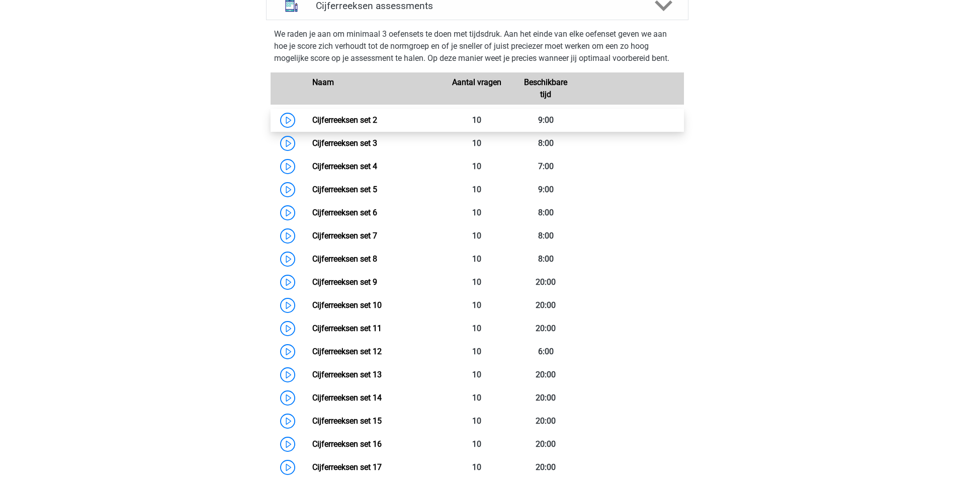
click at [365, 125] on link "Cijferreeksen set 2" at bounding box center [344, 120] width 65 height 10
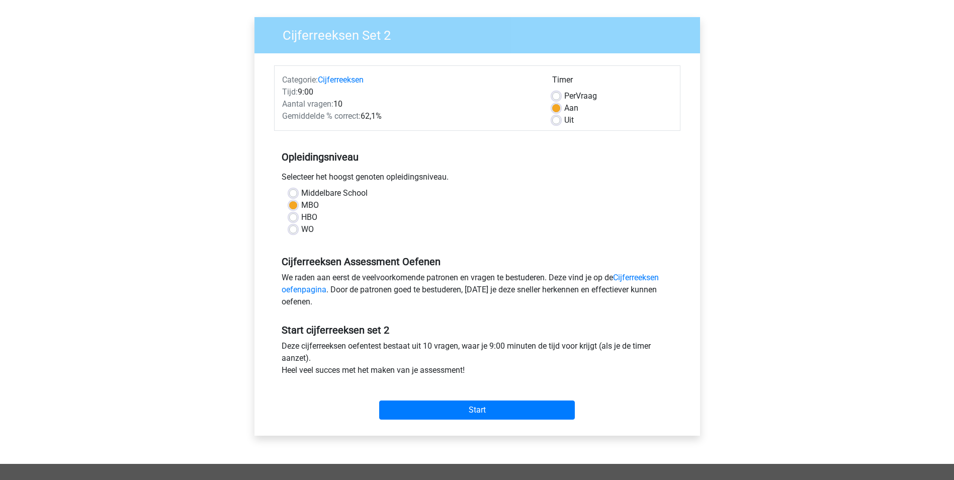
scroll to position [66, 0]
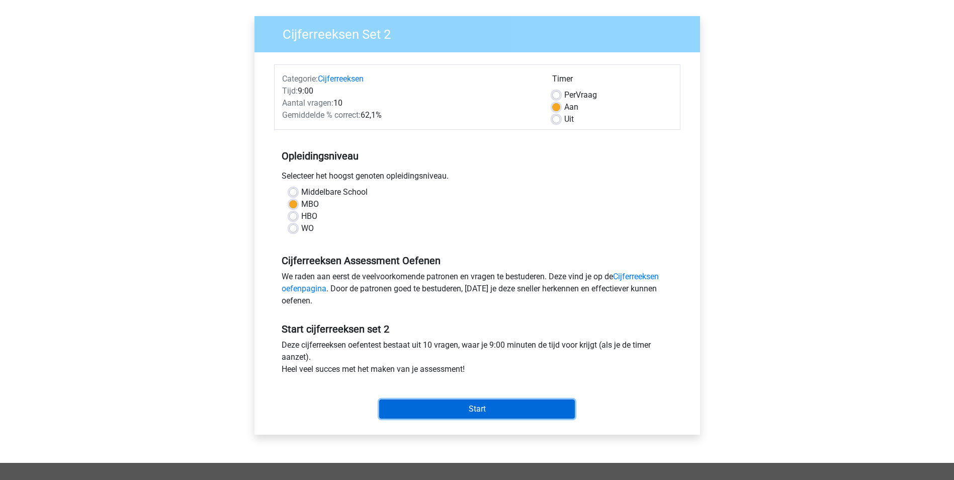
click at [487, 409] on input "Start" at bounding box center [477, 408] width 196 height 19
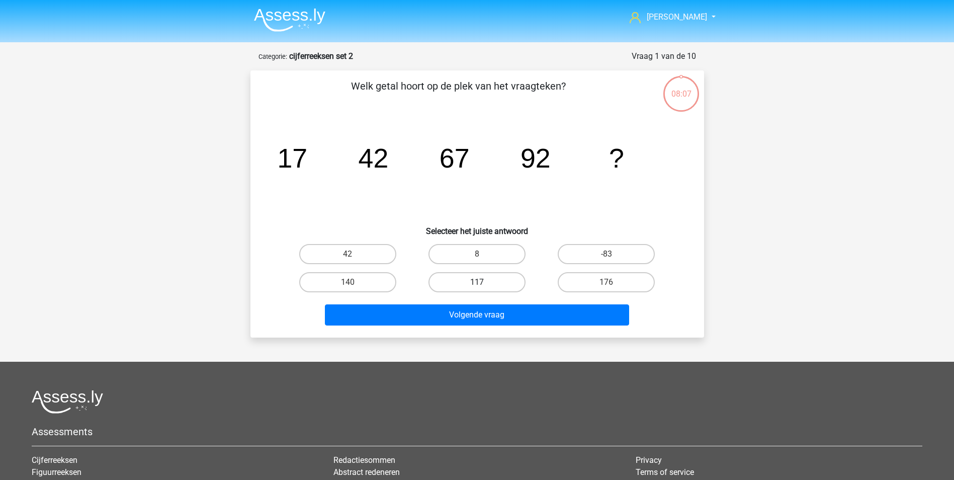
click at [502, 281] on label "117" at bounding box center [476, 282] width 97 height 20
click at [483, 282] on input "117" at bounding box center [480, 285] width 7 height 7
radio input "true"
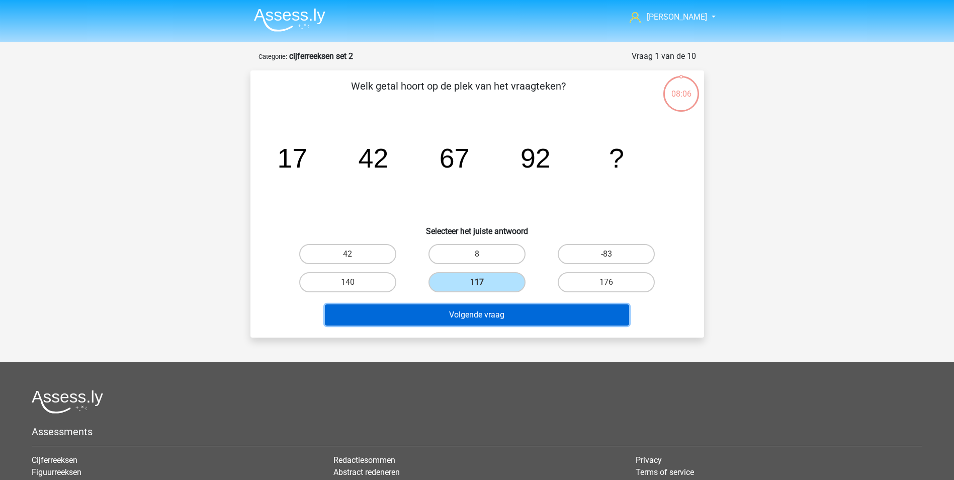
click at [495, 310] on button "Volgende vraag" at bounding box center [477, 314] width 304 height 21
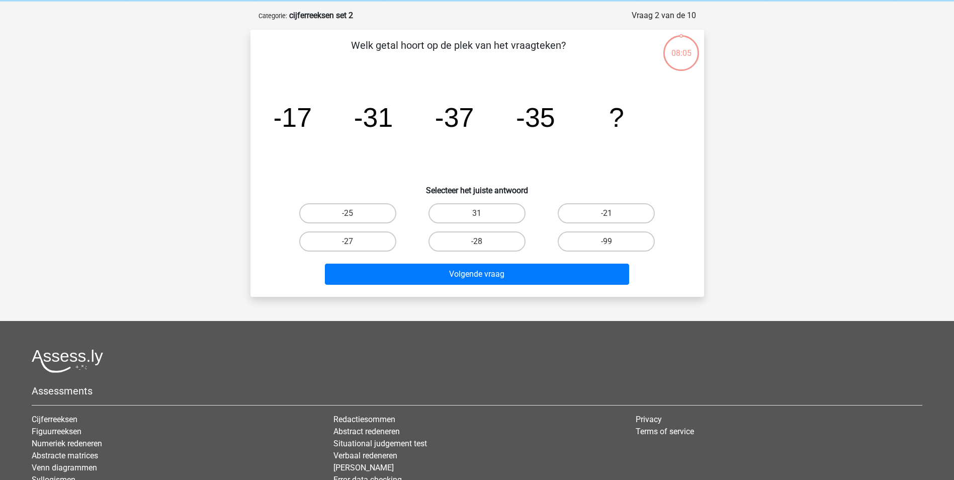
scroll to position [50, 0]
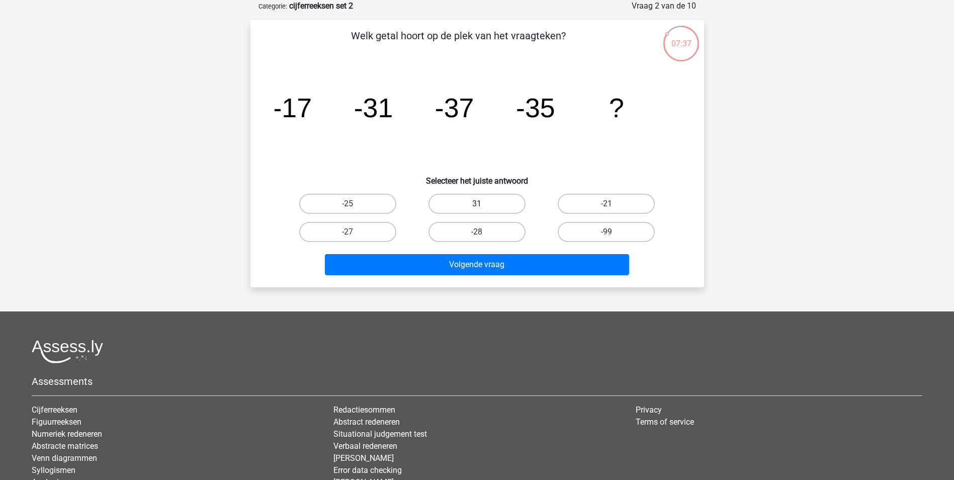
click at [473, 201] on label "31" at bounding box center [476, 204] width 97 height 20
click at [477, 204] on input "31" at bounding box center [480, 207] width 7 height 7
radio input "true"
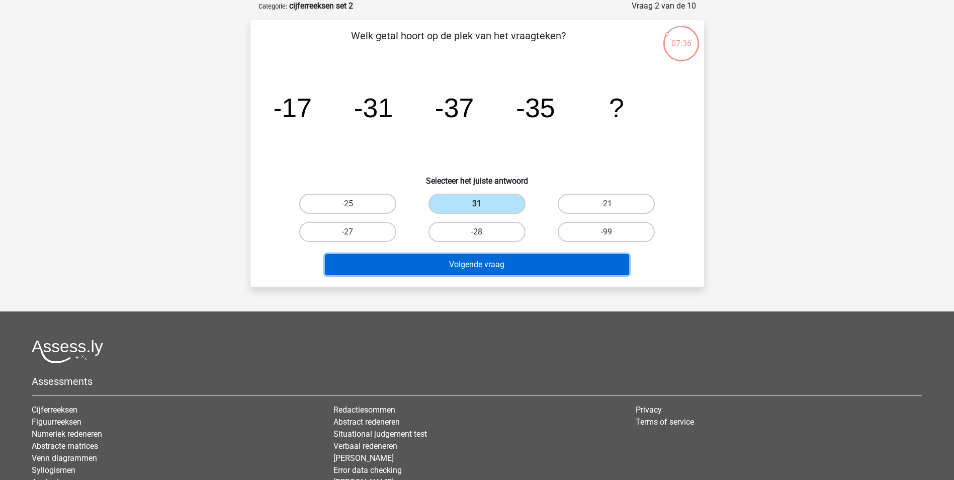
click at [469, 263] on button "Volgende vraag" at bounding box center [477, 264] width 304 height 21
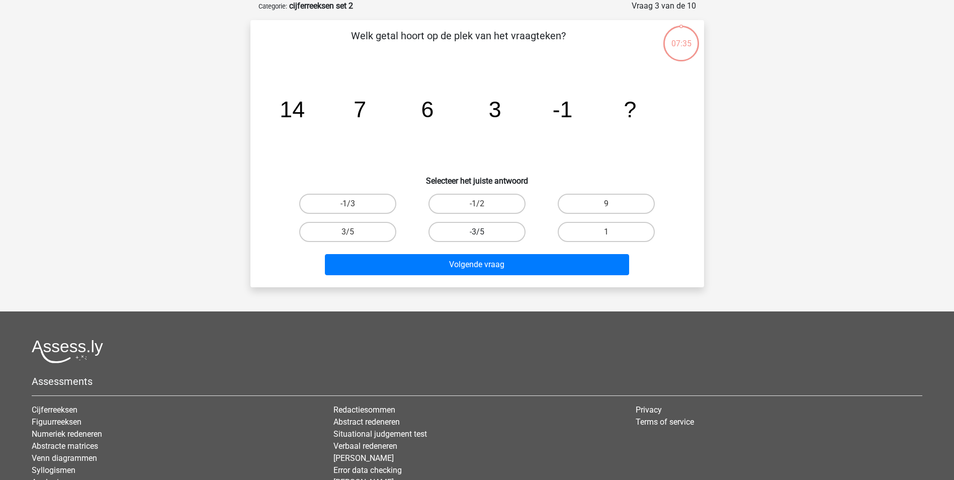
scroll to position [0, 0]
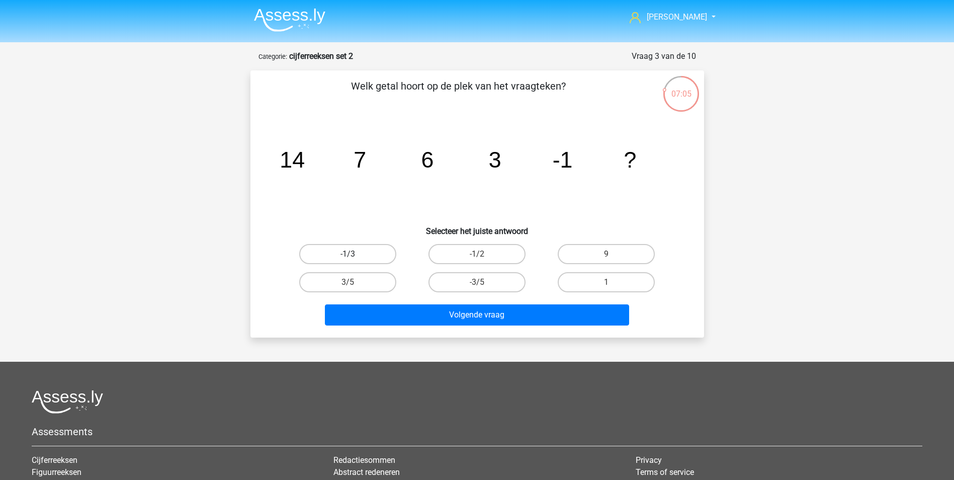
click at [375, 250] on label "-1/3" at bounding box center [347, 254] width 97 height 20
click at [354, 254] on input "-1/3" at bounding box center [350, 257] width 7 height 7
radio input "true"
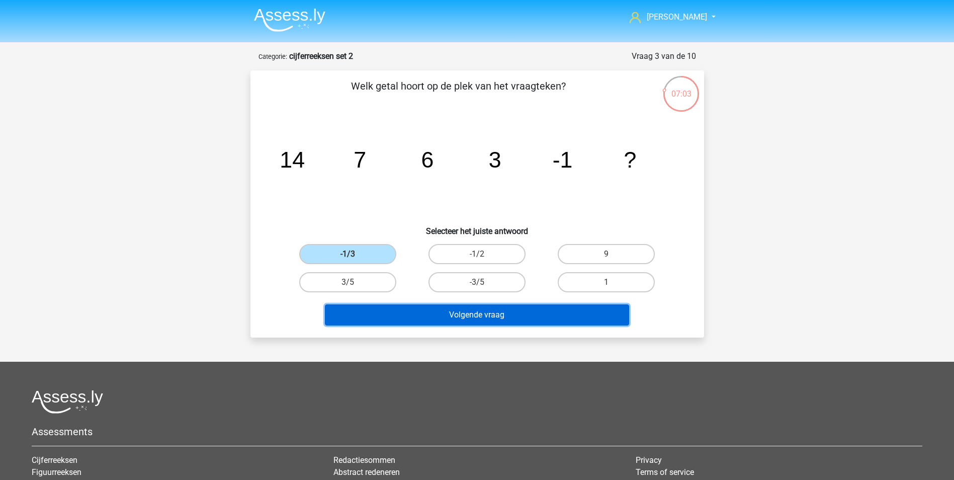
click at [482, 313] on button "Volgende vraag" at bounding box center [477, 314] width 304 height 21
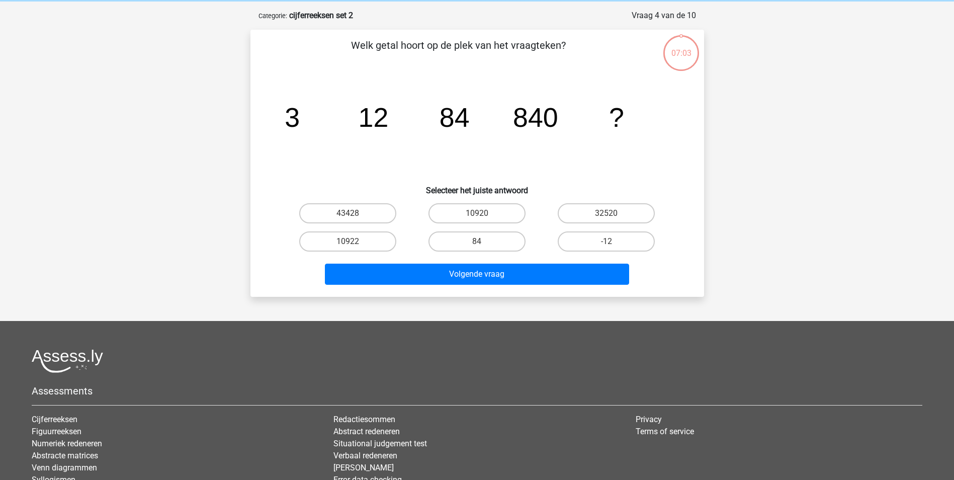
scroll to position [50, 0]
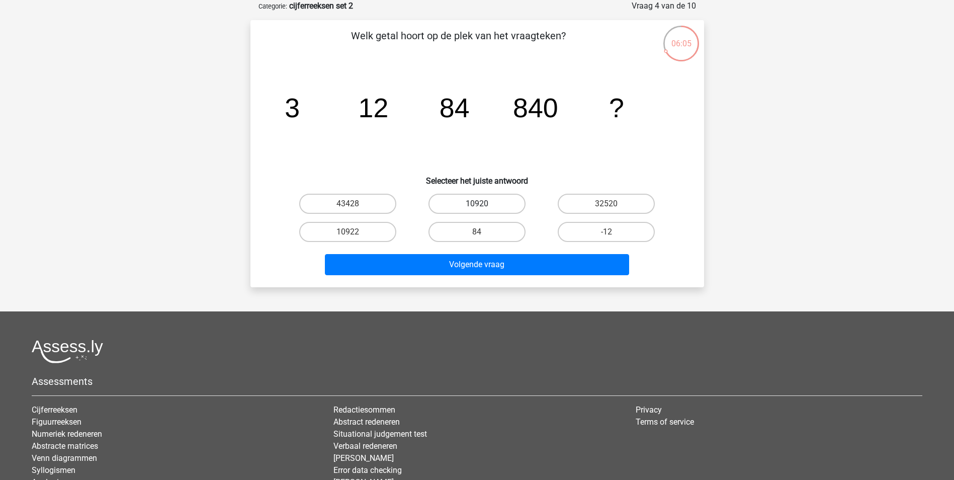
click at [482, 198] on label "10920" at bounding box center [476, 204] width 97 height 20
click at [482, 204] on input "10920" at bounding box center [480, 207] width 7 height 7
radio input "true"
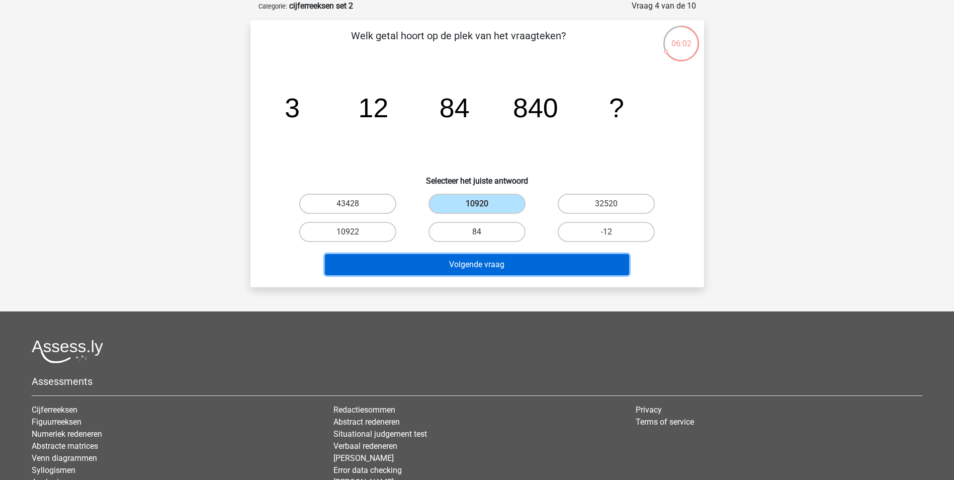
click at [482, 260] on button "Volgende vraag" at bounding box center [477, 264] width 304 height 21
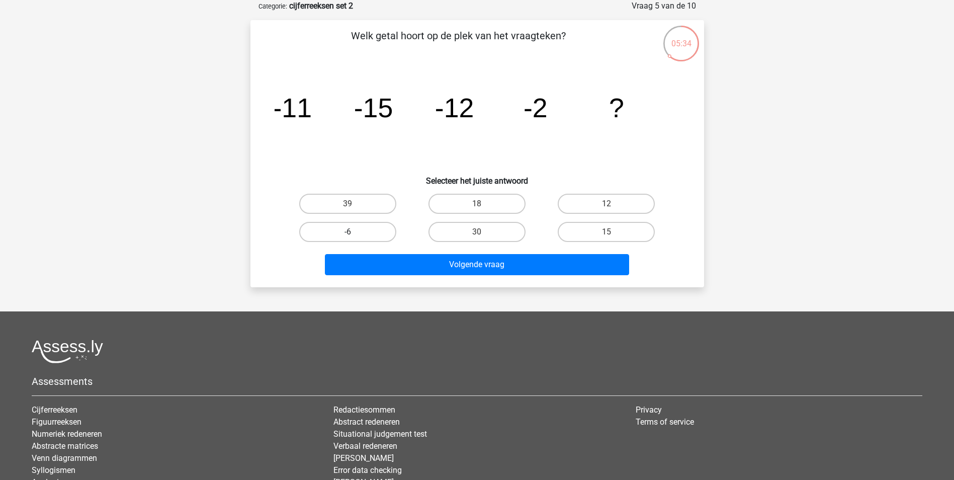
click at [370, 231] on label "-6" at bounding box center [347, 232] width 97 height 20
click at [354, 232] on input "-6" at bounding box center [350, 235] width 7 height 7
radio input "true"
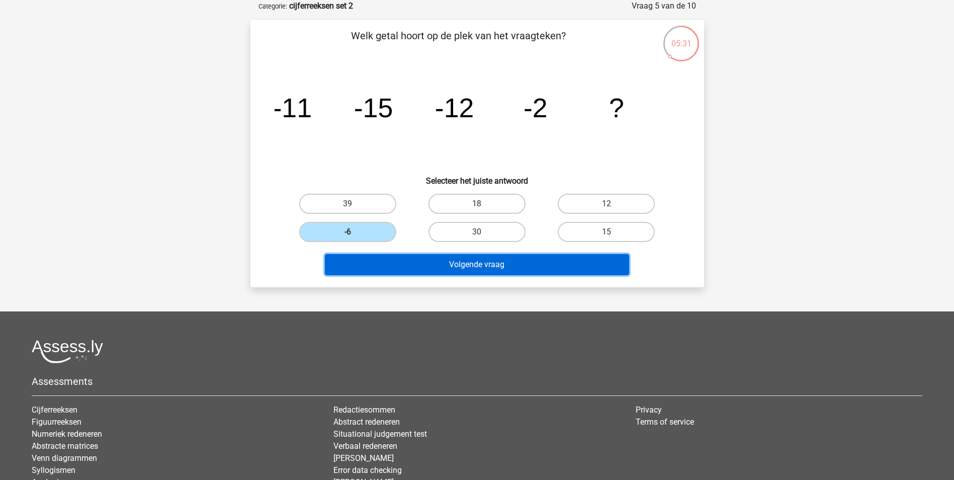
click at [423, 264] on button "Volgende vraag" at bounding box center [477, 264] width 304 height 21
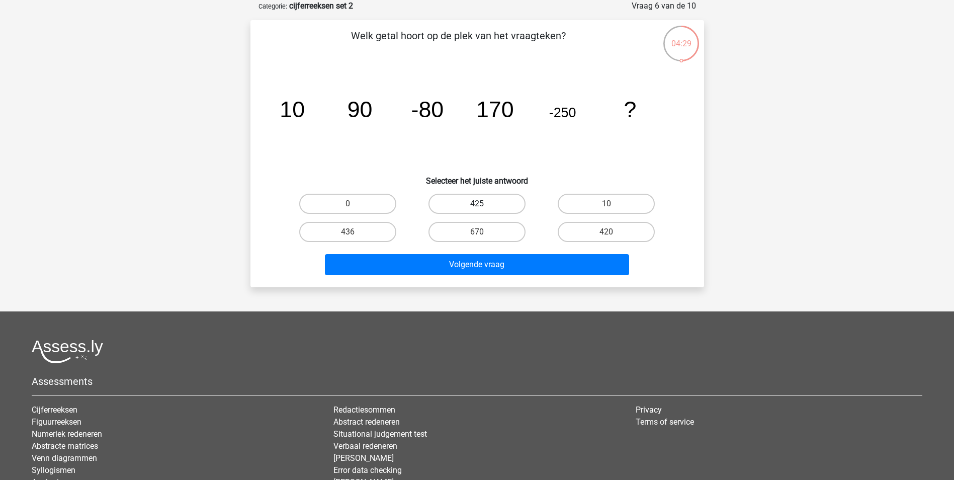
click at [473, 200] on label "425" at bounding box center [476, 204] width 97 height 20
click at [477, 204] on input "425" at bounding box center [480, 207] width 7 height 7
radio input "true"
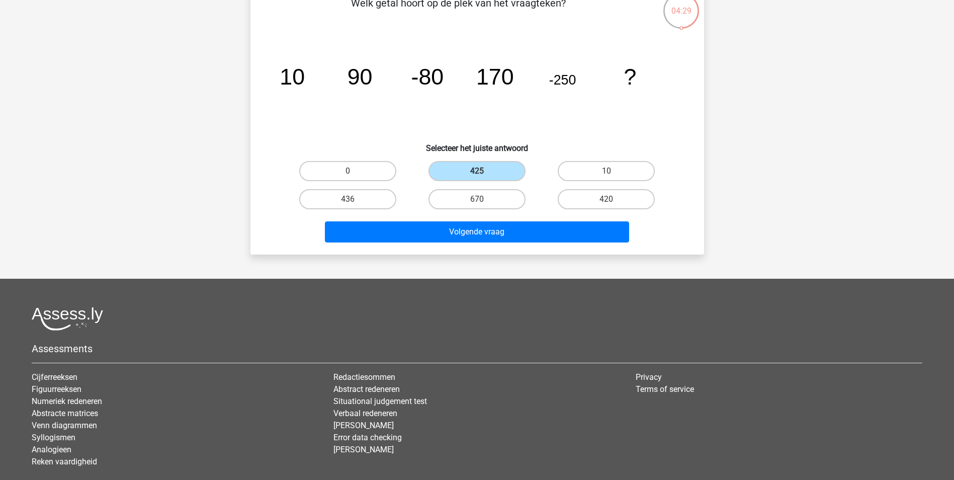
scroll to position [101, 0]
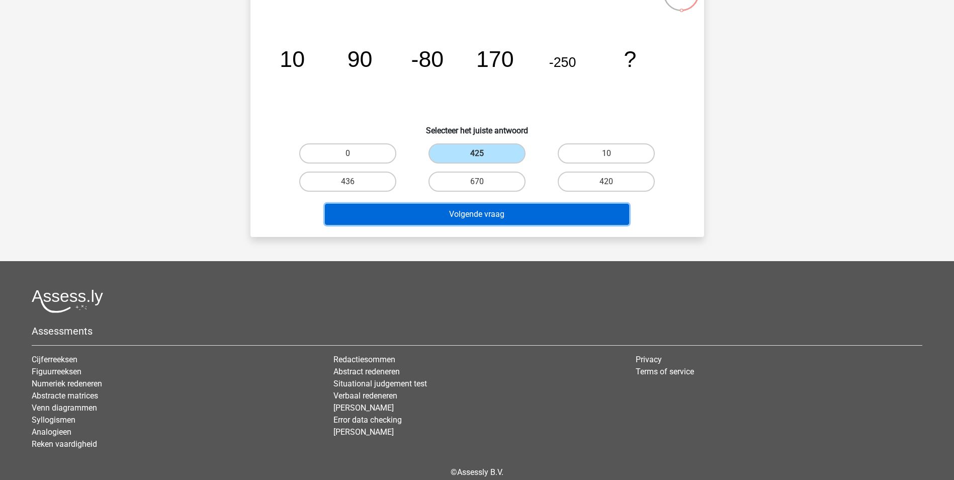
click at [480, 215] on button "Volgende vraag" at bounding box center [477, 214] width 304 height 21
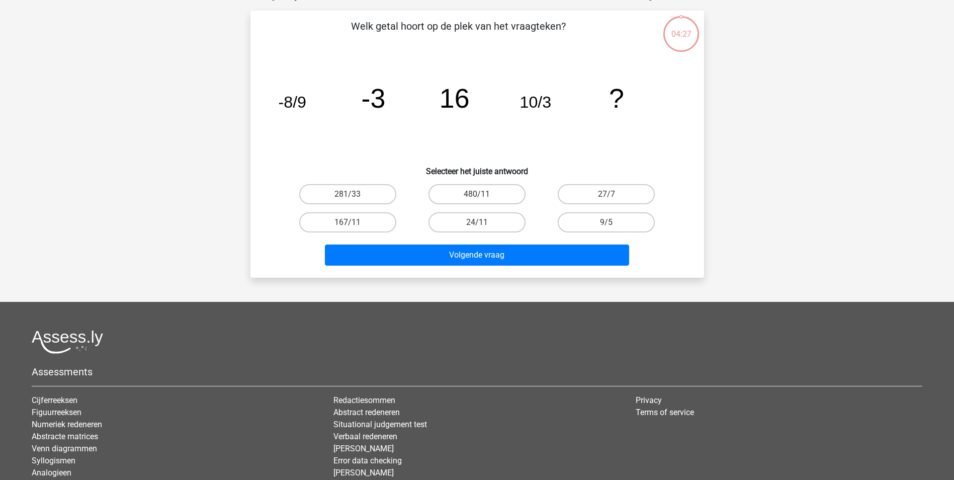
scroll to position [50, 0]
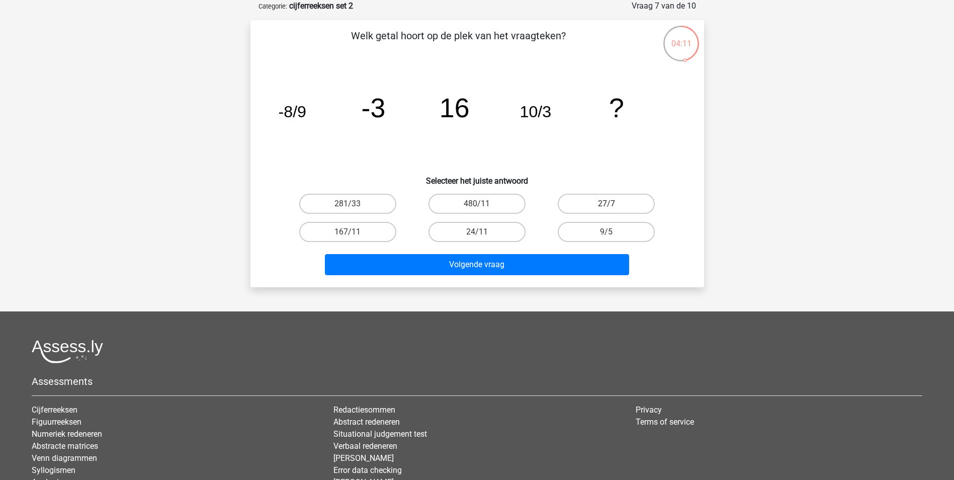
click at [606, 199] on label "27/7" at bounding box center [605, 204] width 97 height 20
click at [606, 204] on input "27/7" at bounding box center [609, 207] width 7 height 7
radio input "true"
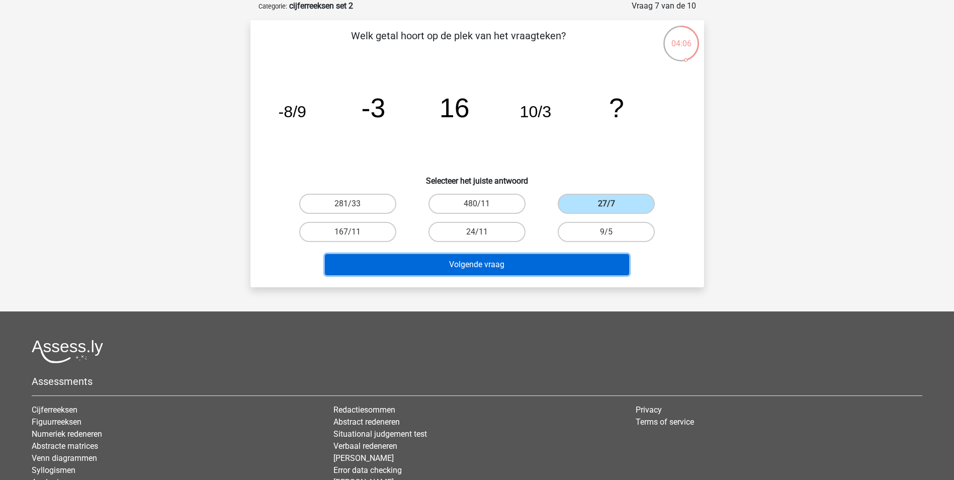
click at [436, 271] on button "Volgende vraag" at bounding box center [477, 264] width 304 height 21
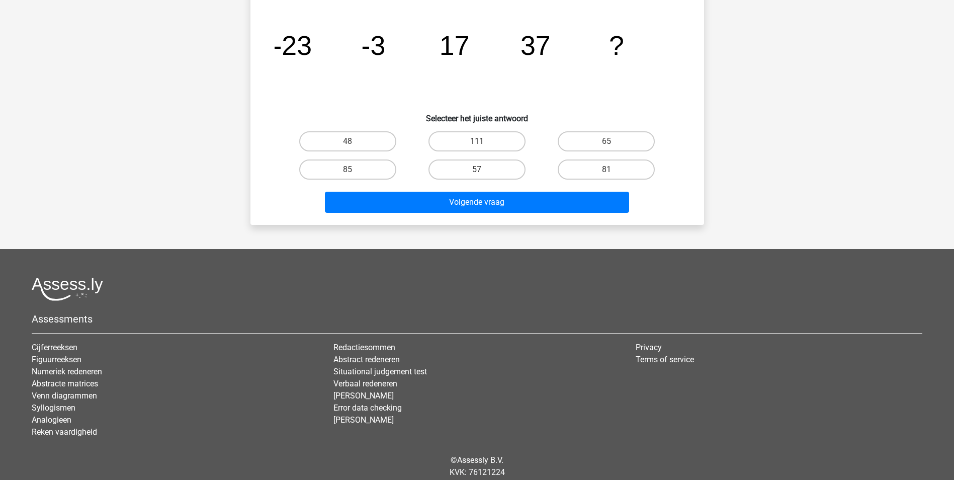
scroll to position [97, 0]
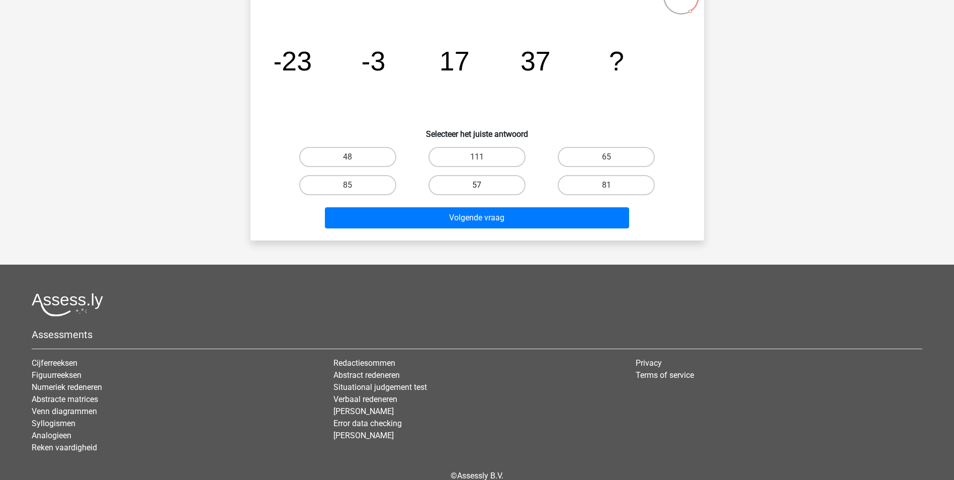
click at [477, 182] on label "57" at bounding box center [476, 185] width 97 height 20
click at [477, 185] on input "57" at bounding box center [480, 188] width 7 height 7
radio input "true"
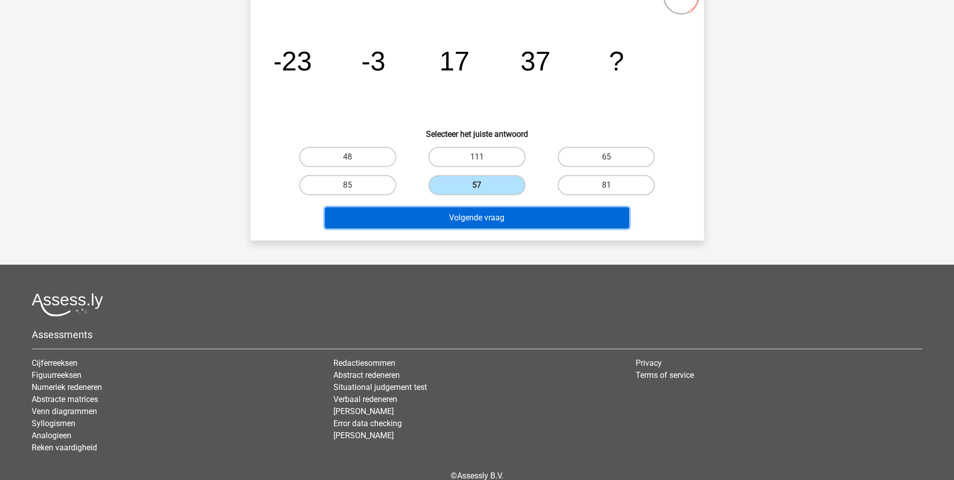
click at [476, 221] on button "Volgende vraag" at bounding box center [477, 217] width 304 height 21
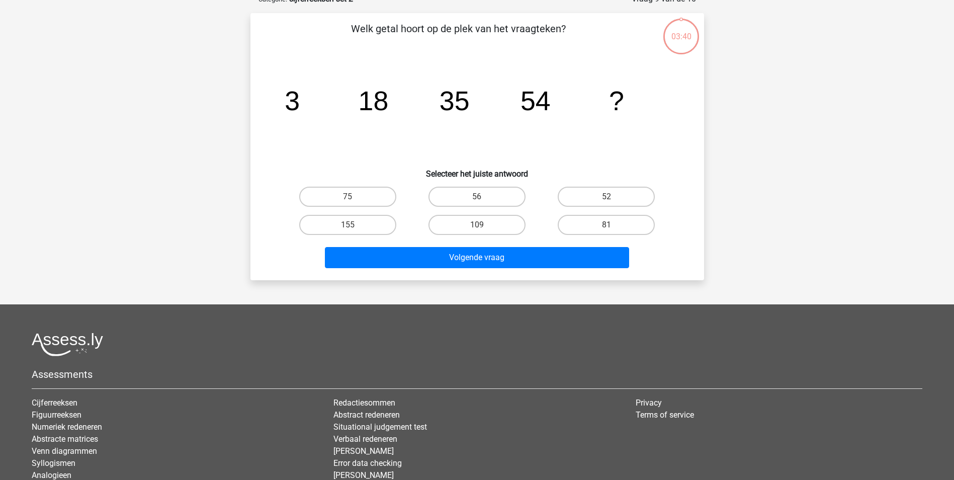
scroll to position [50, 0]
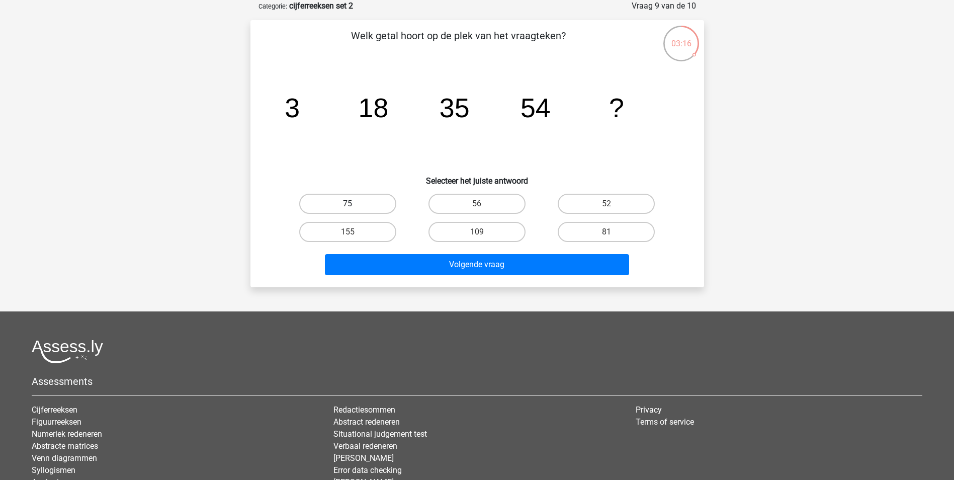
click at [345, 200] on label "75" at bounding box center [347, 204] width 97 height 20
click at [347, 204] on input "75" at bounding box center [350, 207] width 7 height 7
radio input "true"
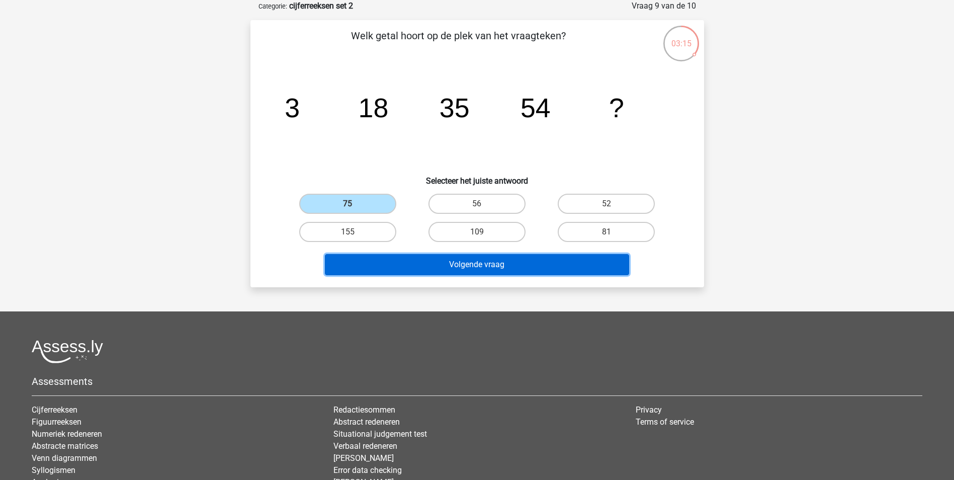
click at [464, 259] on button "Volgende vraag" at bounding box center [477, 264] width 304 height 21
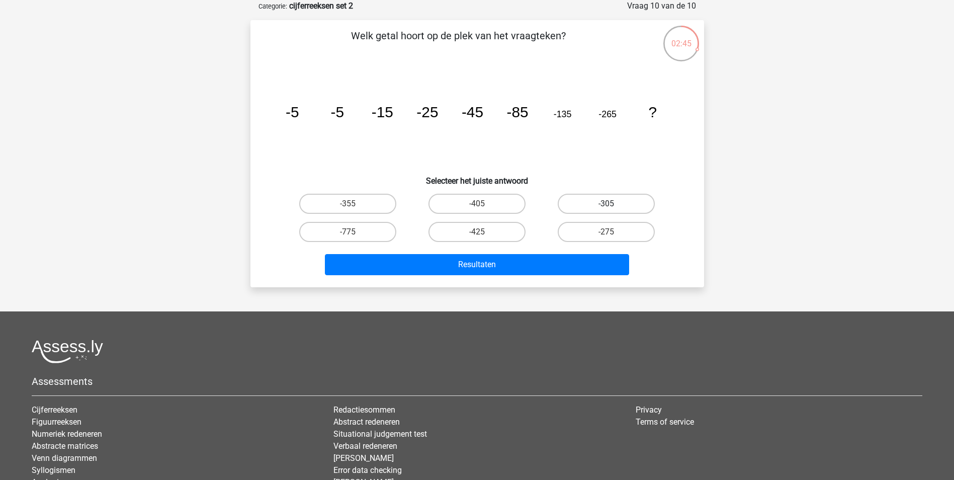
click at [628, 200] on label "-305" at bounding box center [605, 204] width 97 height 20
click at [613, 204] on input "-305" at bounding box center [609, 207] width 7 height 7
radio input "true"
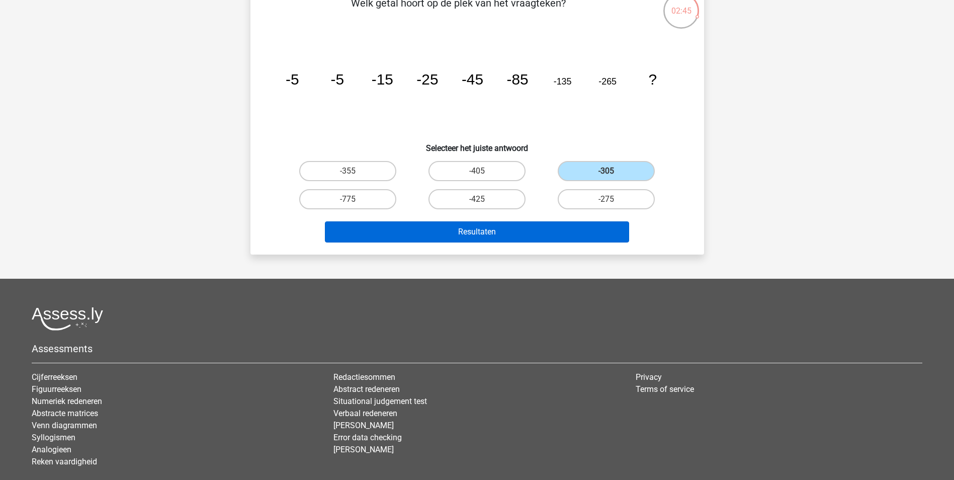
scroll to position [101, 0]
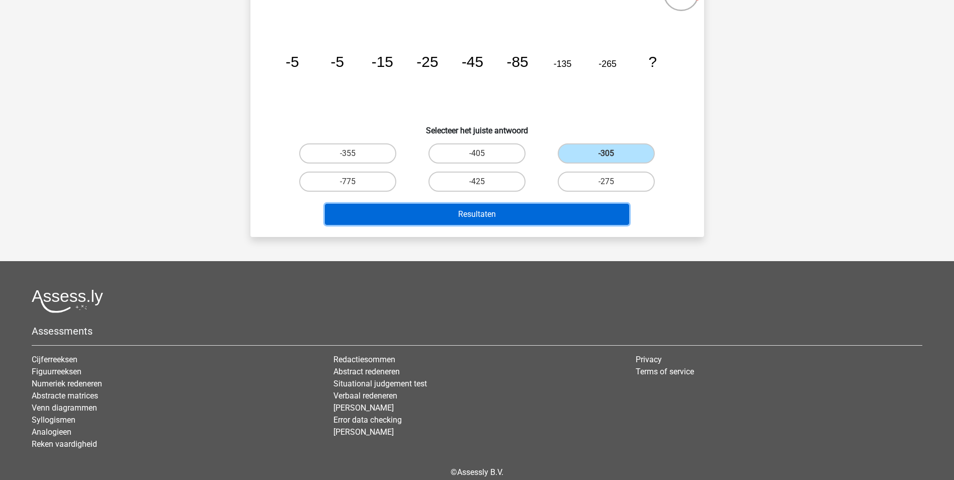
click at [531, 213] on button "Resultaten" at bounding box center [477, 214] width 304 height 21
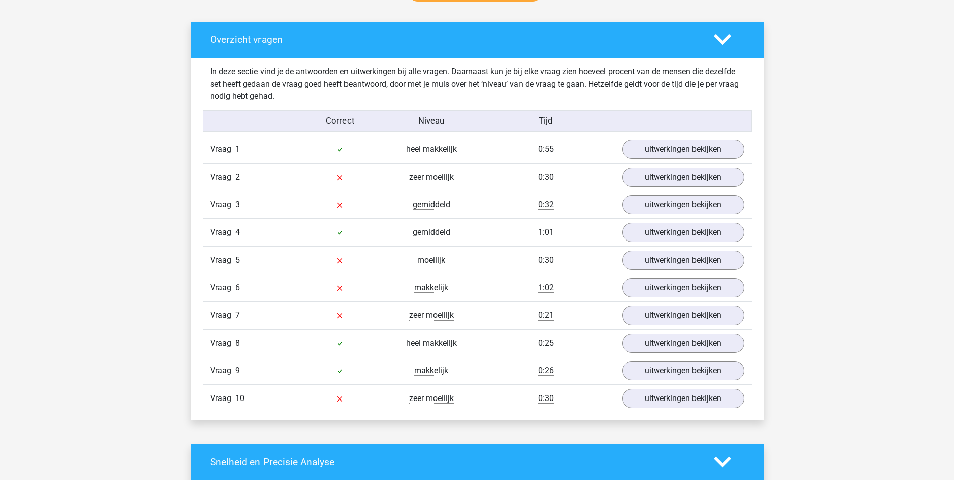
scroll to position [556, 0]
